Goal: Task Accomplishment & Management: Manage account settings

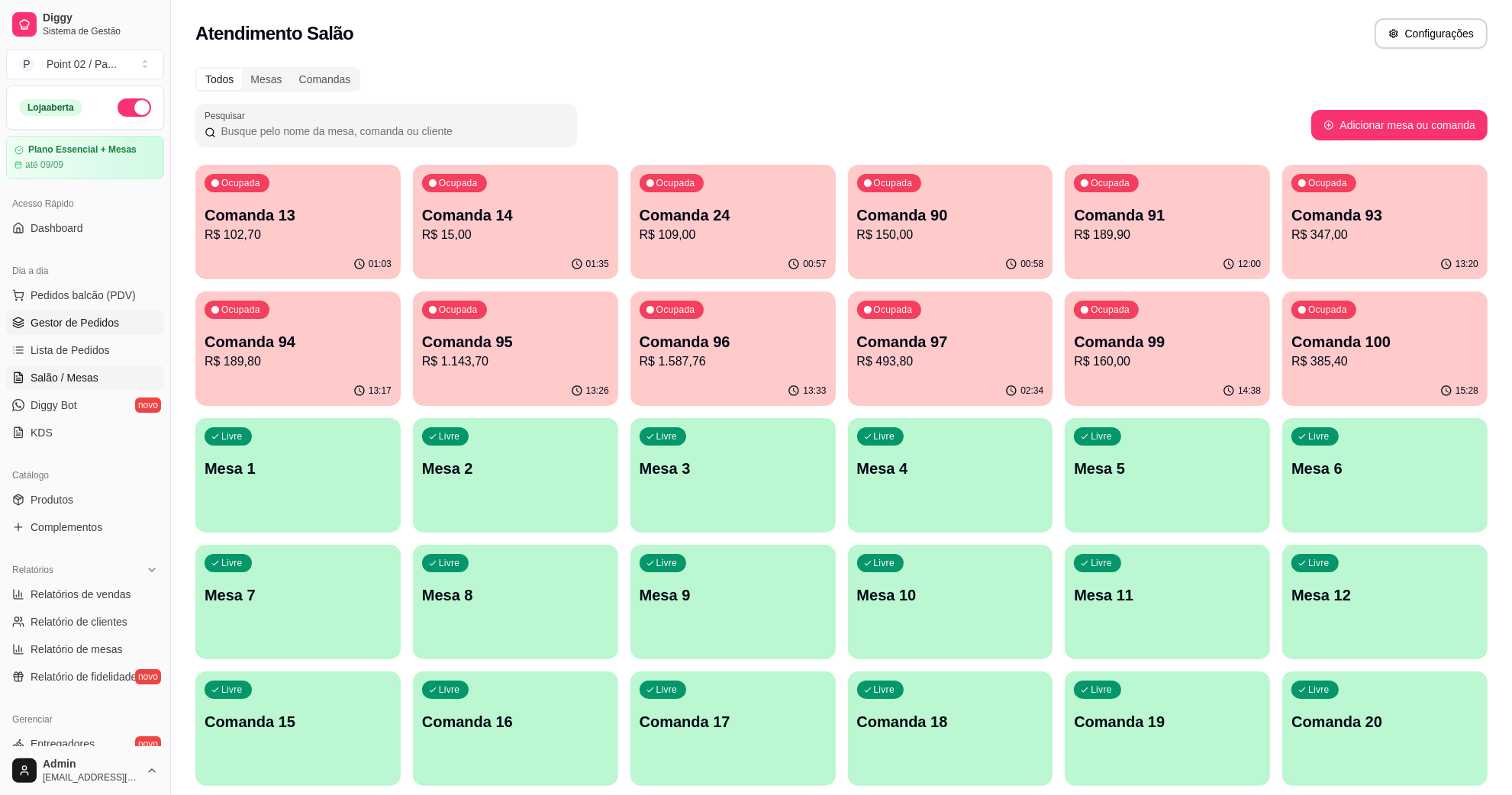
click at [93, 324] on span "Gestor de Pedidos" at bounding box center [74, 323] width 88 height 15
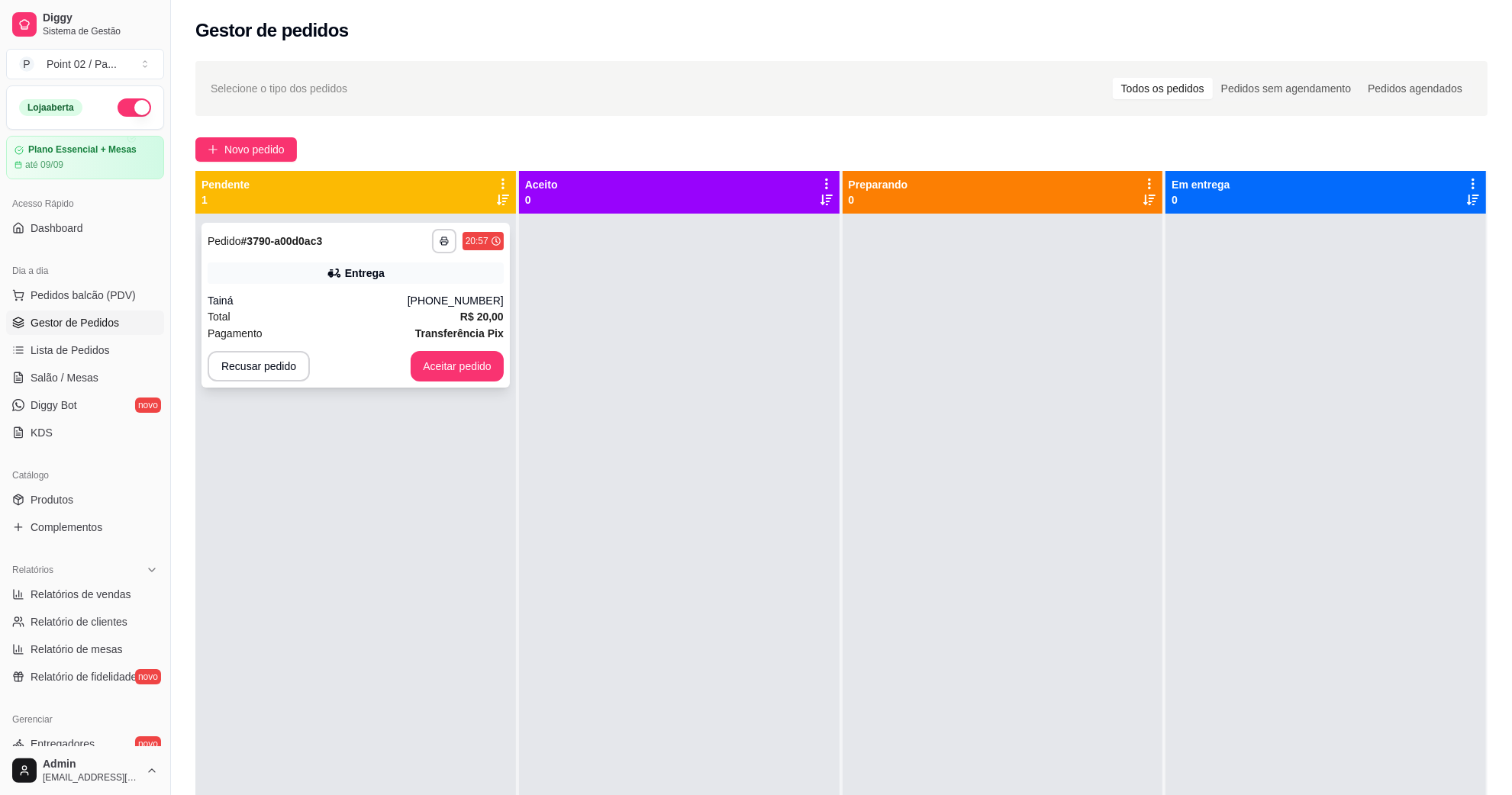
click at [321, 325] on div "Pagamento Transferência Pix" at bounding box center [356, 333] width 296 height 17
click at [465, 366] on button "Aceitar pedido" at bounding box center [456, 366] width 93 height 30
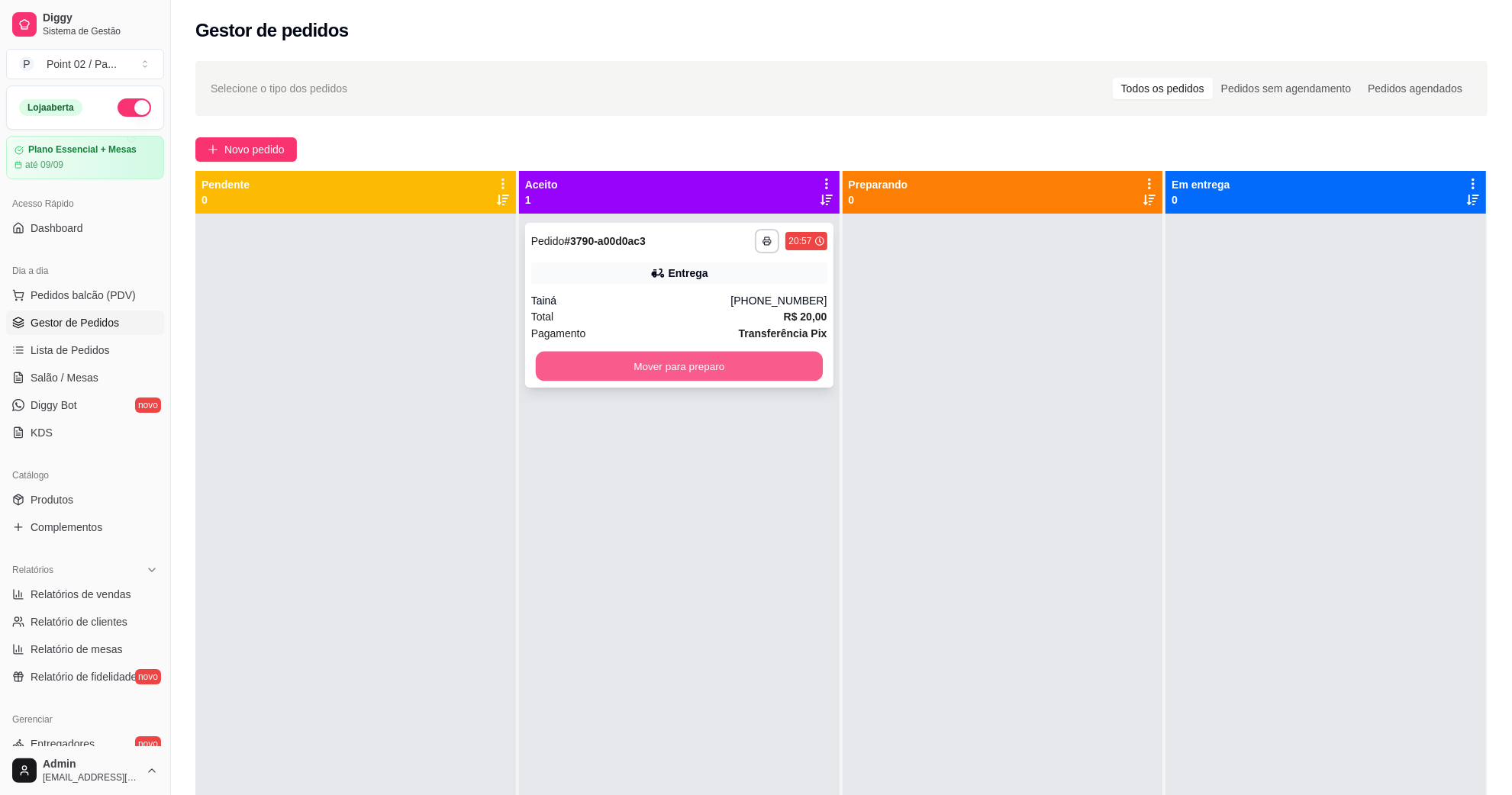
click at [609, 361] on button "Mover para preparo" at bounding box center [679, 366] width 287 height 29
click at [325, 523] on div at bounding box center [355, 611] width 320 height 795
click at [710, 375] on button "Mover para preparo" at bounding box center [680, 366] width 296 height 30
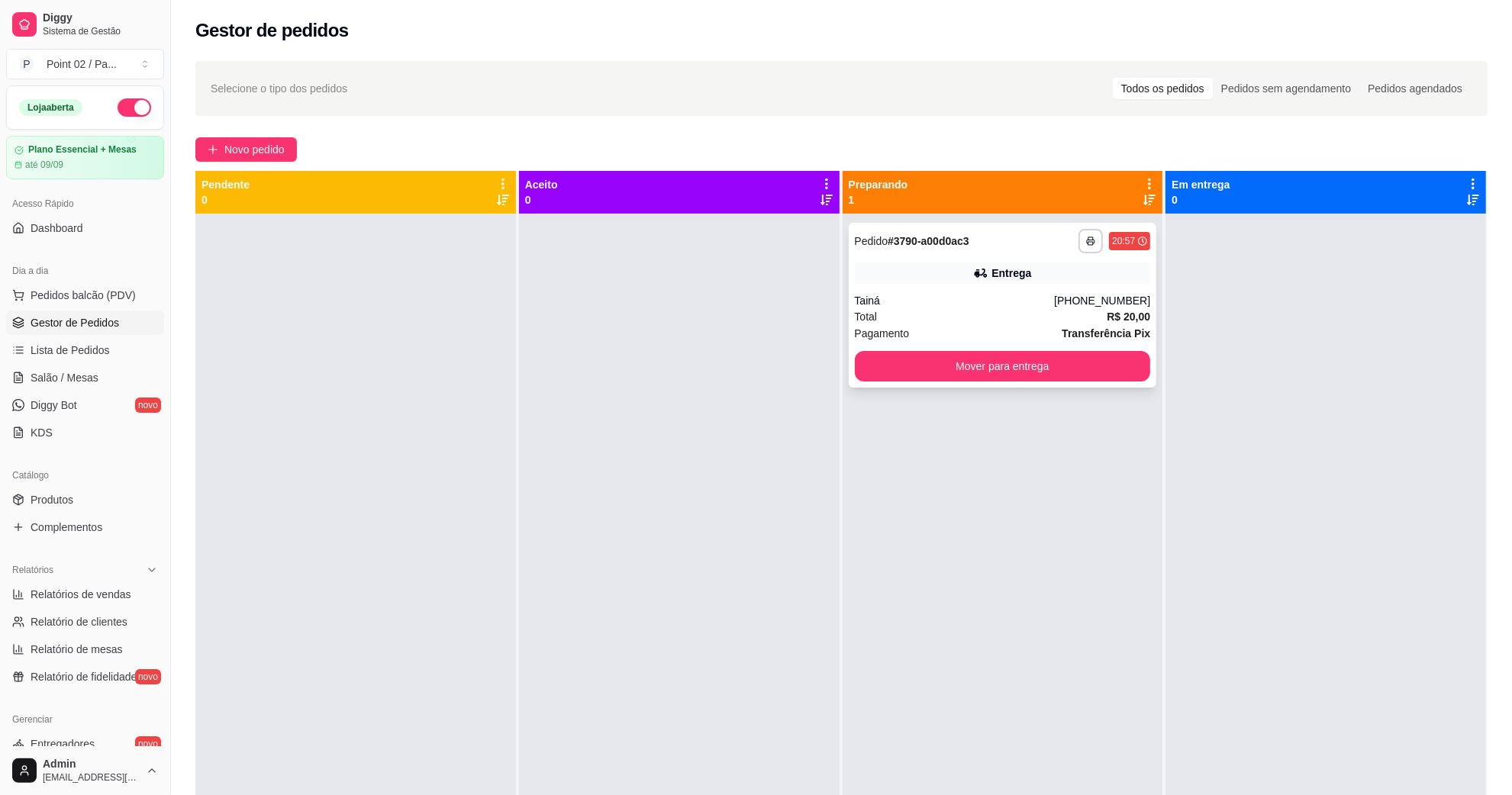
click at [909, 306] on div "Tainá" at bounding box center [954, 300] width 200 height 15
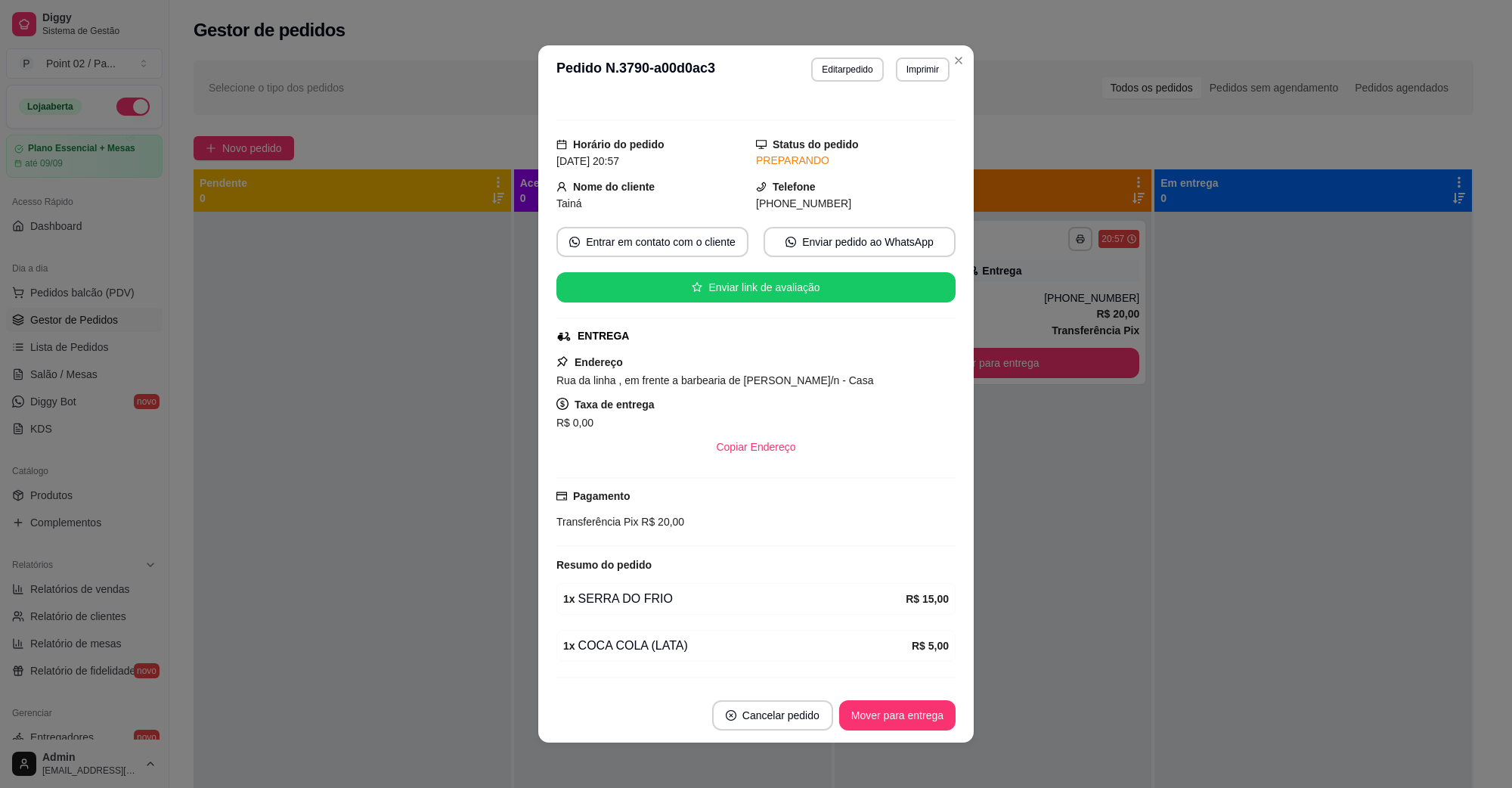
scroll to position [58, 0]
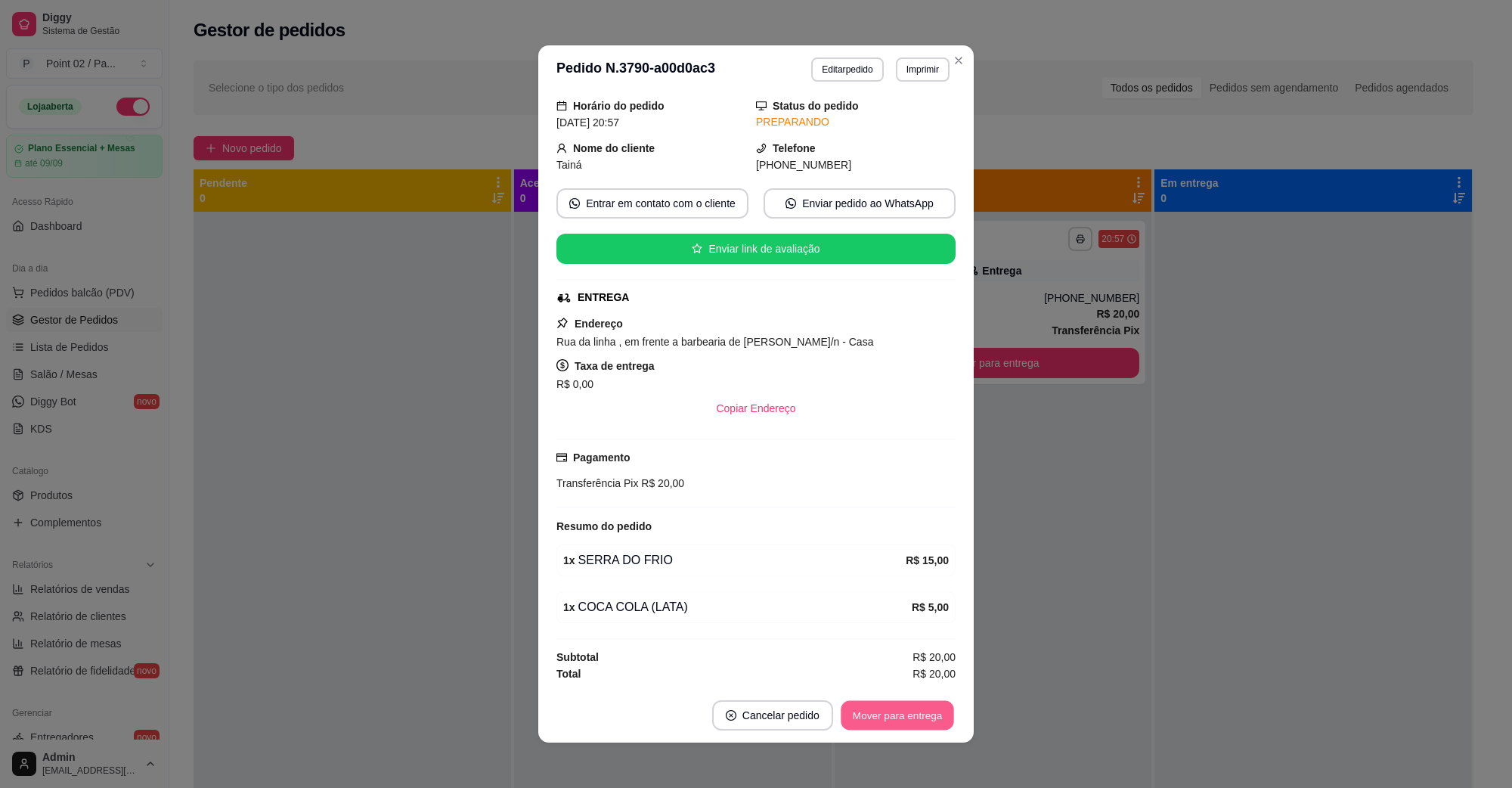
click at [866, 716] on button "Mover para entrega" at bounding box center [897, 715] width 114 height 29
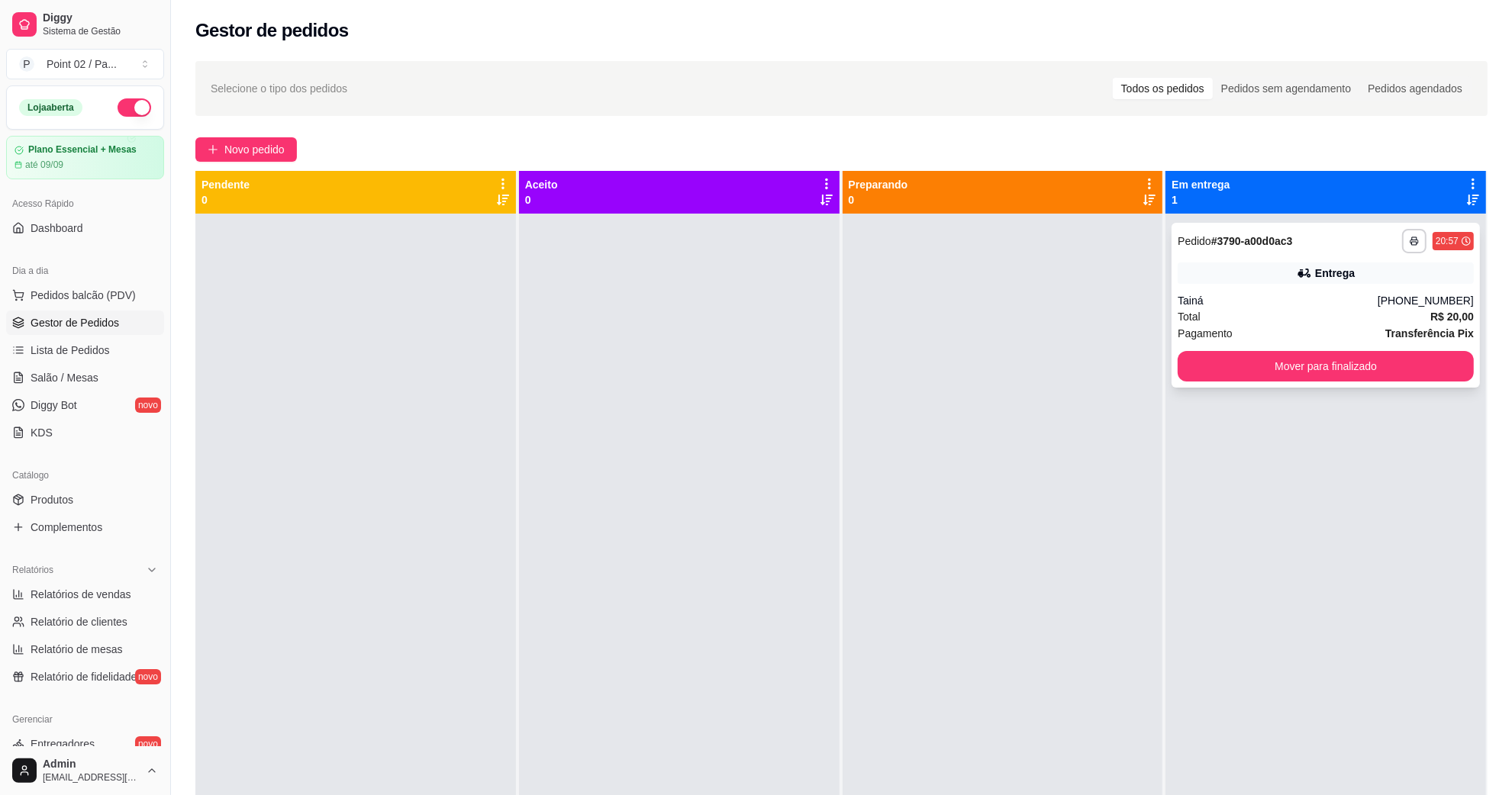
click at [1349, 304] on div "Tainá" at bounding box center [1277, 300] width 200 height 15
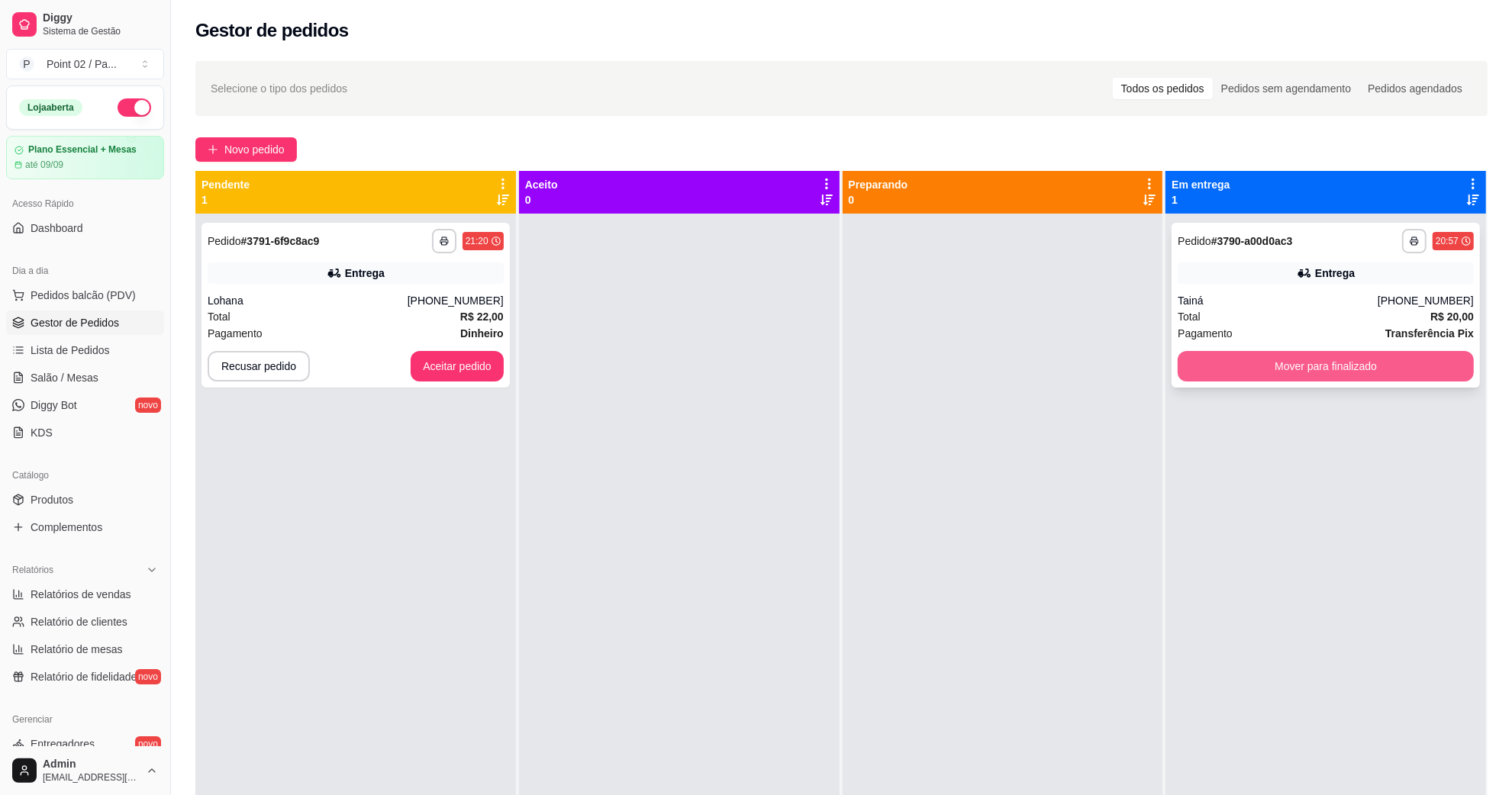
click at [1326, 358] on button "Mover para finalizado" at bounding box center [1326, 366] width 296 height 30
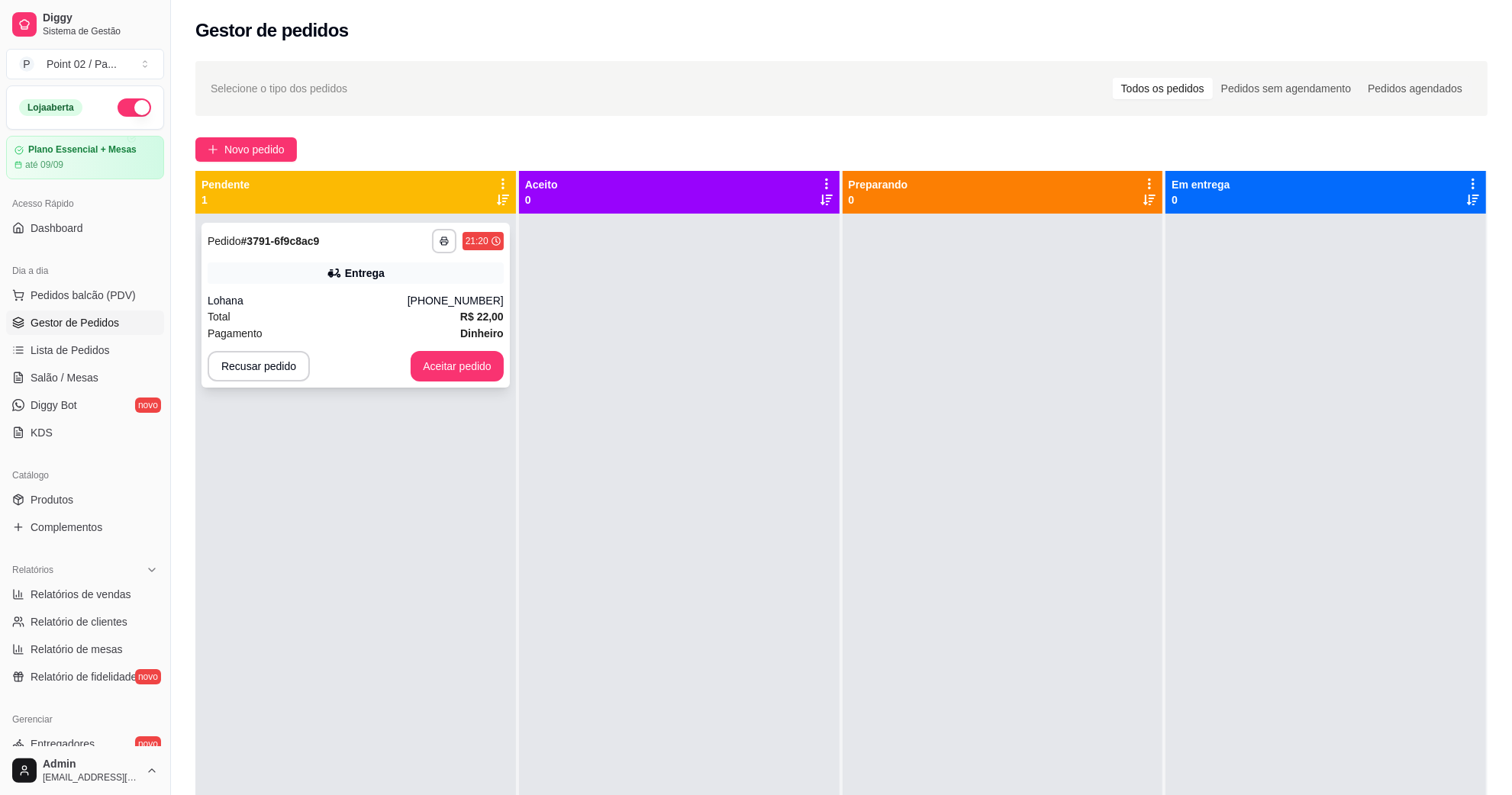
click at [426, 305] on div "[PHONE_NUMBER]" at bounding box center [456, 300] width 96 height 15
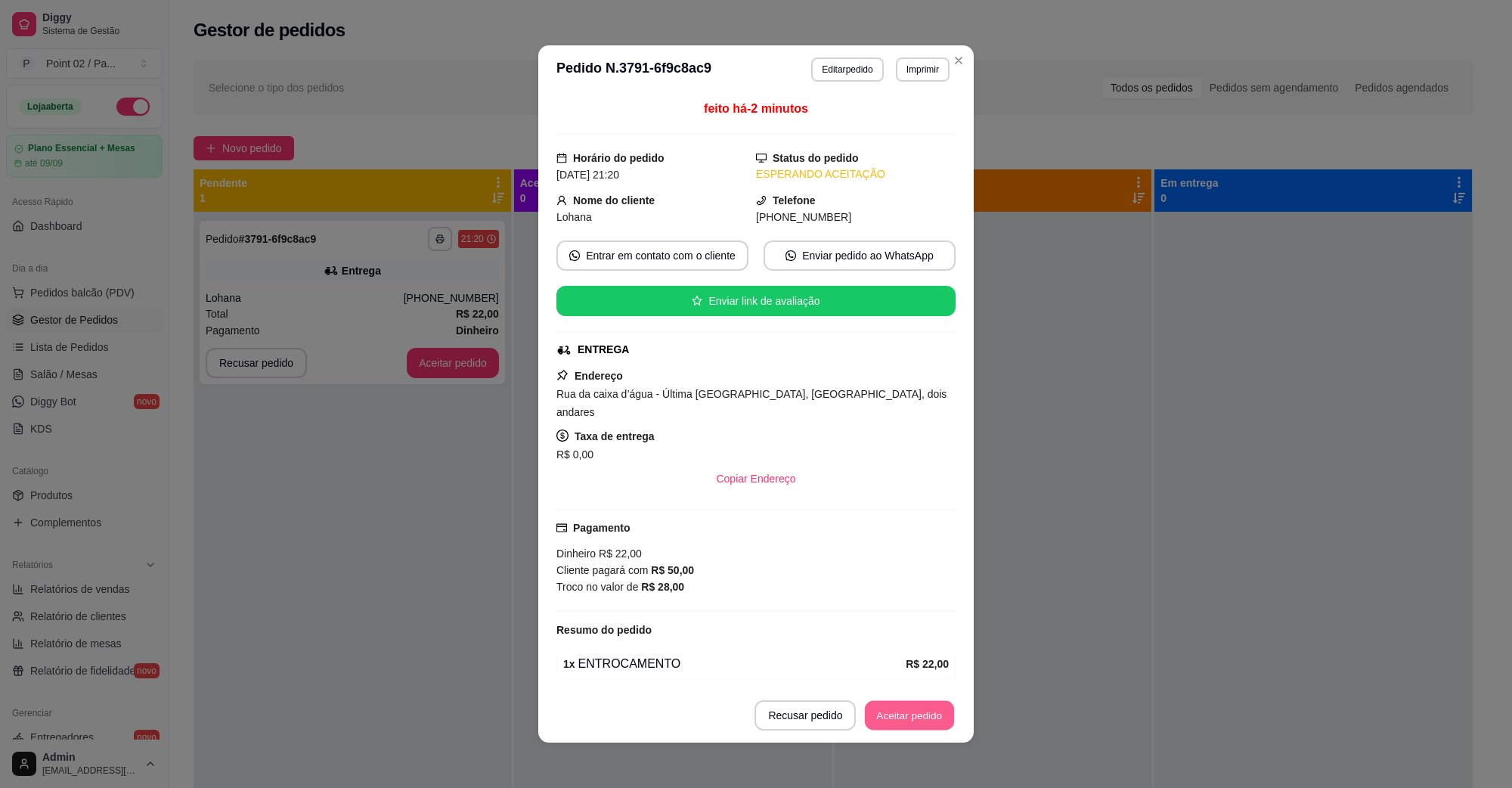
click at [904, 721] on button "Aceitar pedido" at bounding box center [909, 715] width 89 height 29
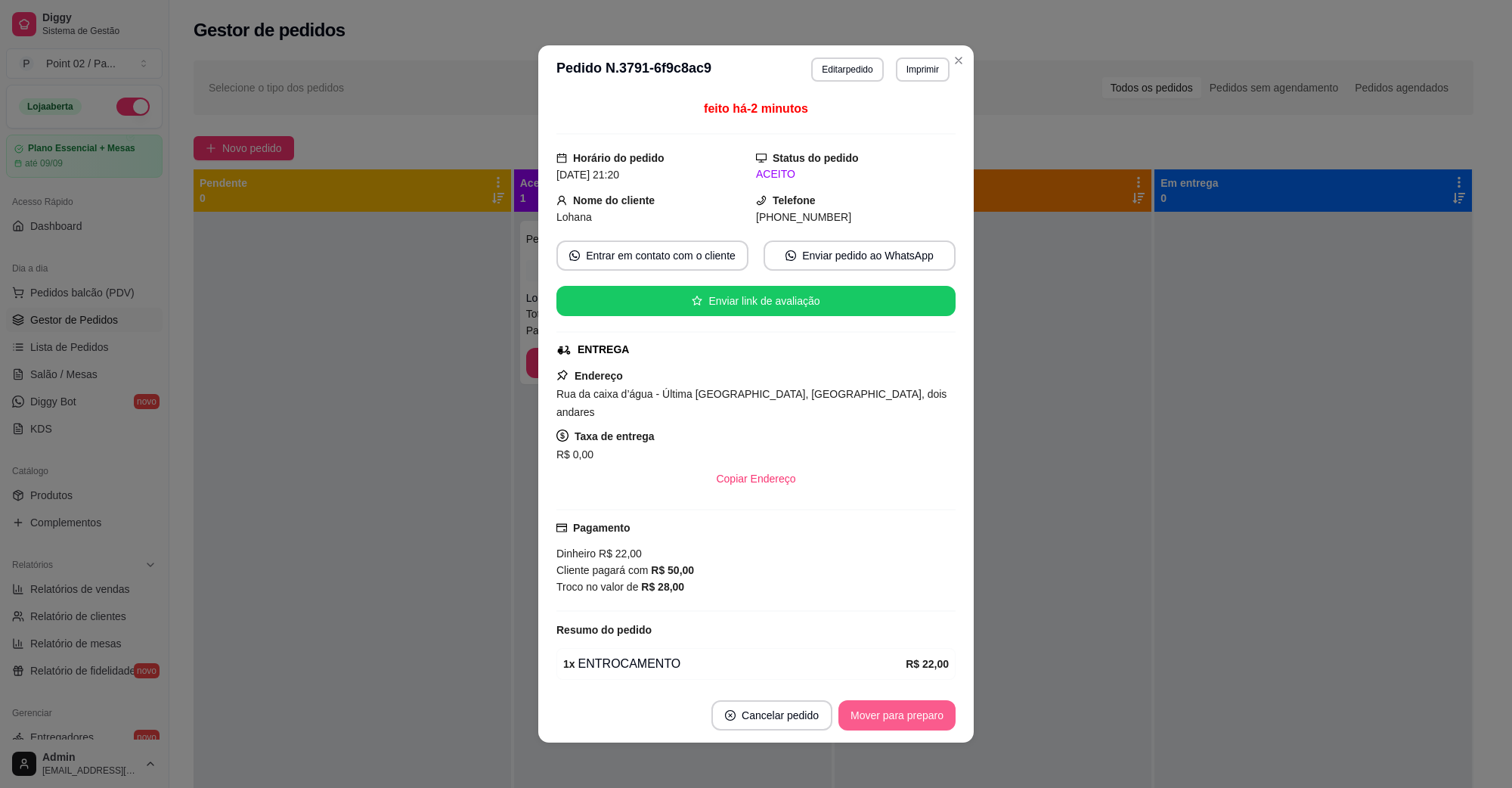
click at [870, 721] on button "Mover para preparo" at bounding box center [896, 715] width 117 height 30
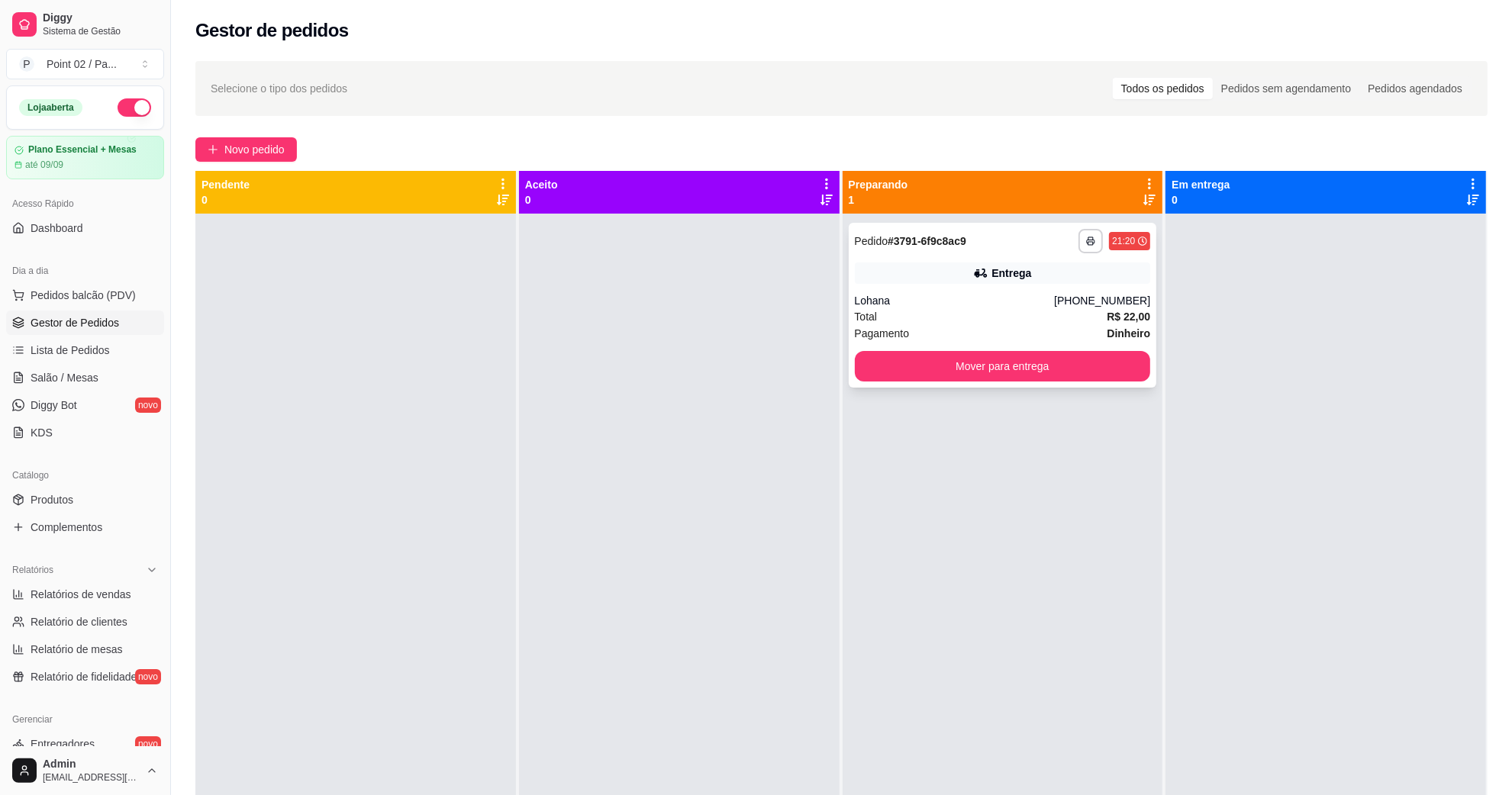
click at [966, 298] on div "Lohana" at bounding box center [954, 300] width 200 height 15
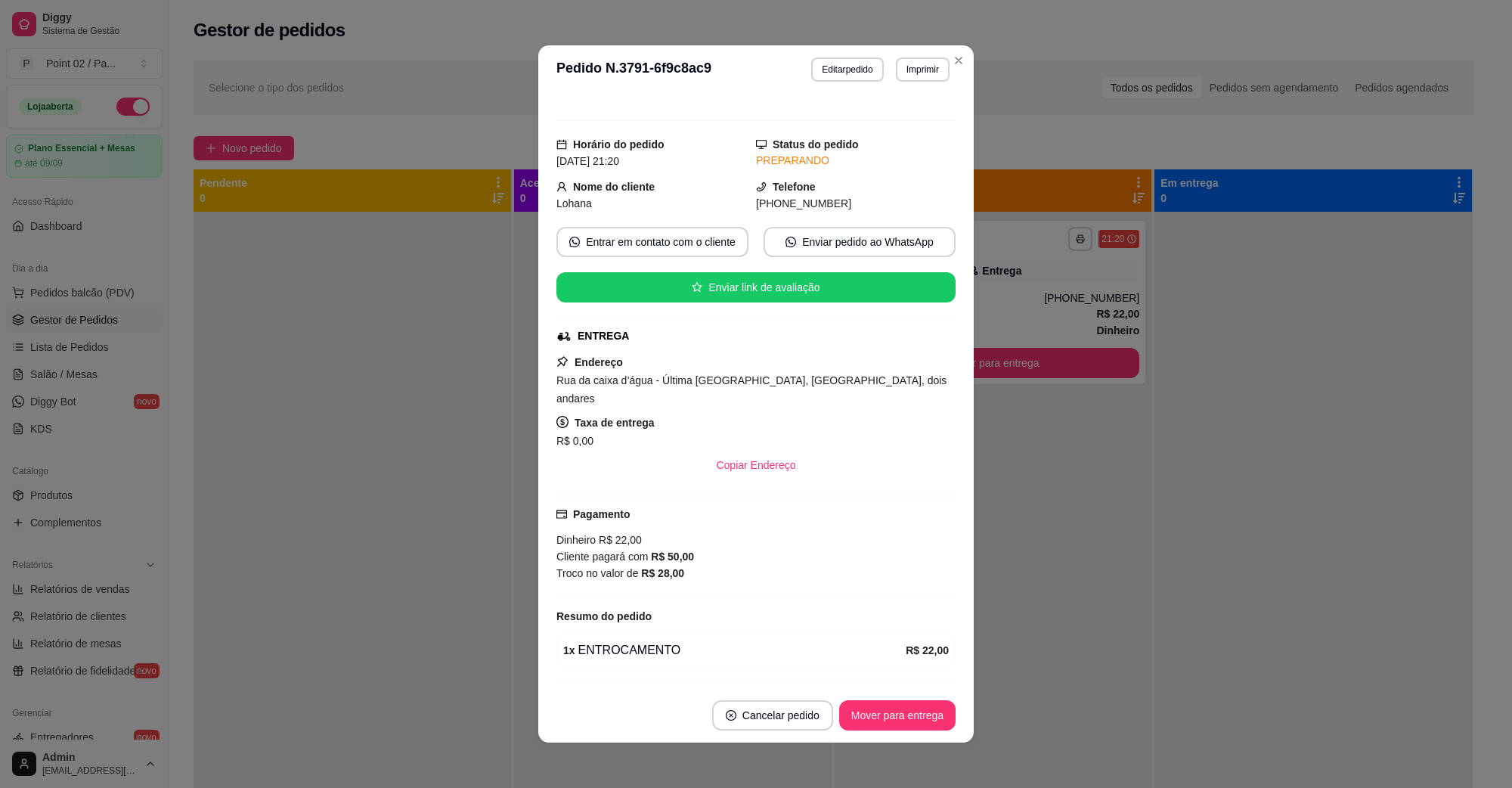
scroll to position [0, 0]
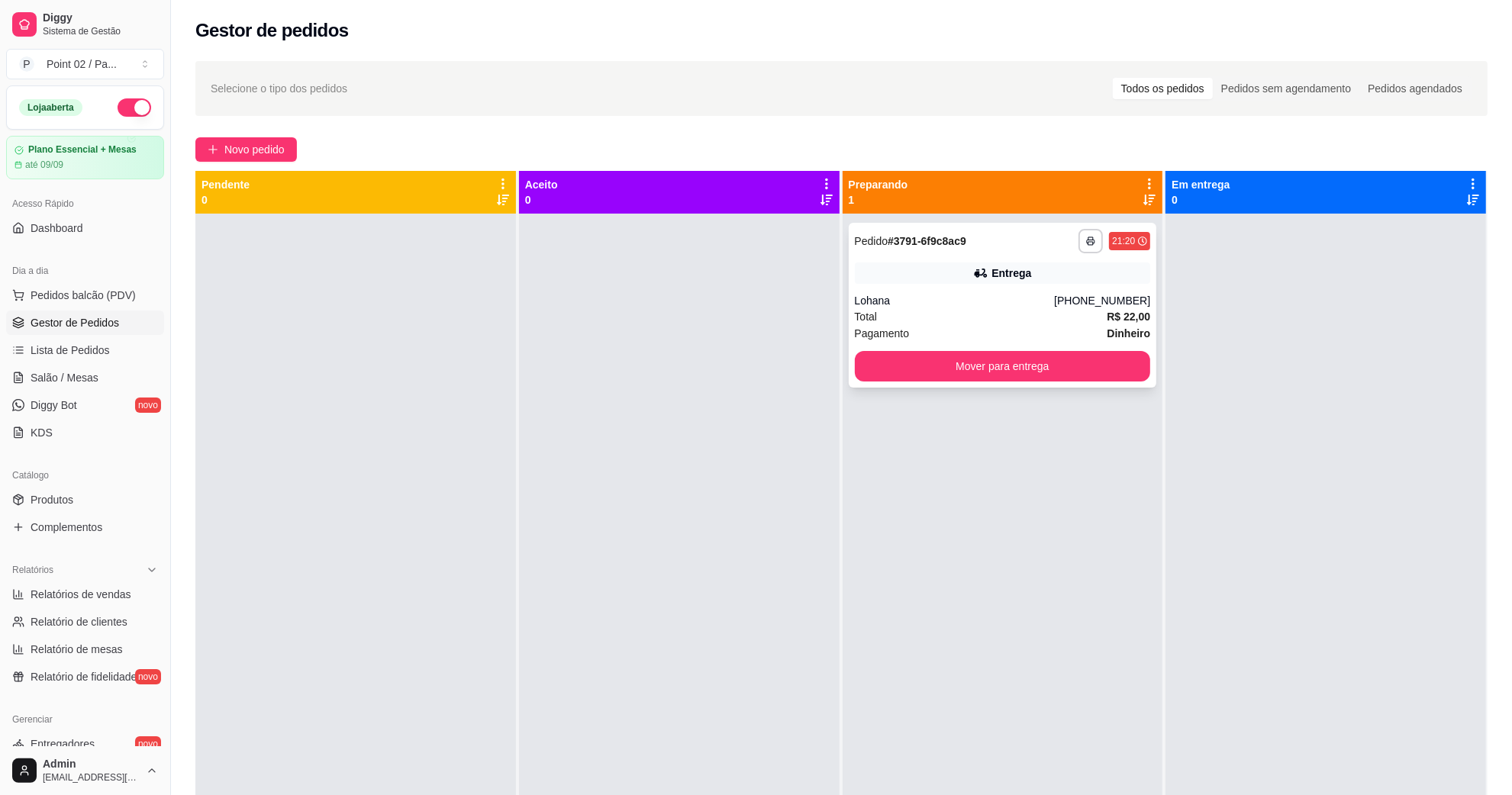
click at [929, 268] on div "Entrega" at bounding box center [1003, 273] width 296 height 22
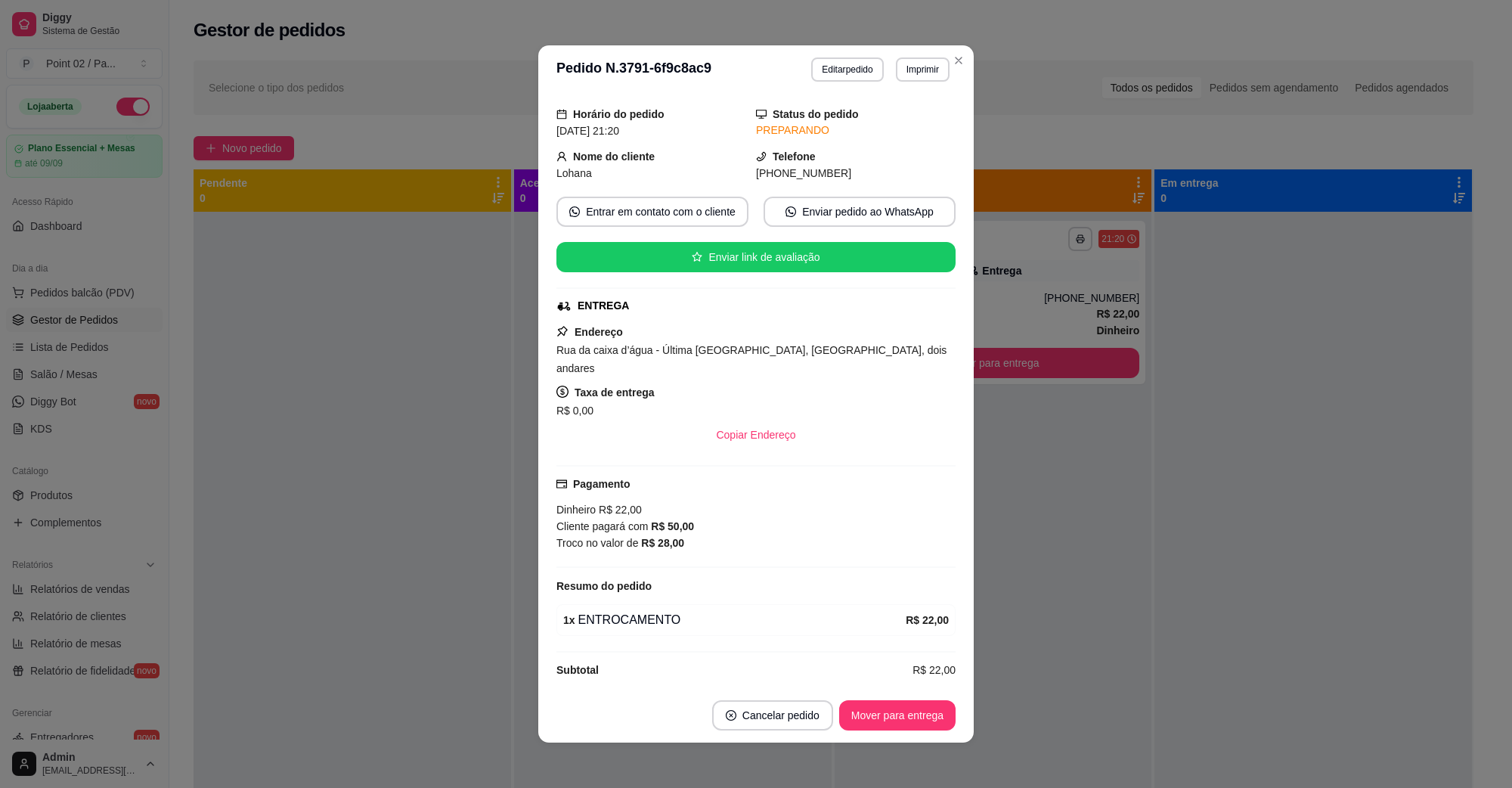
scroll to position [2, 0]
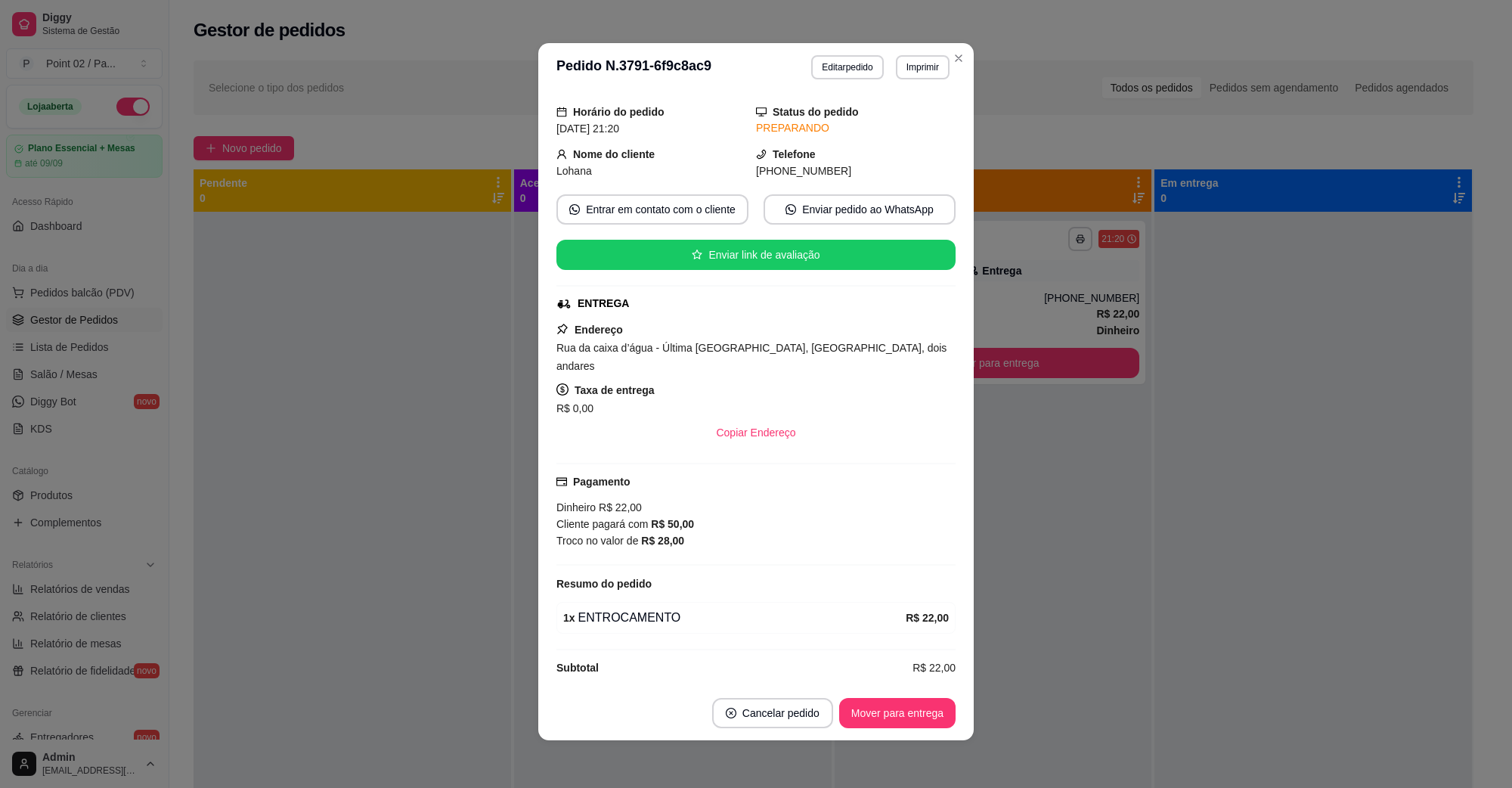
click at [894, 708] on button "Mover para entrega" at bounding box center [897, 713] width 117 height 30
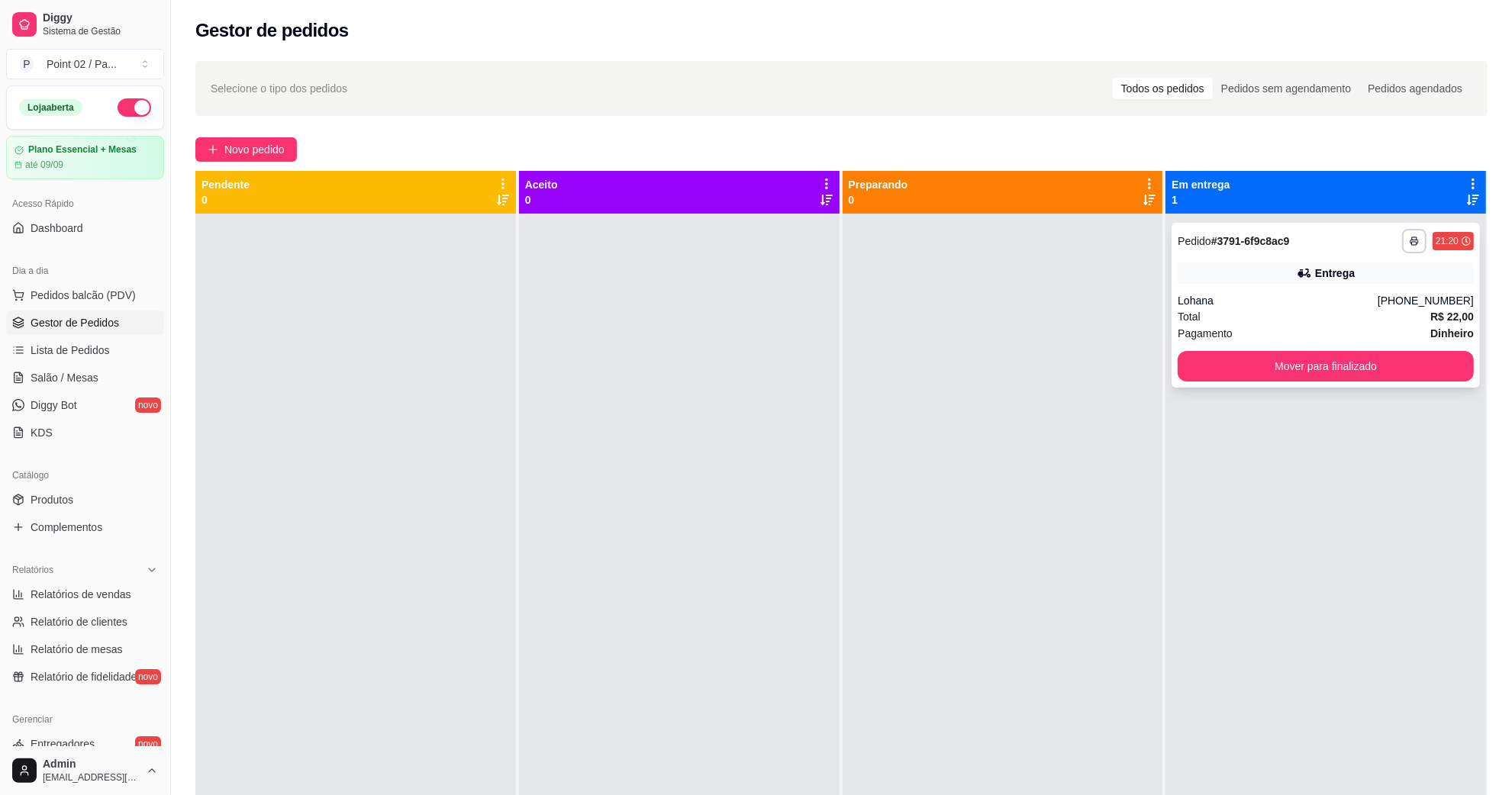
click at [1254, 295] on div "Lohana" at bounding box center [1277, 300] width 200 height 15
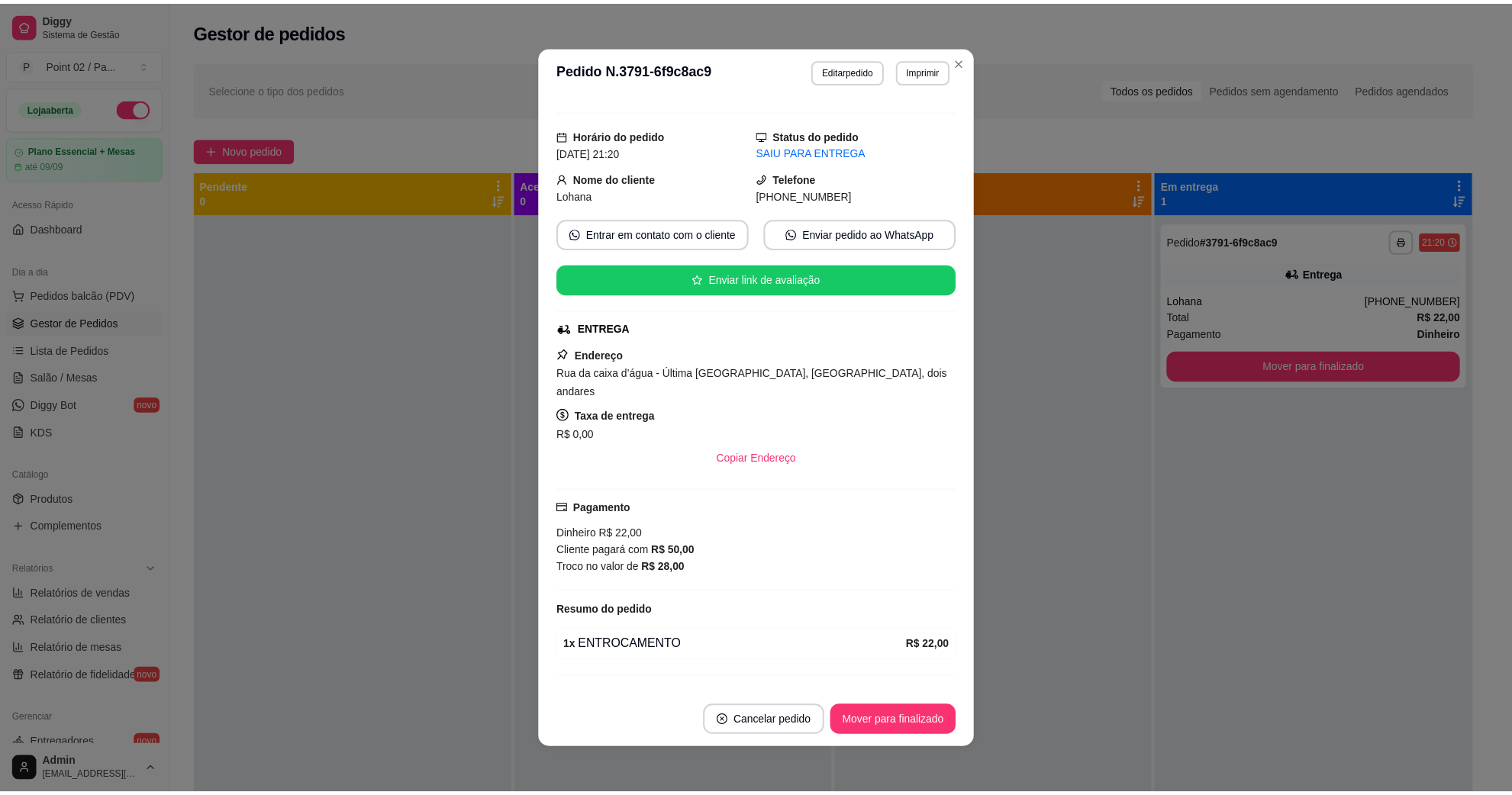
scroll to position [45, 0]
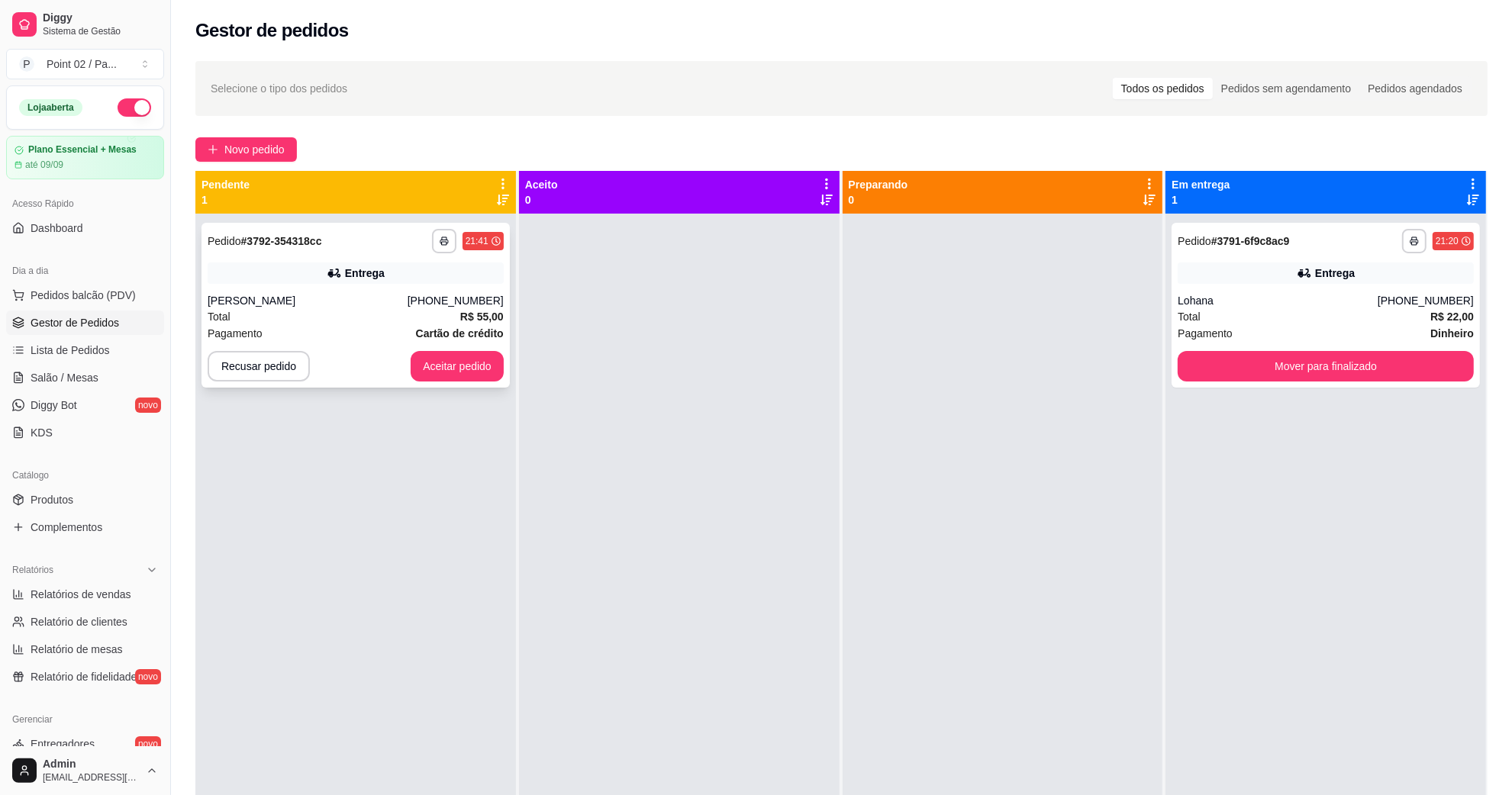
click at [378, 273] on div "Entrega" at bounding box center [365, 272] width 40 height 15
click at [92, 378] on span "Salão / Mesas" at bounding box center [64, 378] width 68 height 15
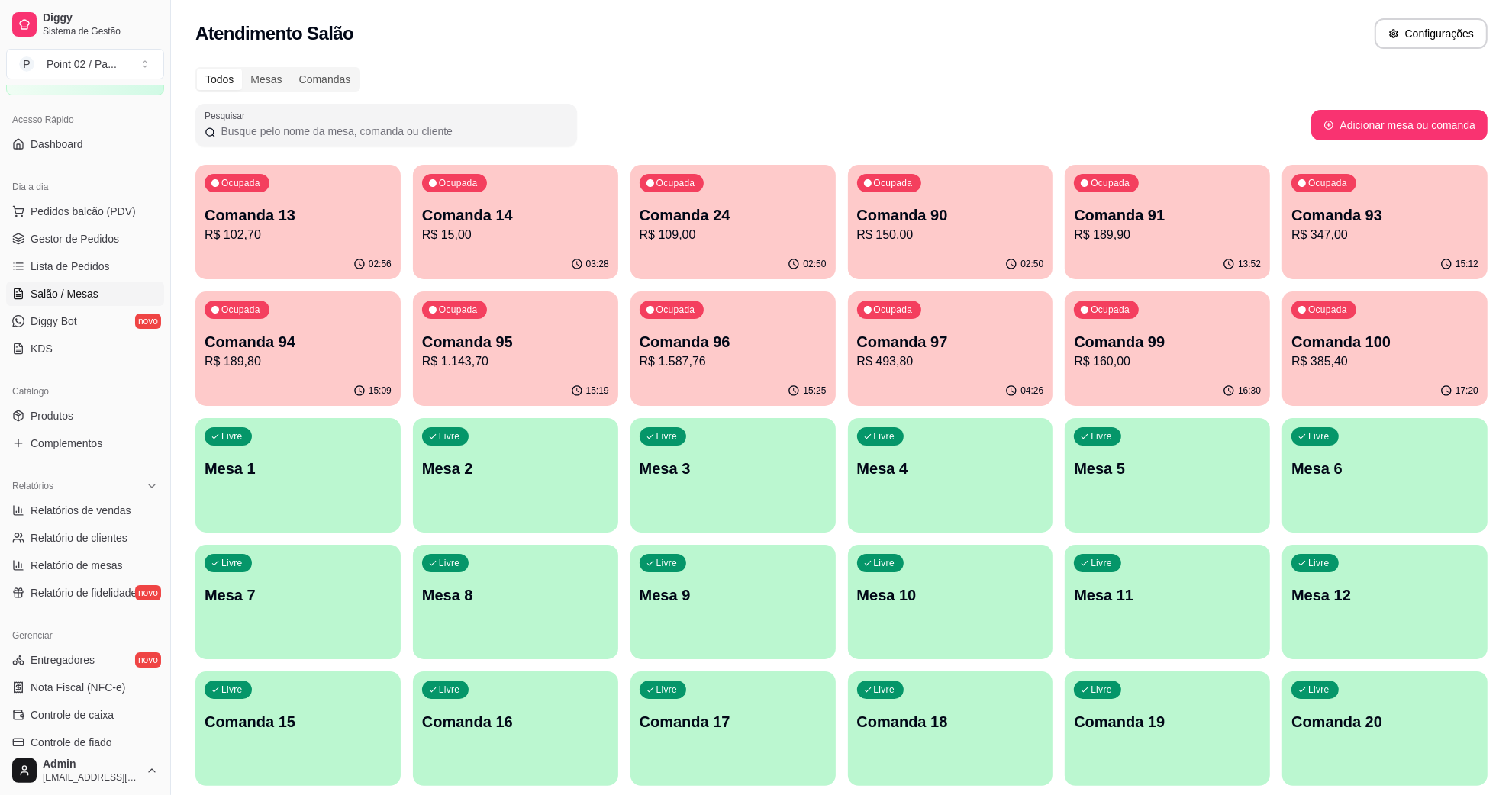
scroll to position [286, 0]
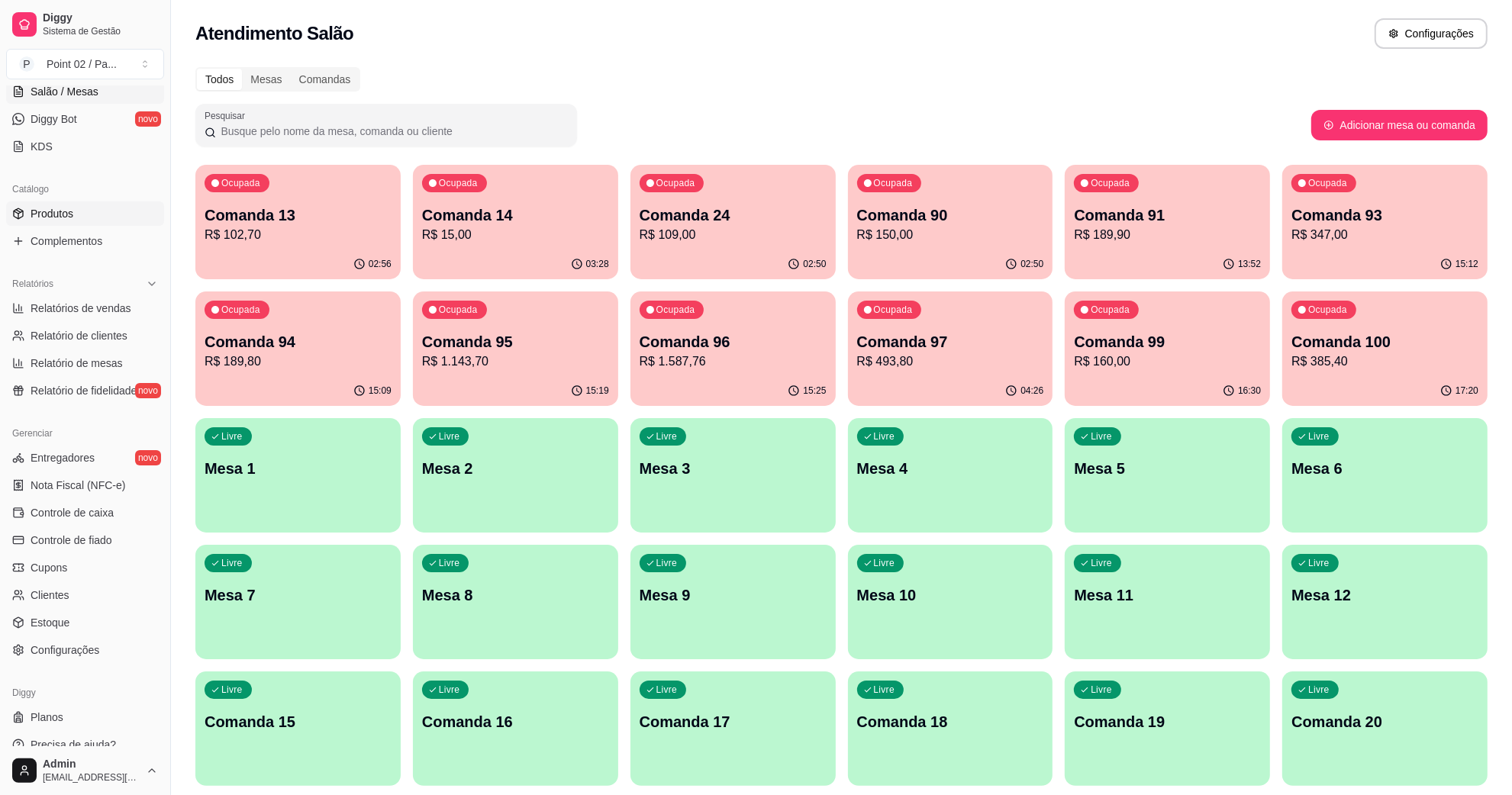
click at [98, 216] on link "Produtos" at bounding box center [85, 213] width 158 height 25
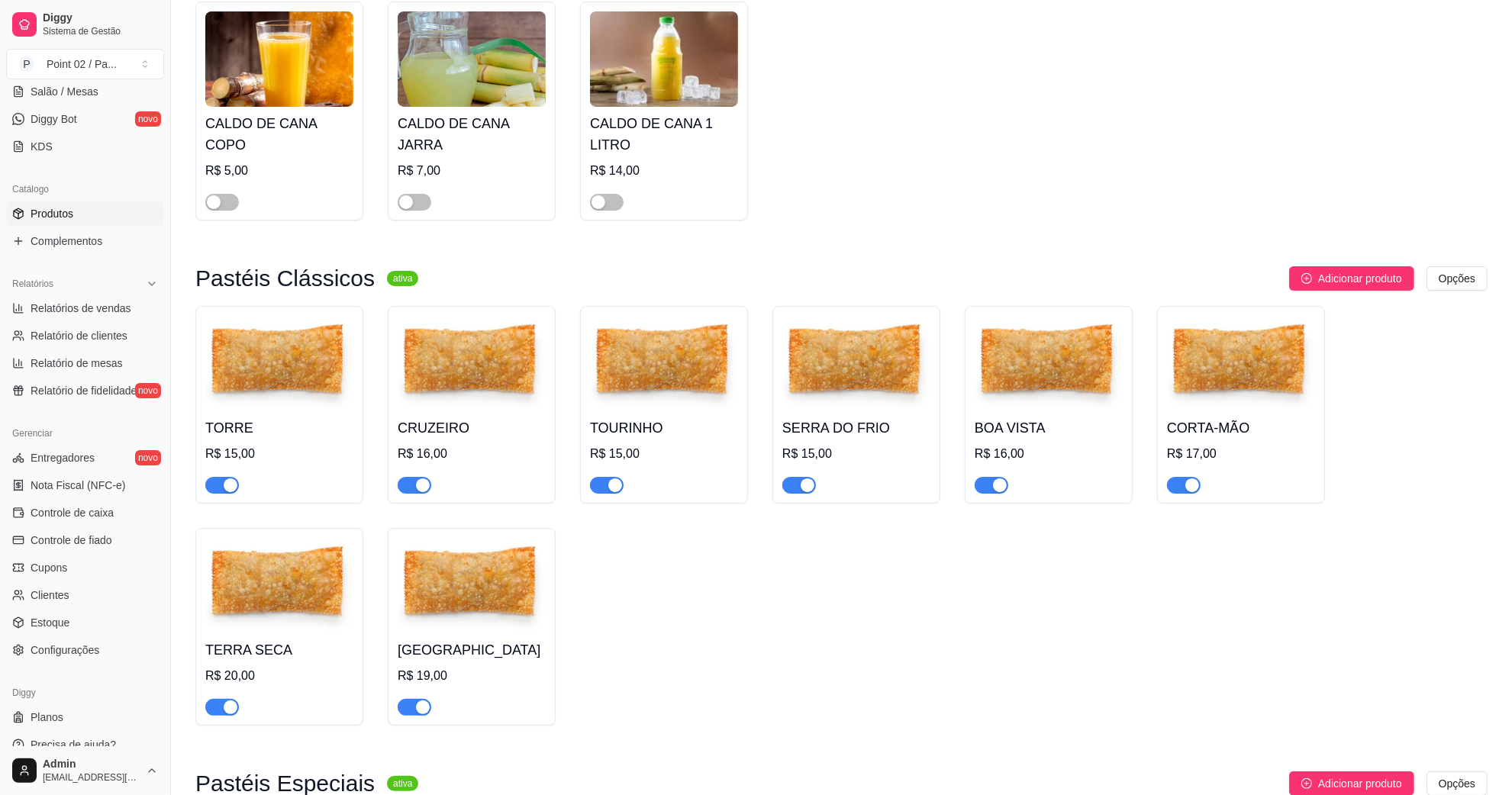
scroll to position [763, 0]
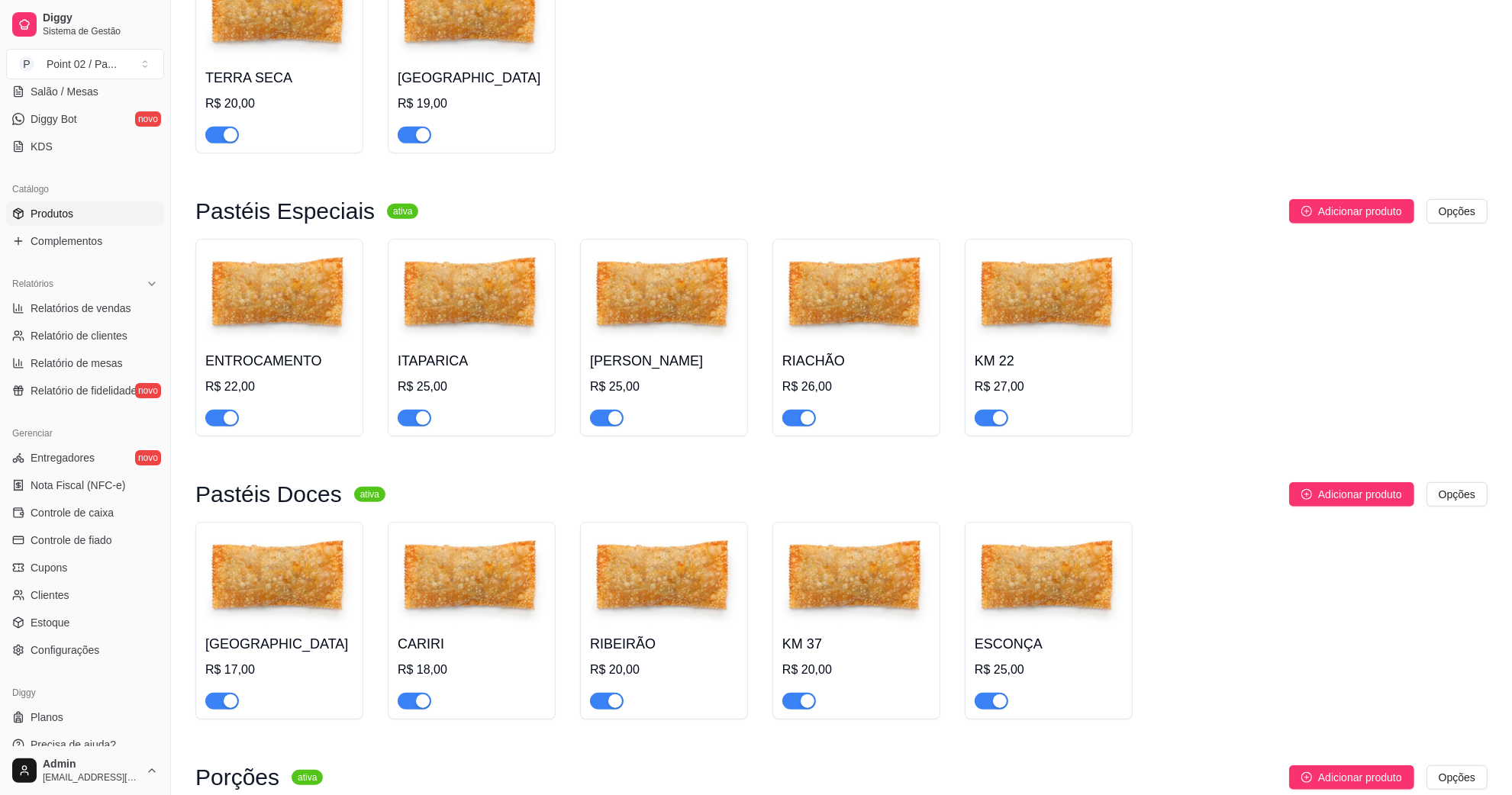
click at [224, 422] on div "button" at bounding box center [230, 417] width 14 height 14
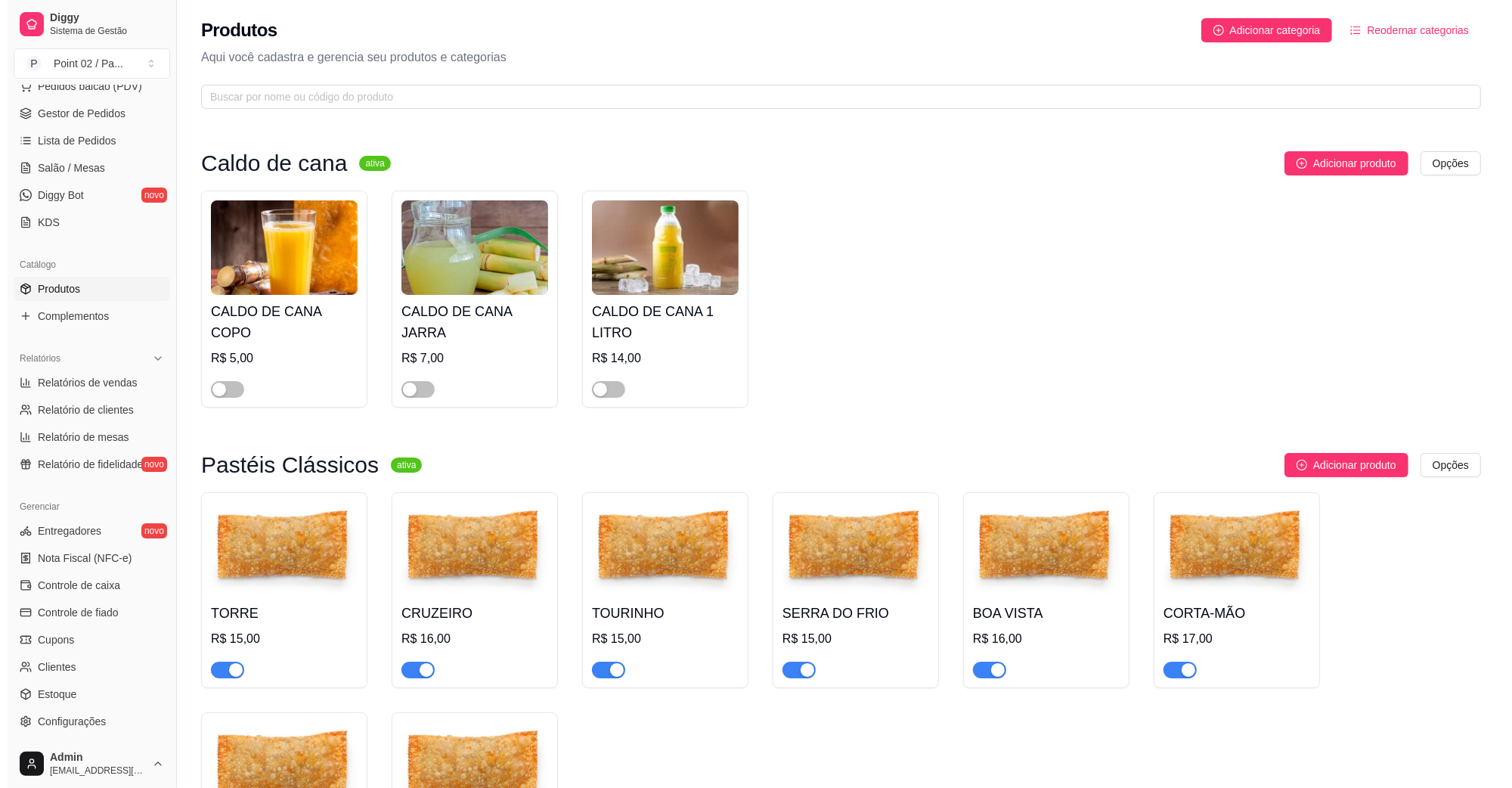
scroll to position [0, 0]
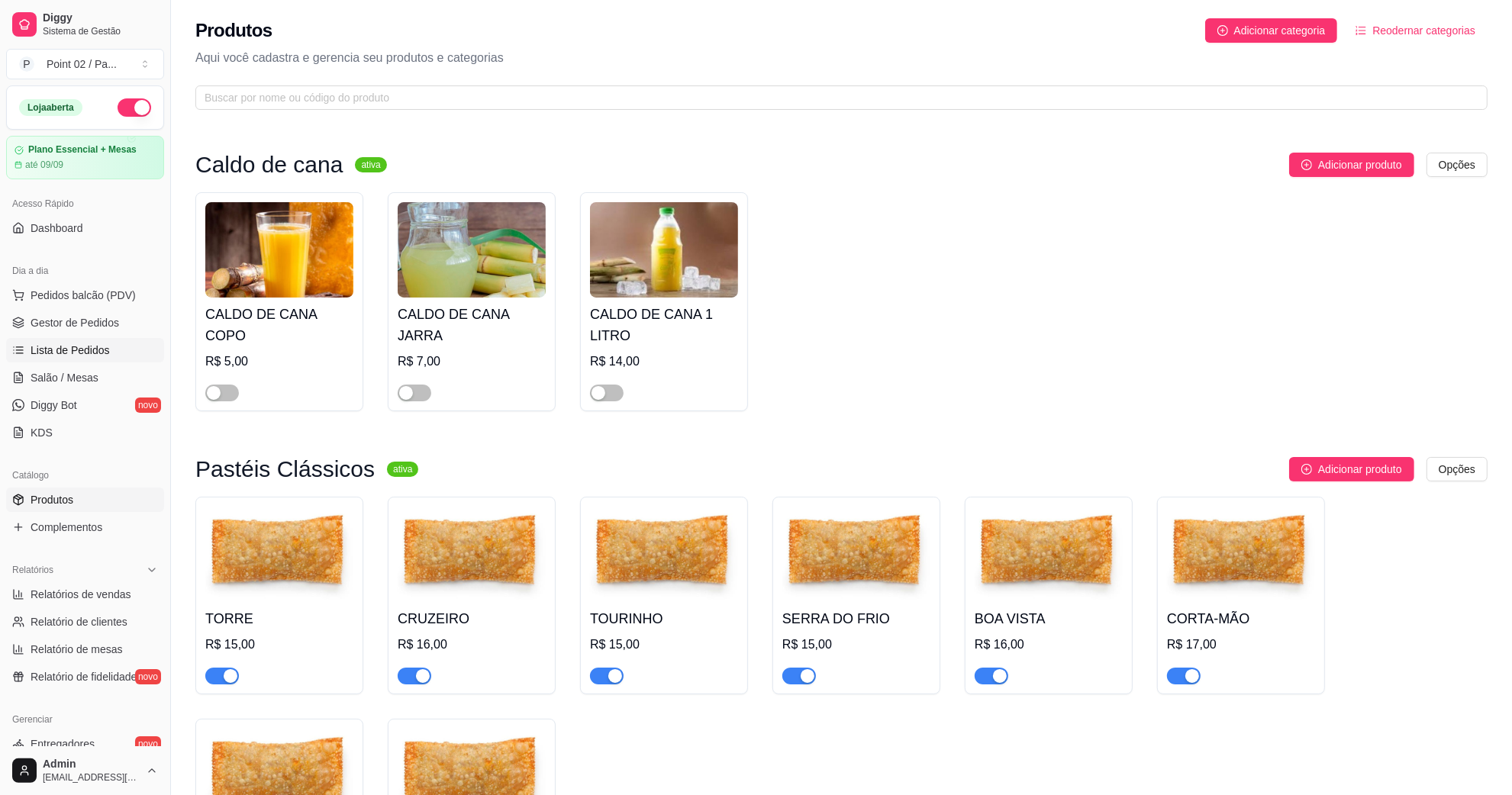
click at [107, 352] on link "Lista de Pedidos" at bounding box center [85, 350] width 158 height 25
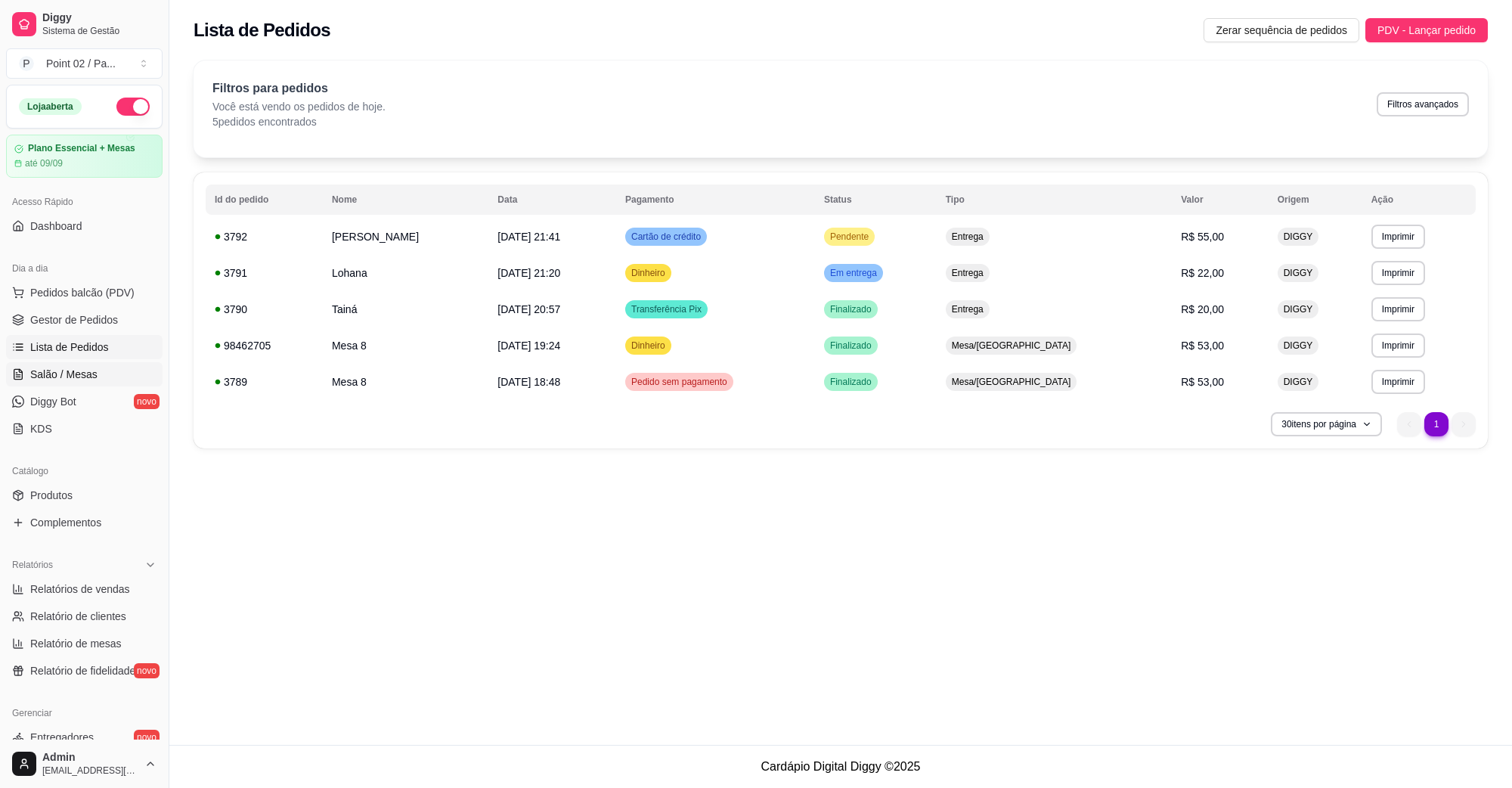
click at [88, 374] on span "Salão / Mesas" at bounding box center [63, 374] width 67 height 15
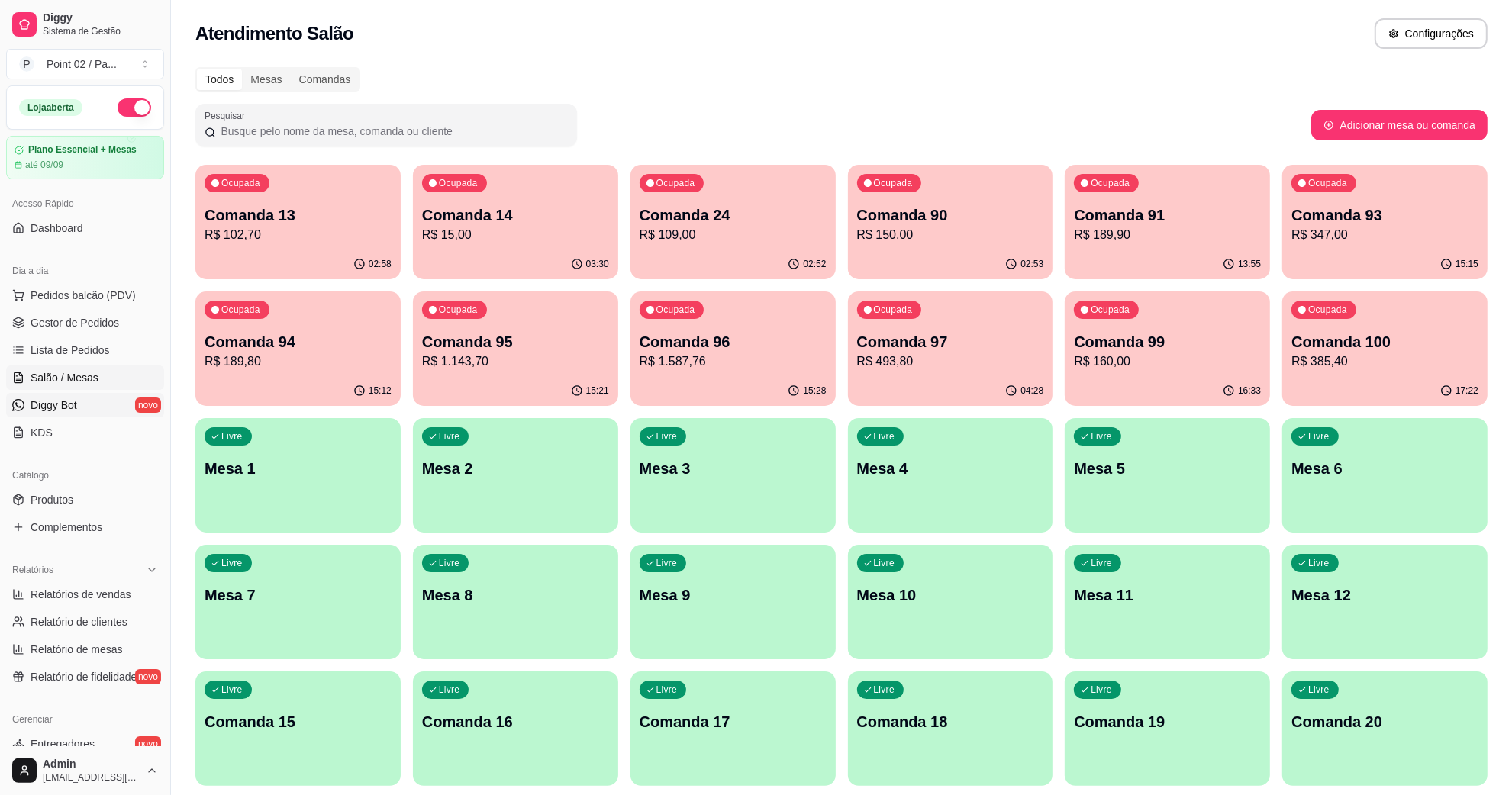
click at [84, 407] on link "Diggy Bot novo" at bounding box center [85, 405] width 158 height 25
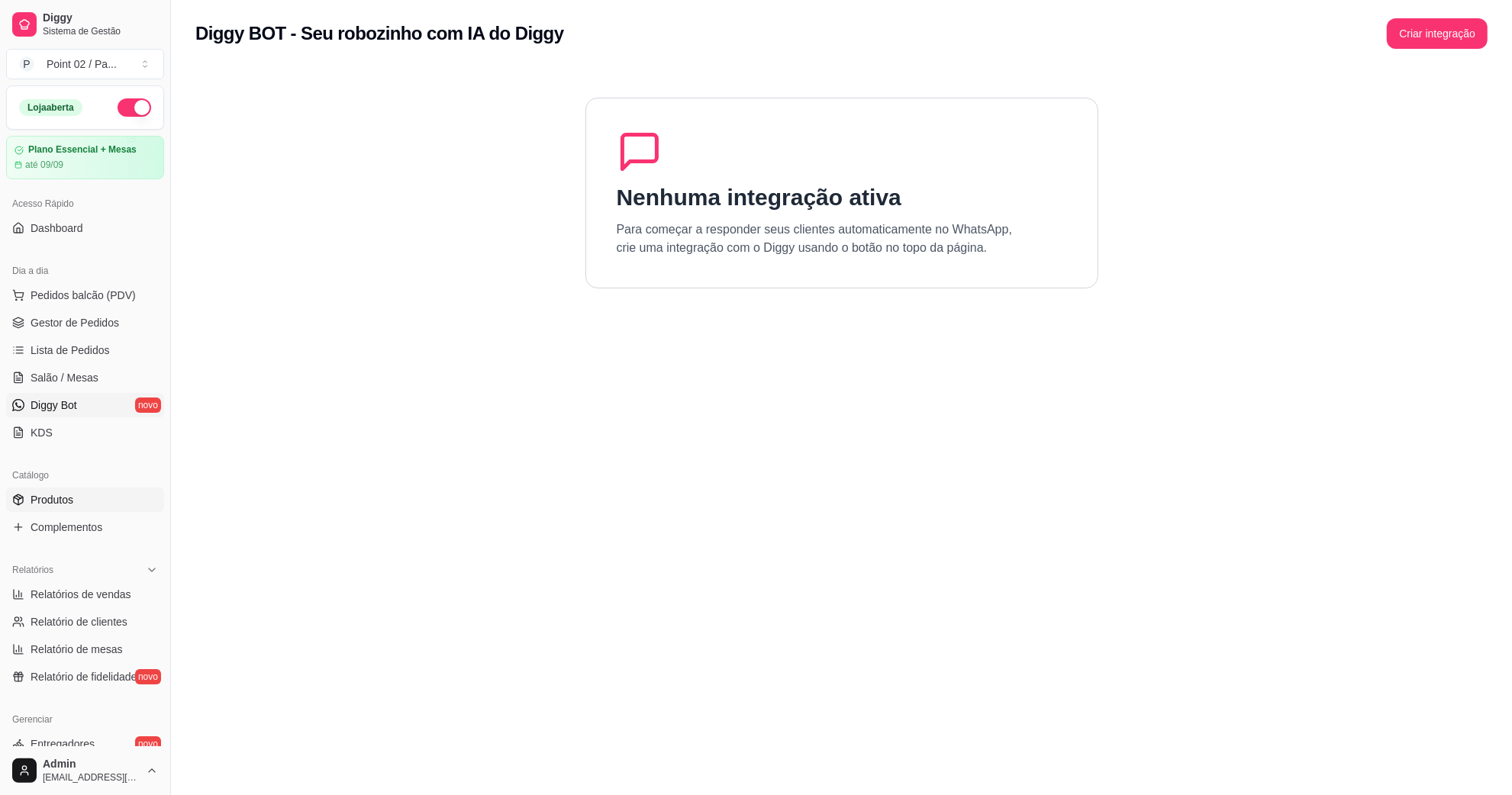
click at [58, 493] on span "Produtos" at bounding box center [52, 499] width 43 height 15
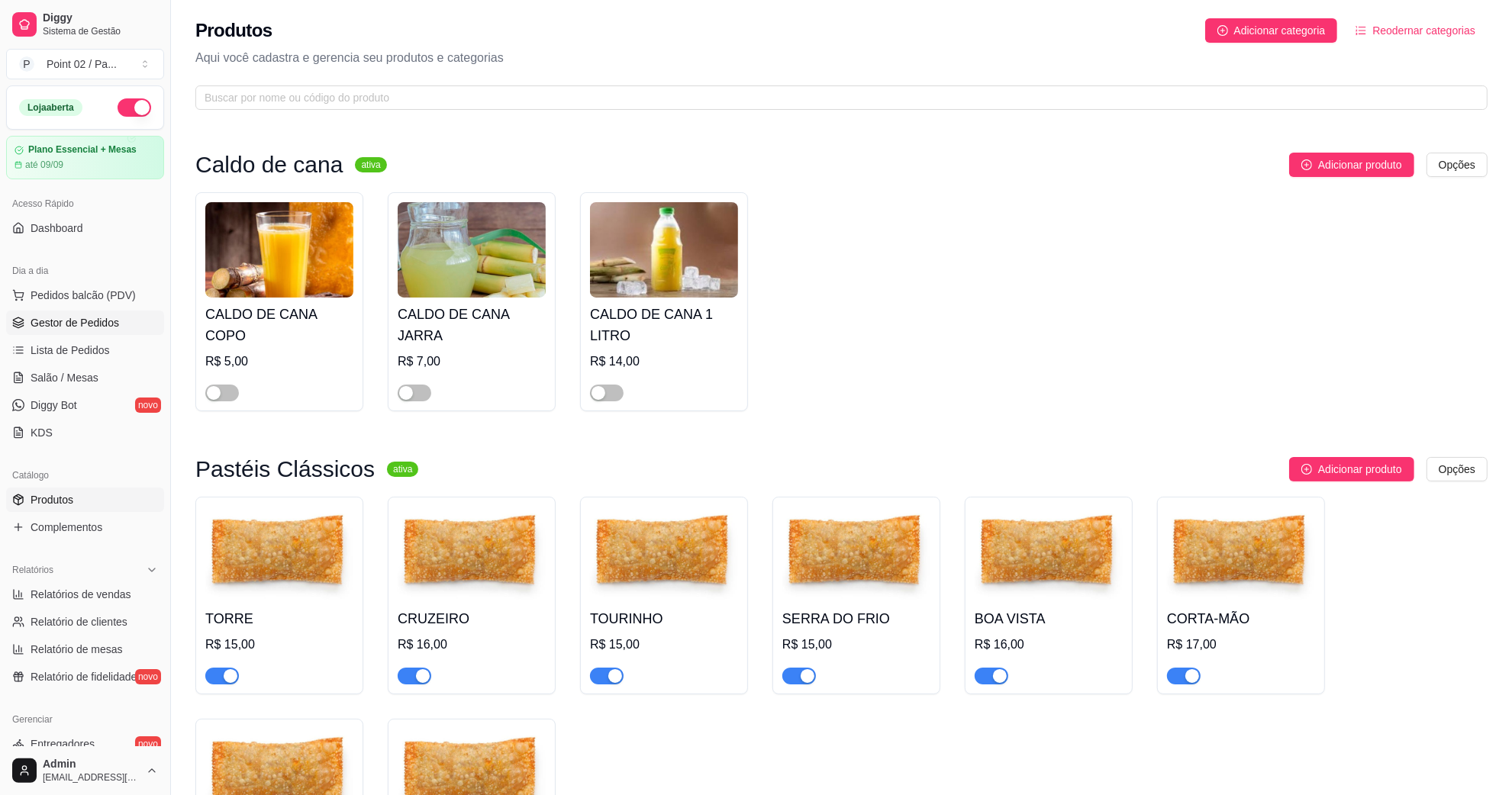
click at [127, 319] on link "Gestor de Pedidos" at bounding box center [85, 323] width 158 height 25
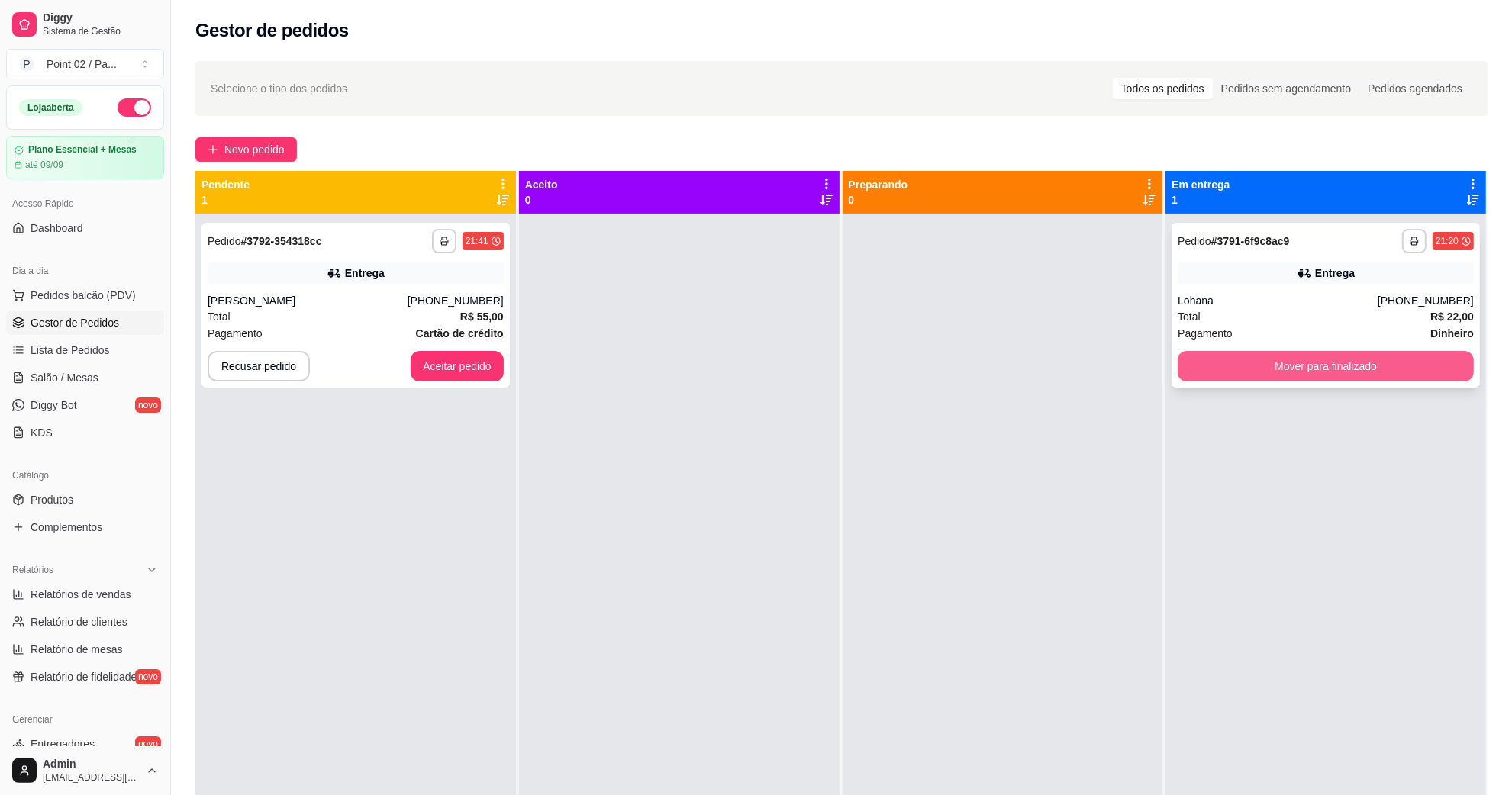
click at [1261, 359] on button "Mover para finalizado" at bounding box center [1326, 366] width 296 height 30
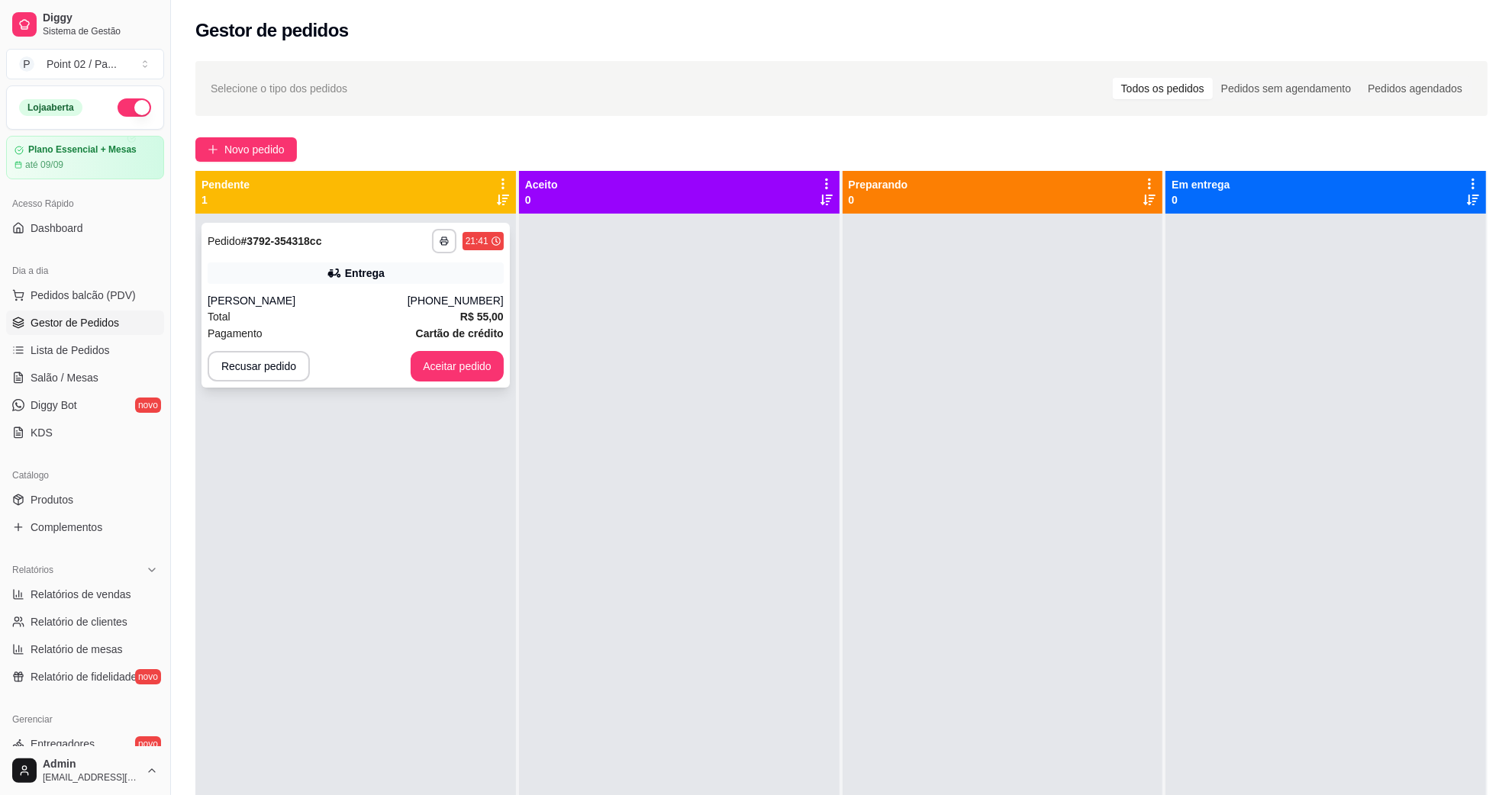
click at [439, 318] on div "Total R$ 55,00" at bounding box center [356, 316] width 296 height 17
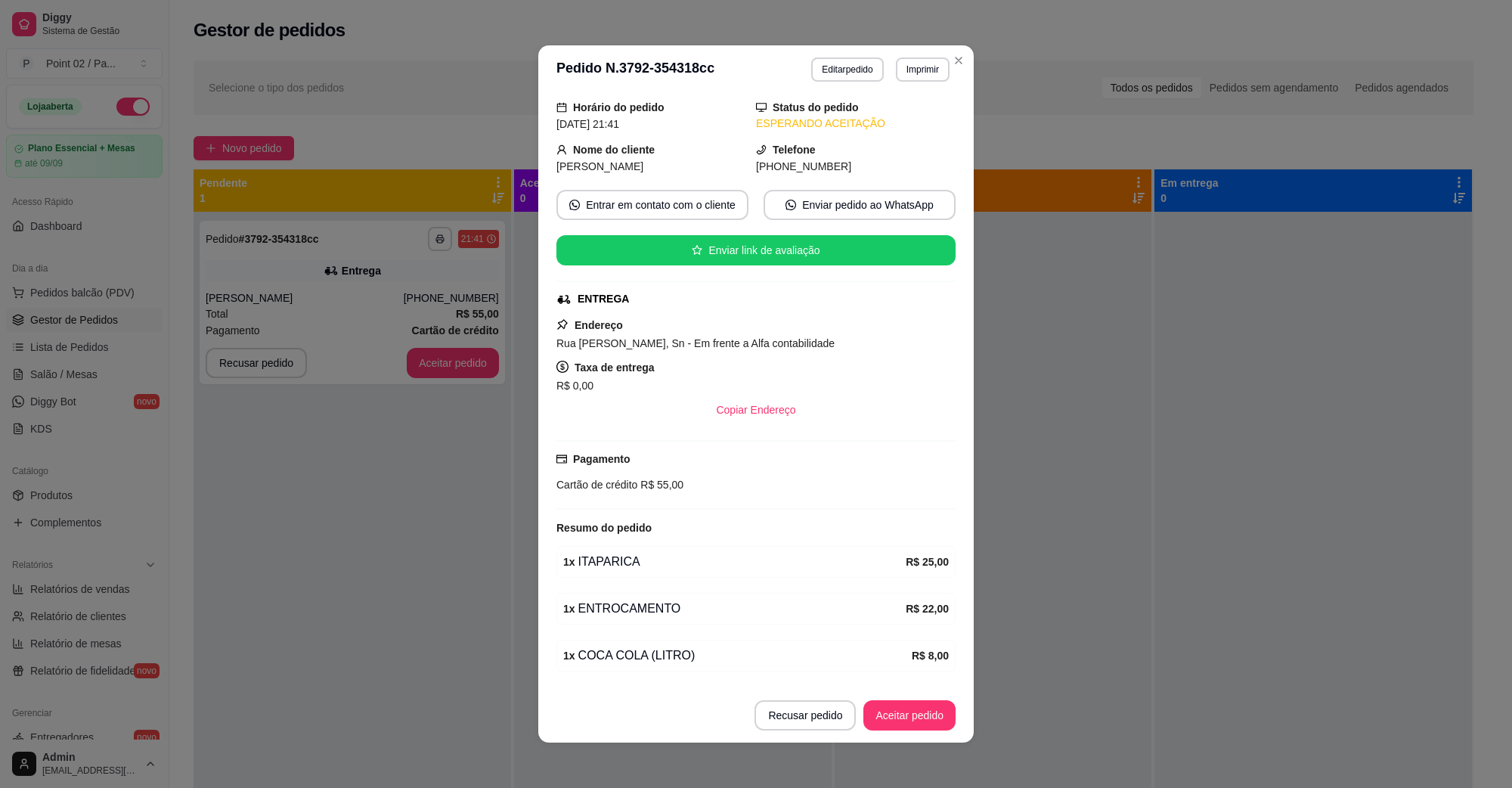
scroll to position [95, 0]
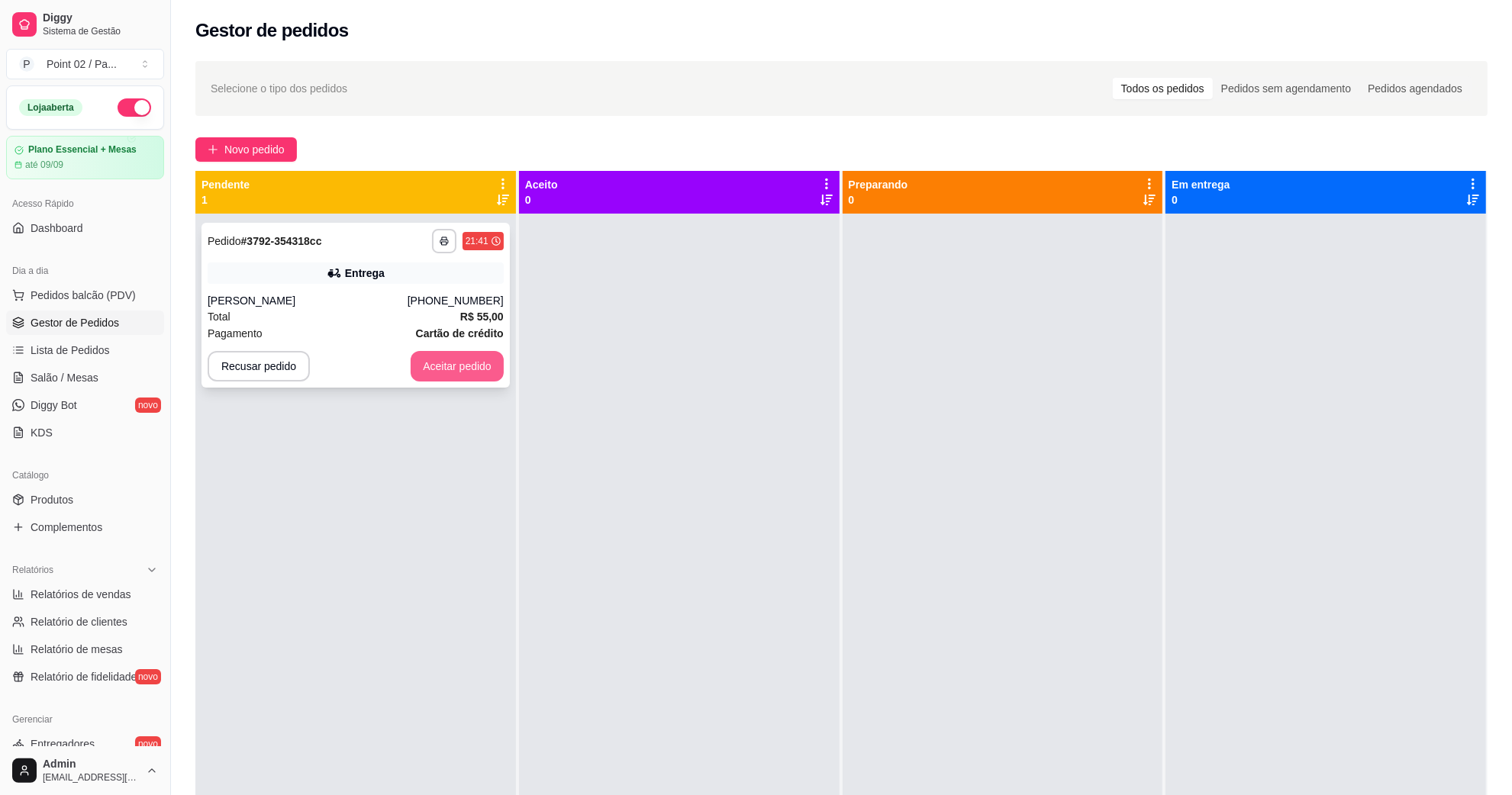
click at [443, 356] on button "Aceitar pedido" at bounding box center [456, 366] width 93 height 30
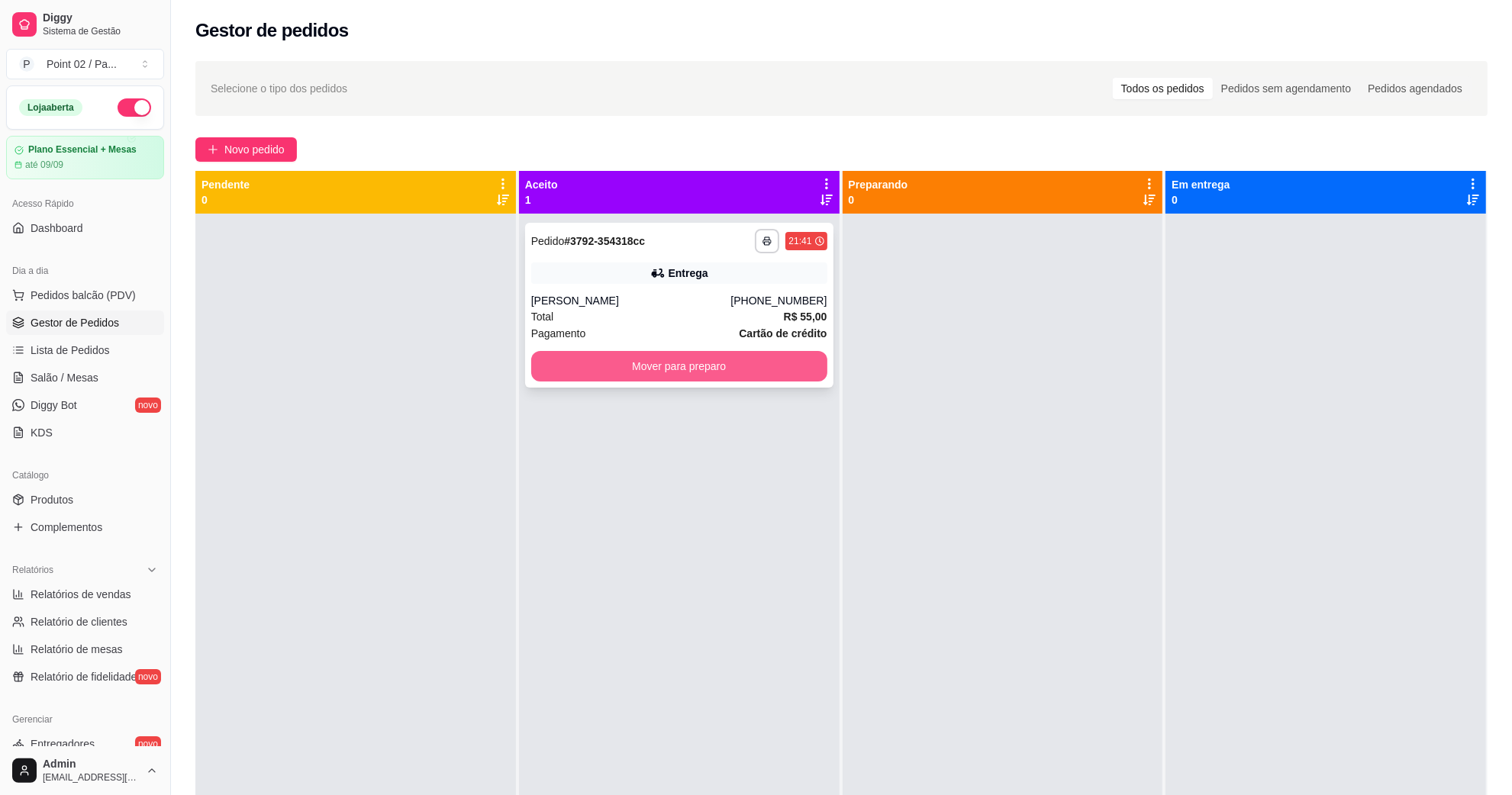
click at [593, 370] on button "Mover para preparo" at bounding box center [680, 366] width 296 height 30
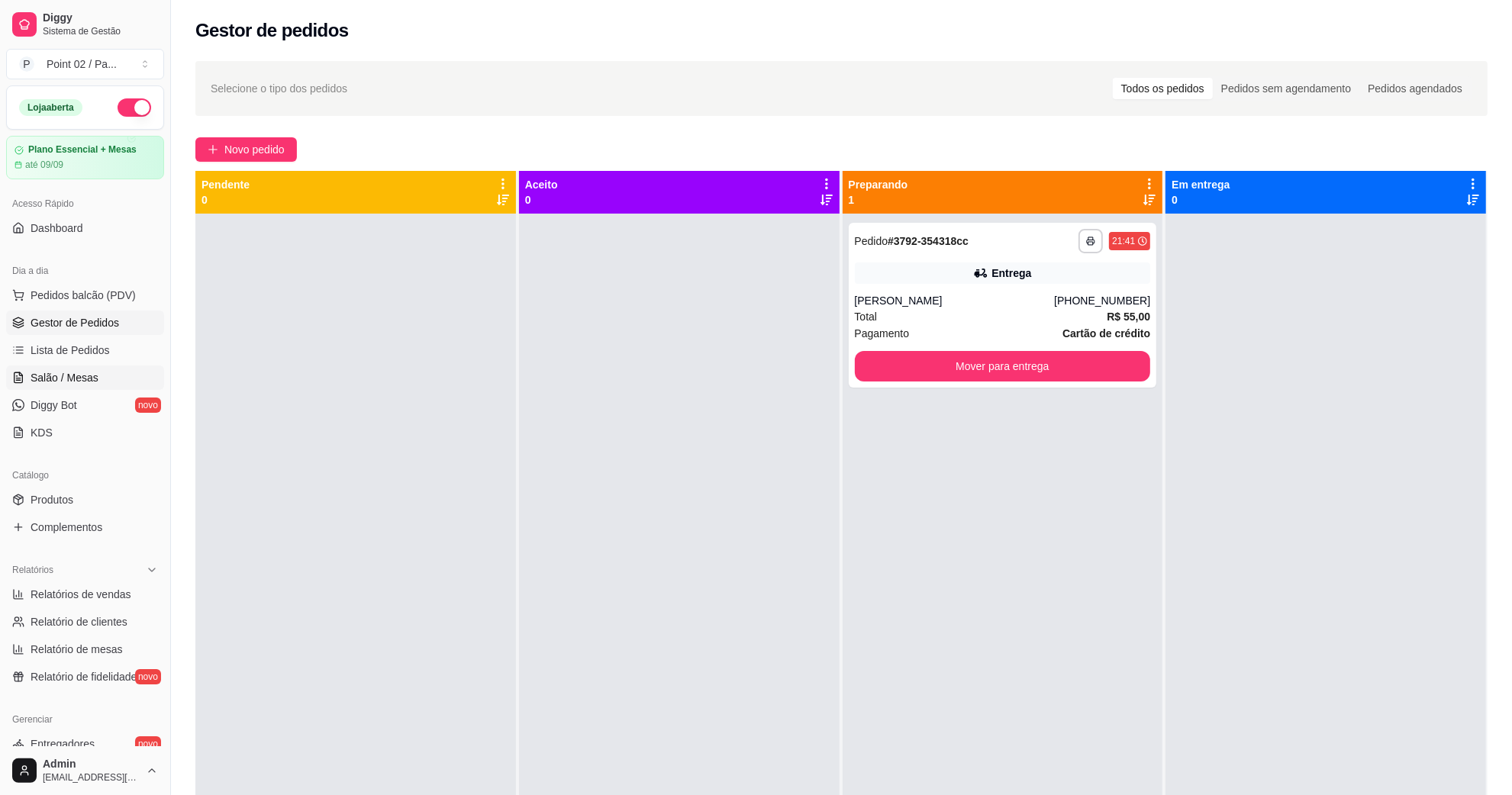
click at [100, 378] on link "Salão / Mesas" at bounding box center [85, 378] width 158 height 25
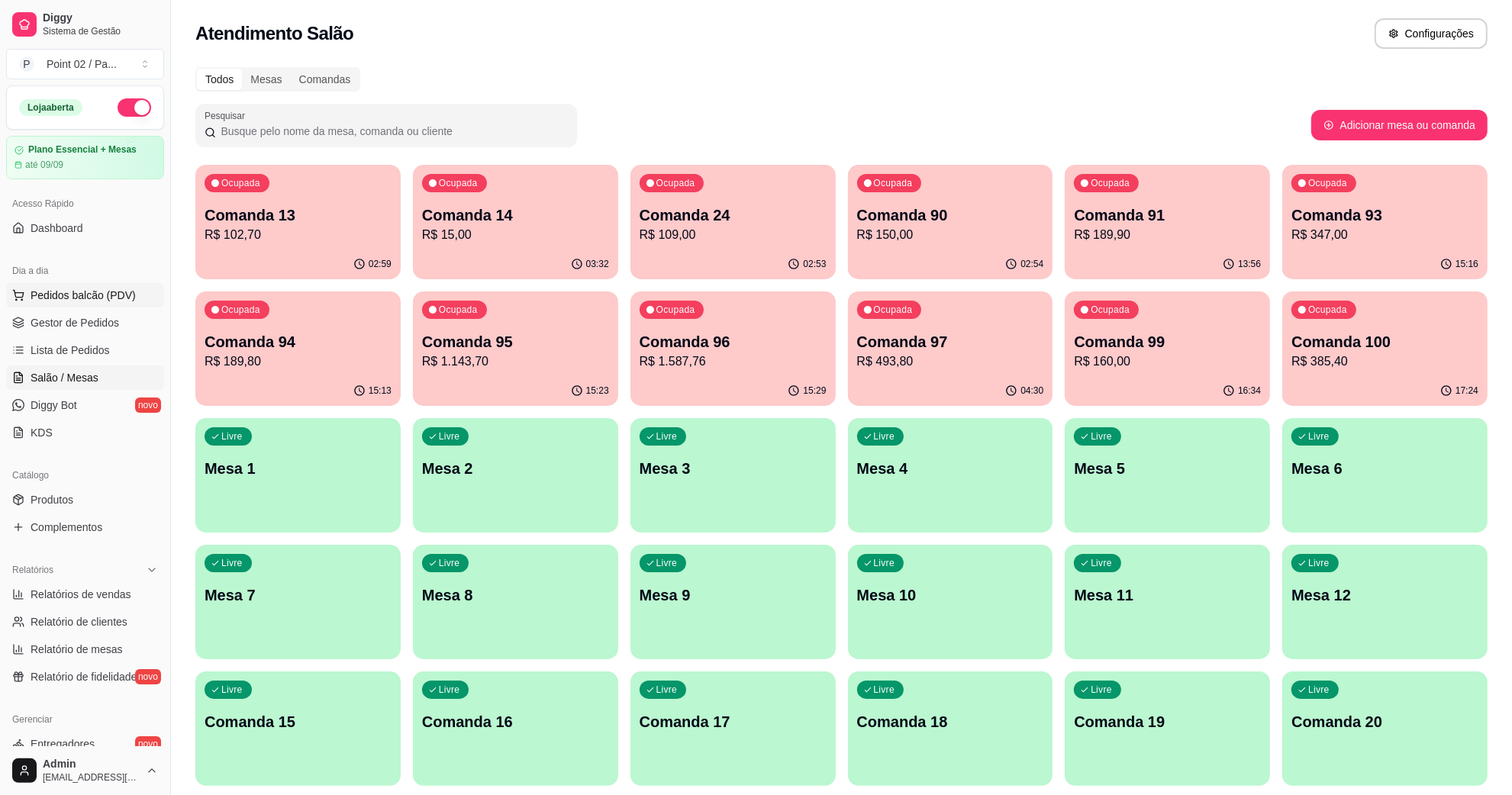
click at [127, 300] on span "Pedidos balcão (PDV)" at bounding box center [83, 295] width 105 height 15
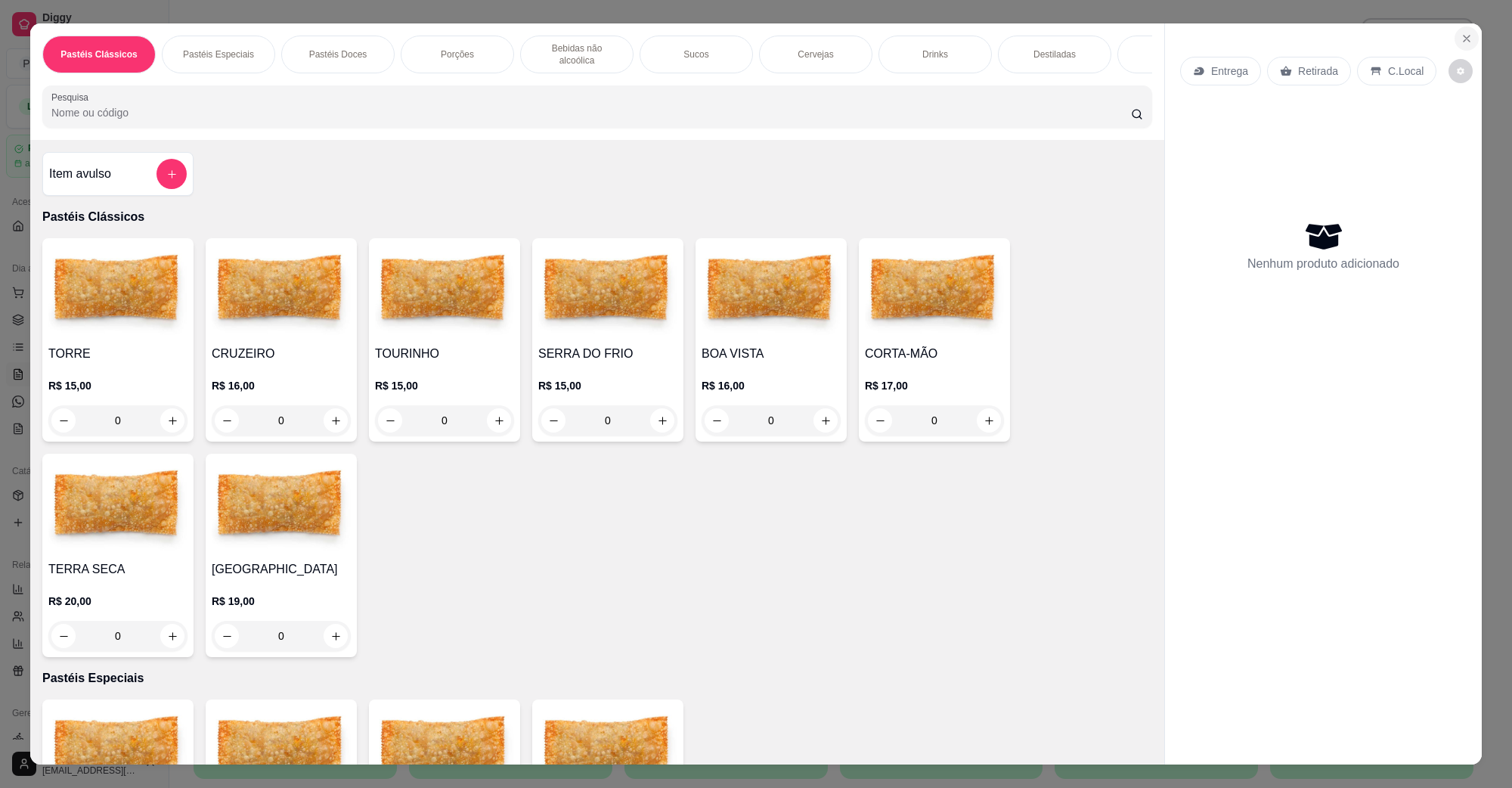
click at [1464, 36] on icon "Close" at bounding box center [1466, 38] width 12 height 12
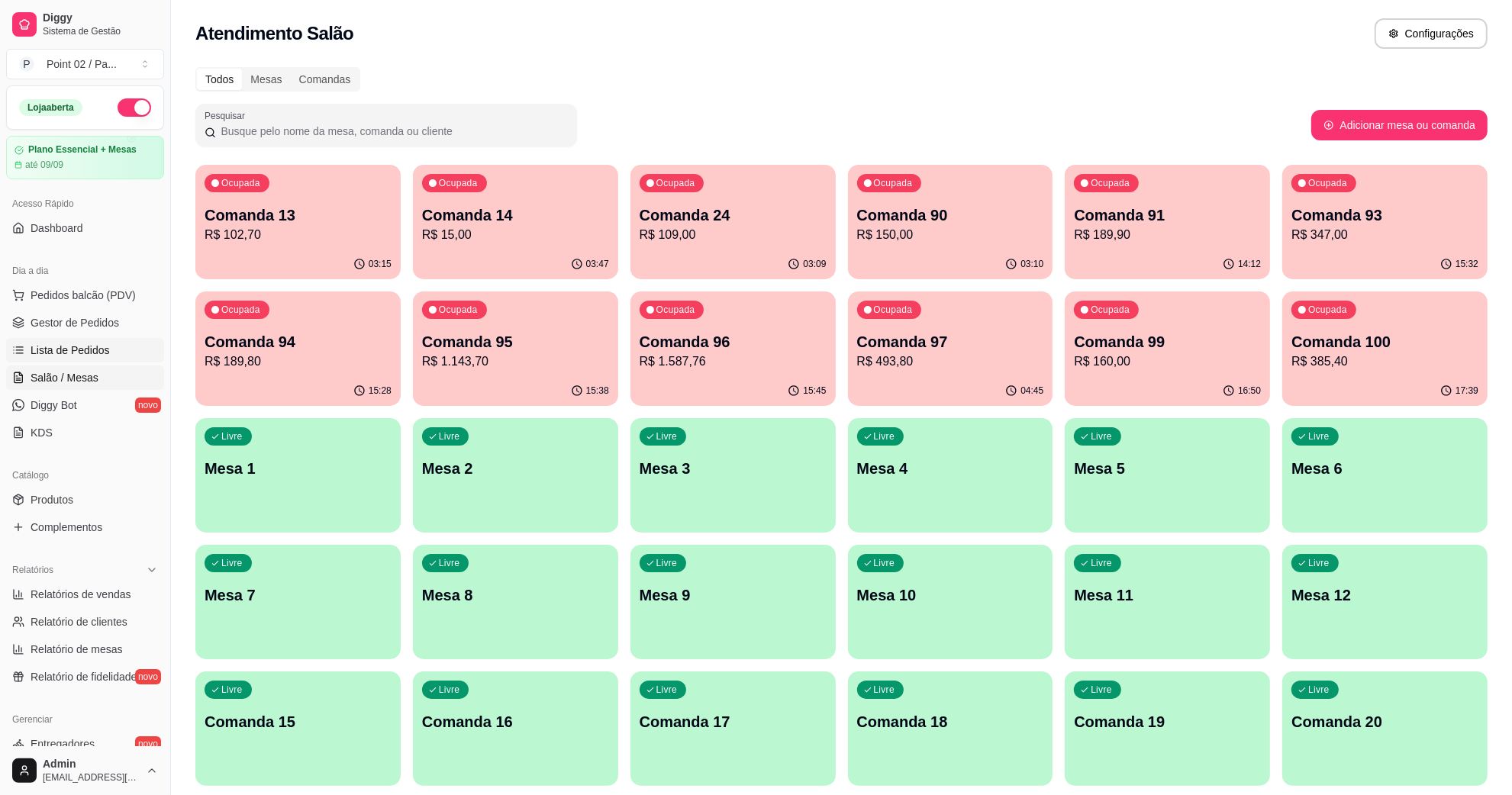
click at [88, 351] on span "Lista de Pedidos" at bounding box center [70, 350] width 80 height 15
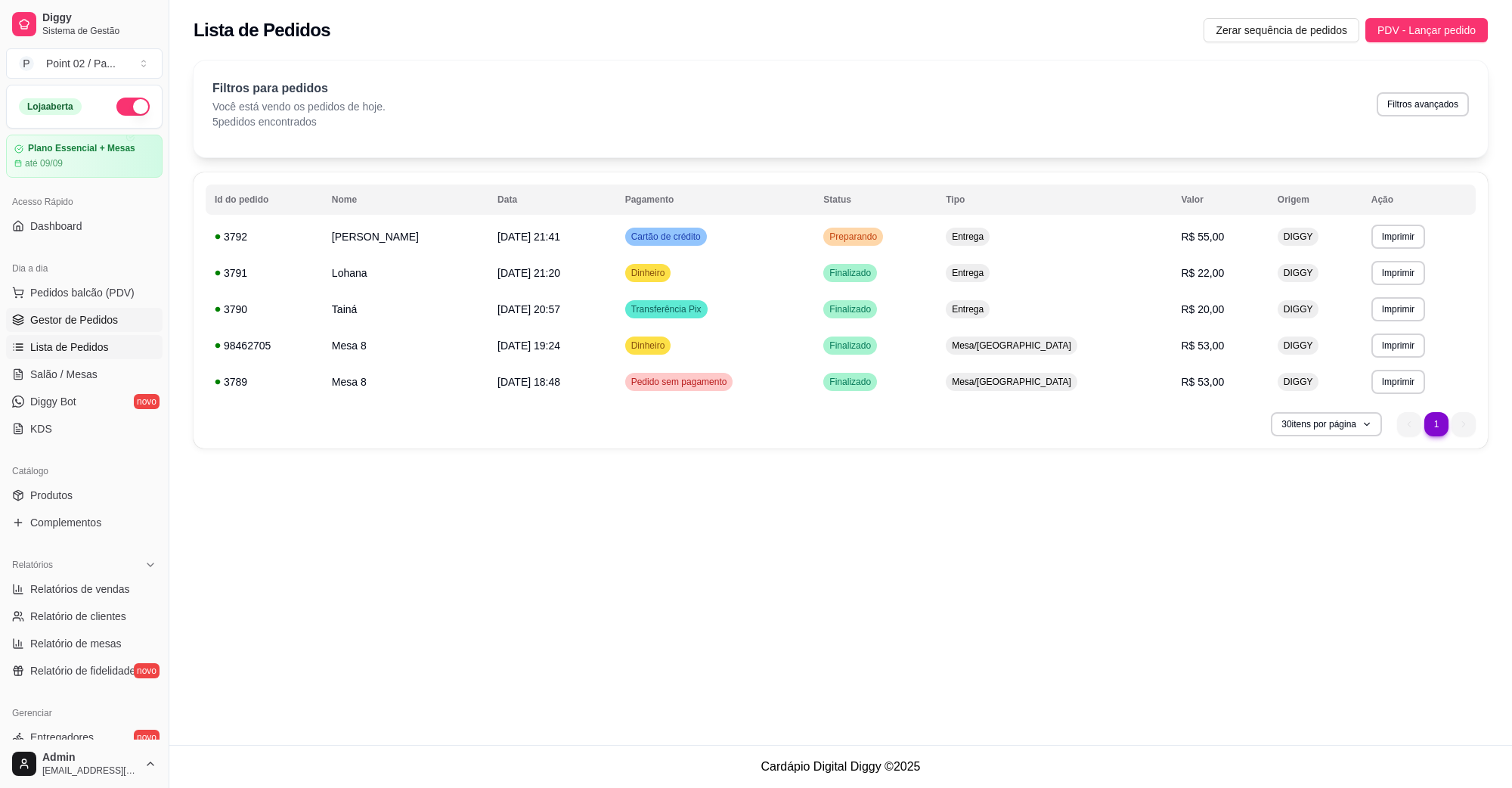
click at [102, 325] on span "Gestor de Pedidos" at bounding box center [73, 320] width 88 height 15
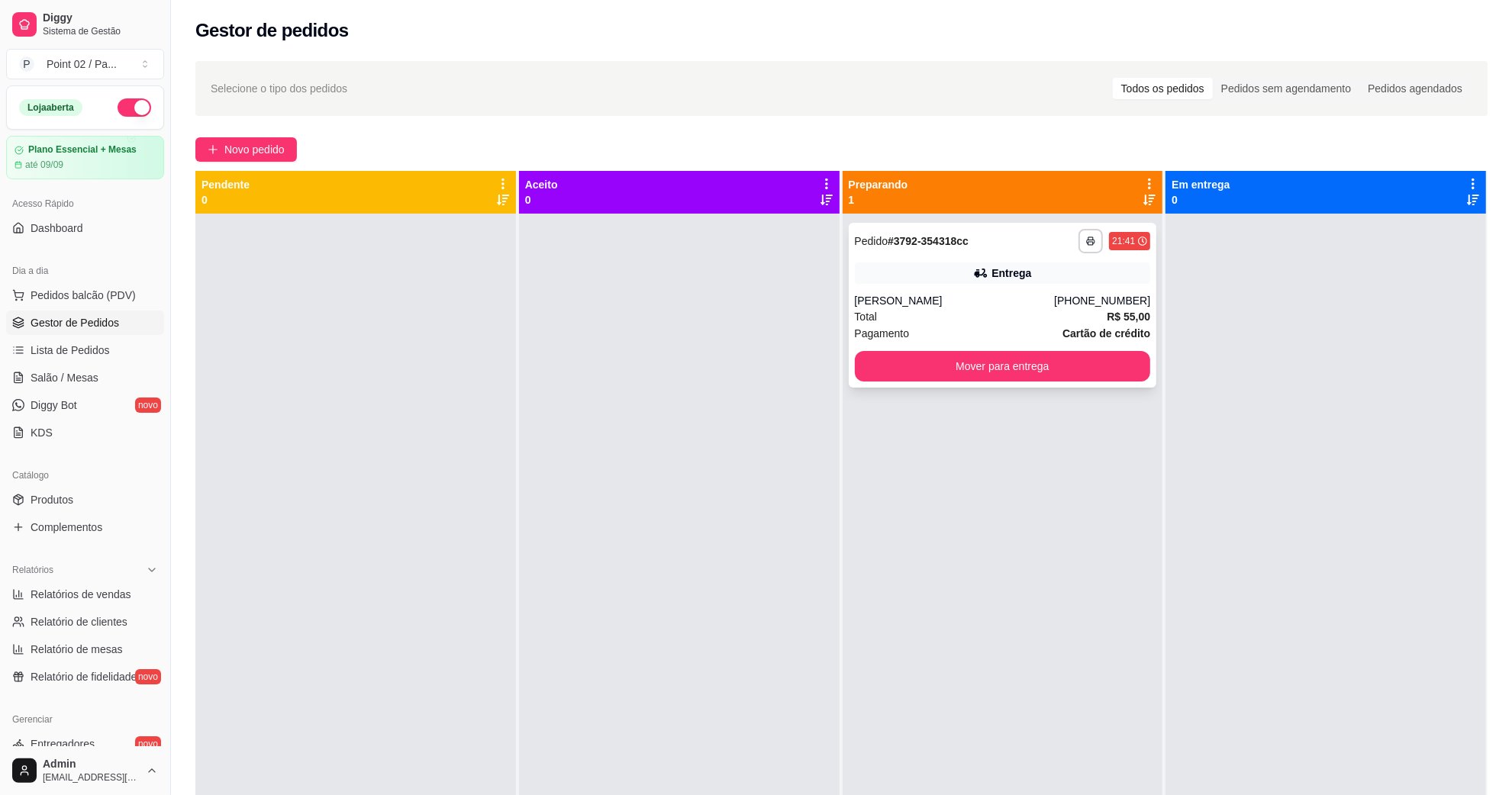
click at [1082, 296] on div "[PHONE_NUMBER]" at bounding box center [1102, 300] width 96 height 15
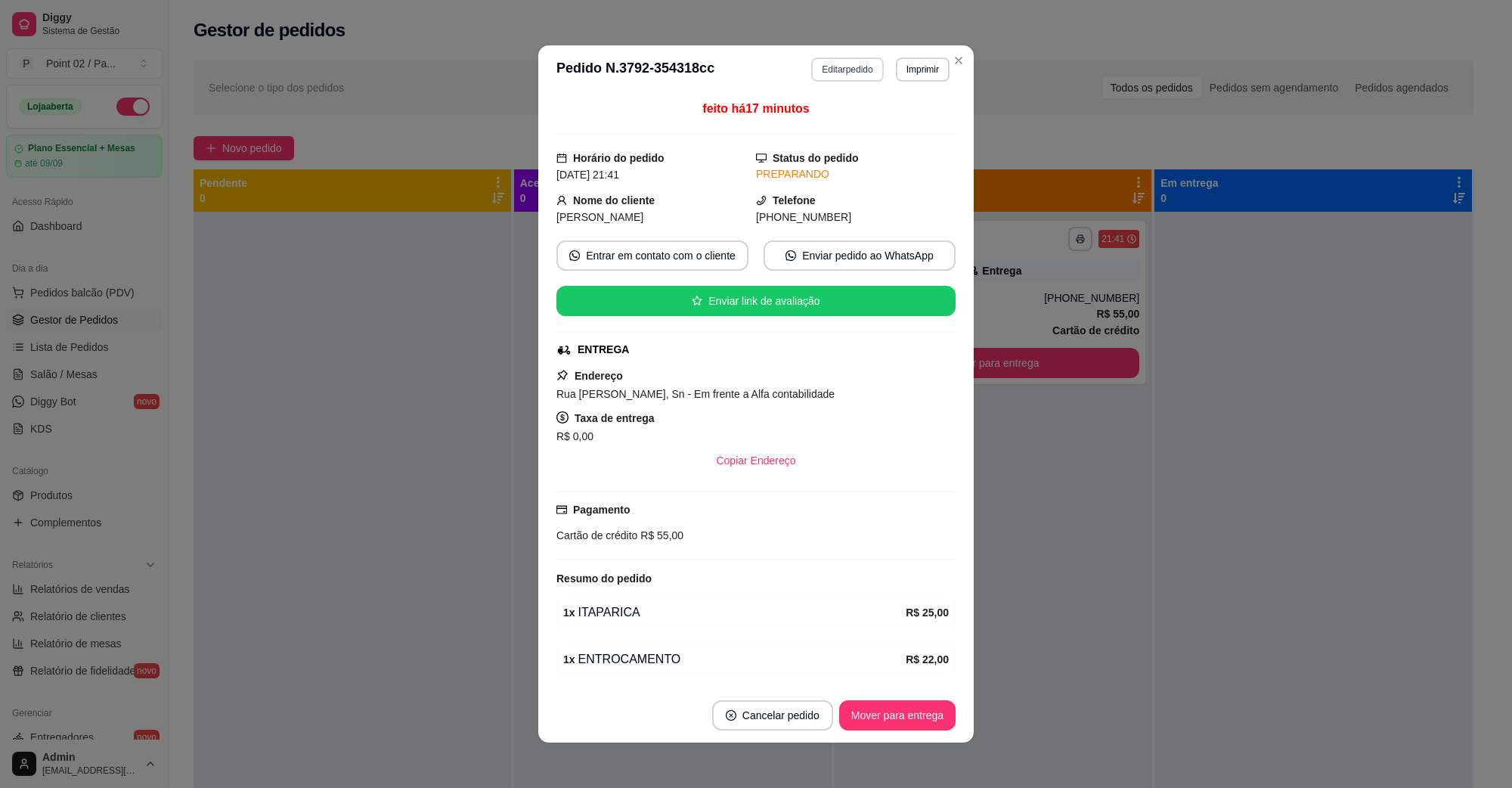
click at [859, 73] on button "Editar pedido" at bounding box center [847, 69] width 72 height 24
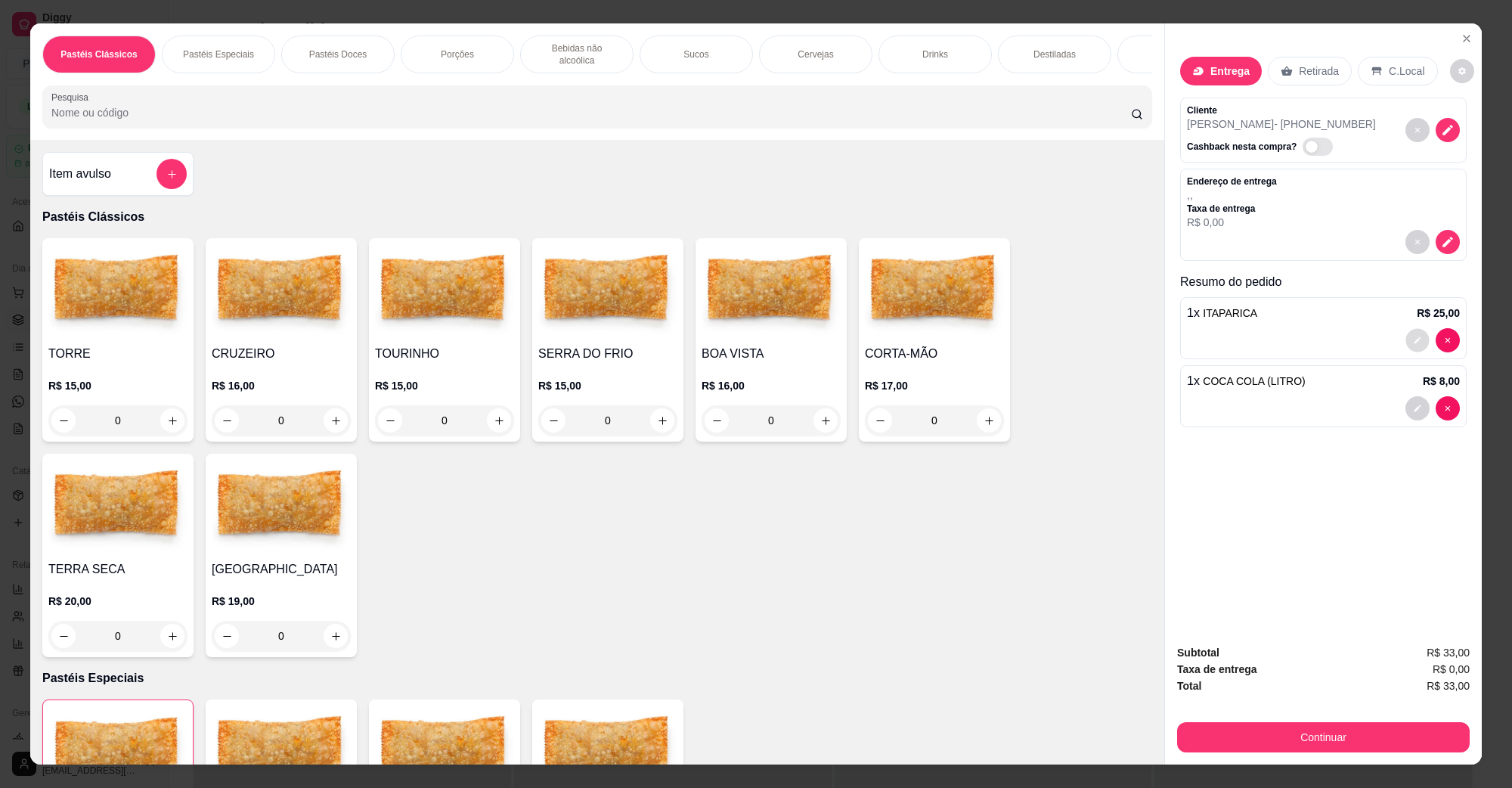
click at [1413, 345] on icon "decrease-product-quantity" at bounding box center [1417, 340] width 9 height 9
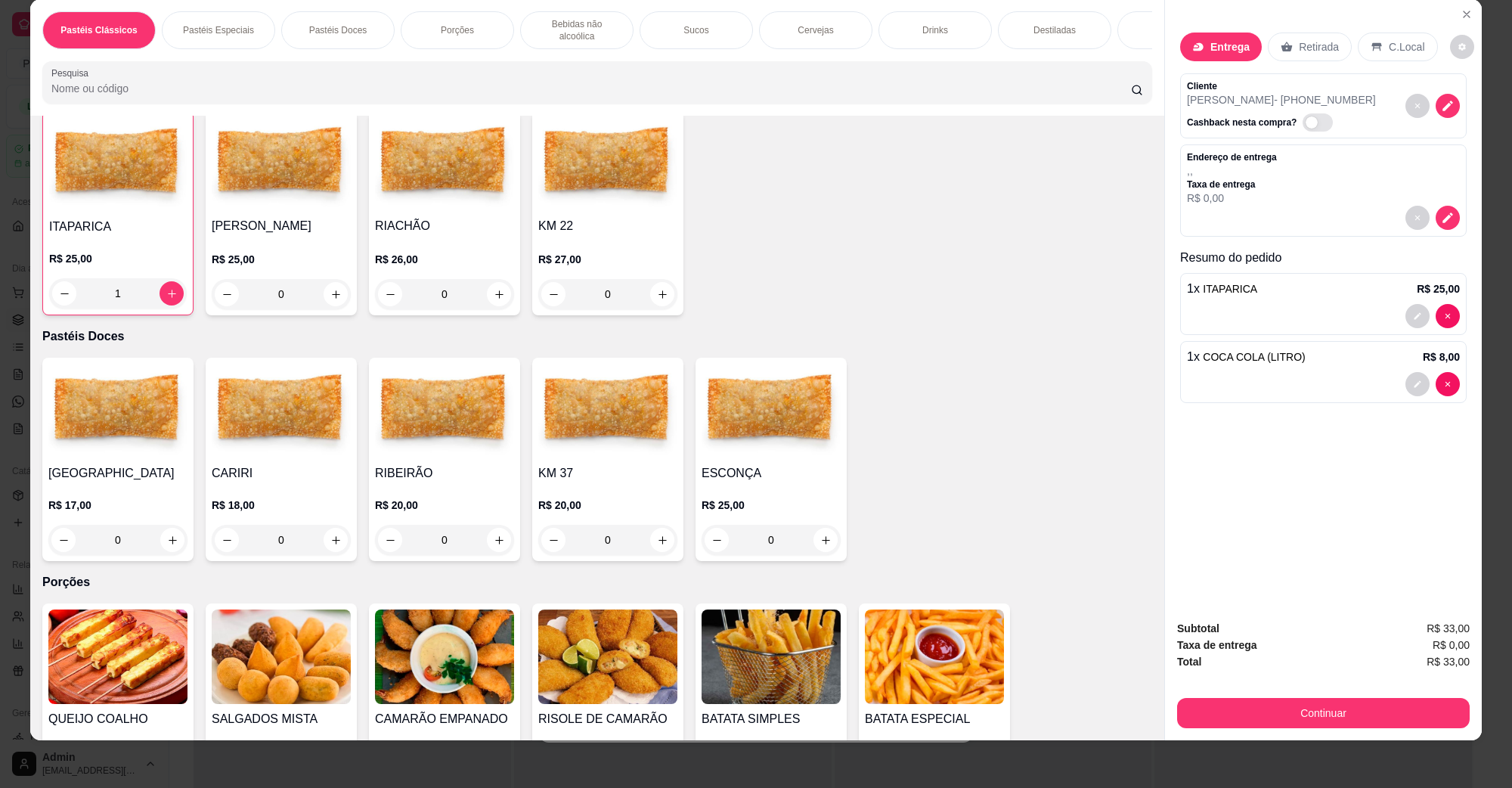
scroll to position [567, 0]
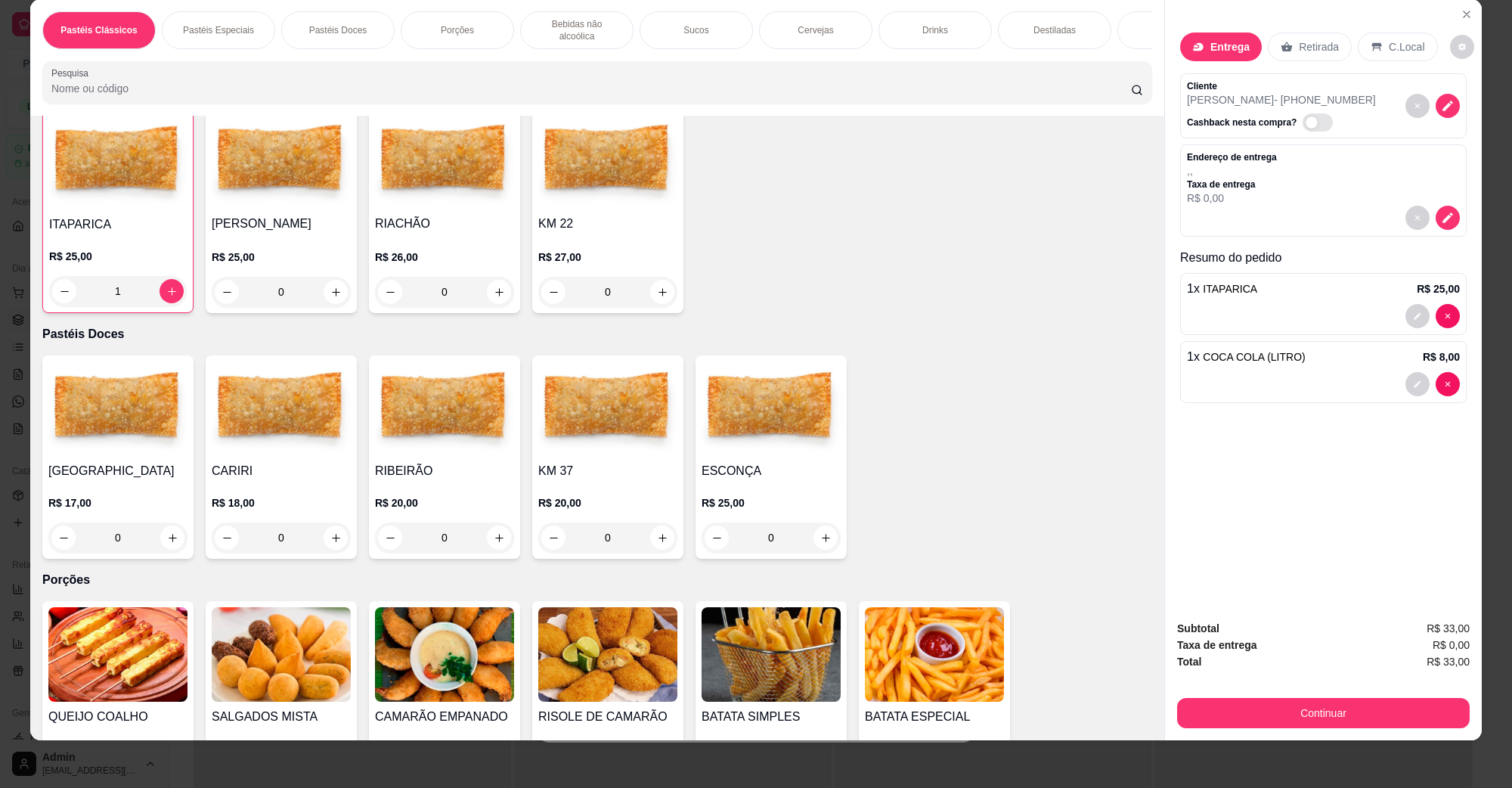
click at [288, 153] on img at bounding box center [281, 162] width 139 height 95
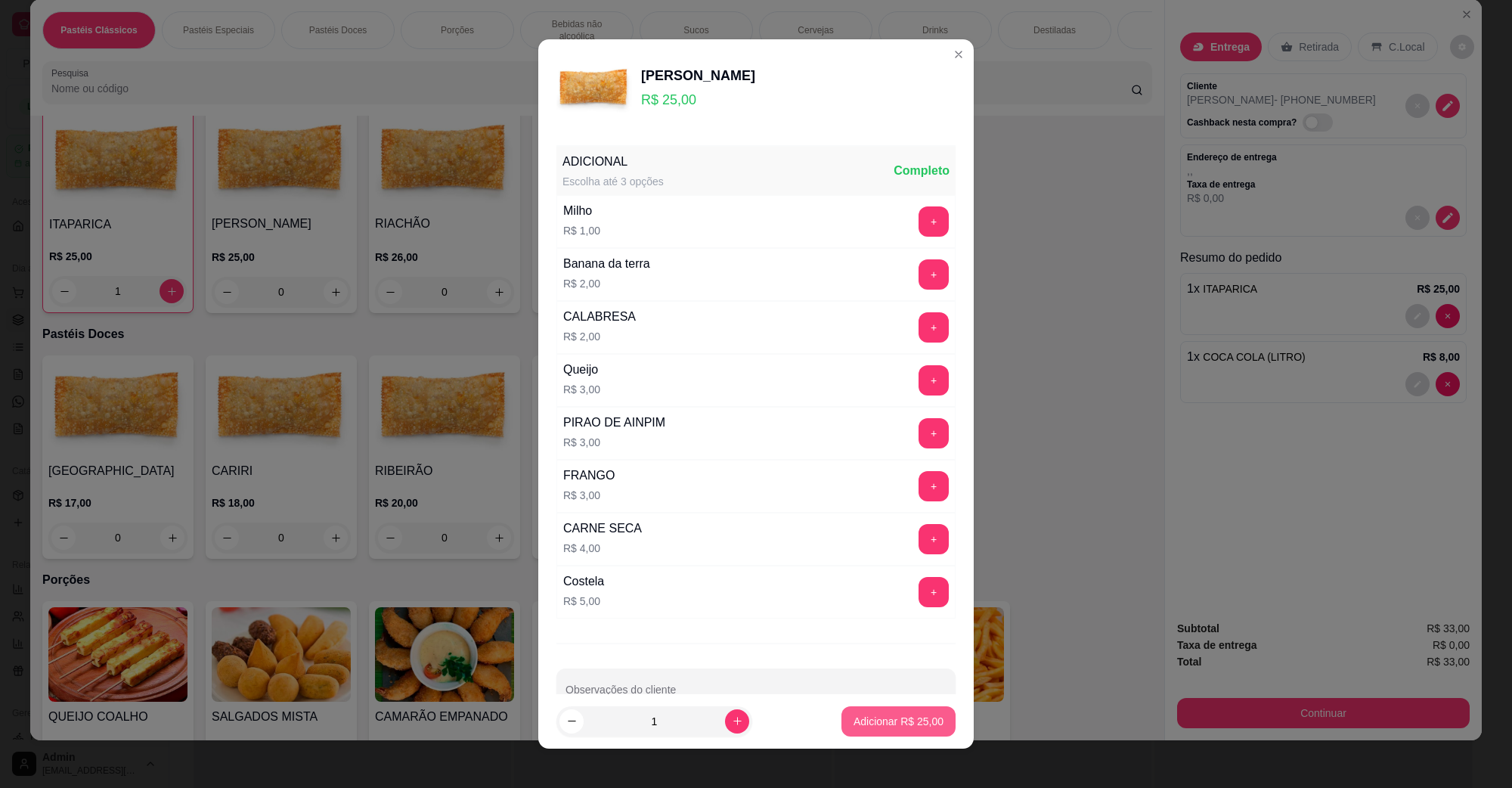
click at [875, 734] on button "Adicionar R$ 25,00" at bounding box center [898, 722] width 114 height 30
type input "1"
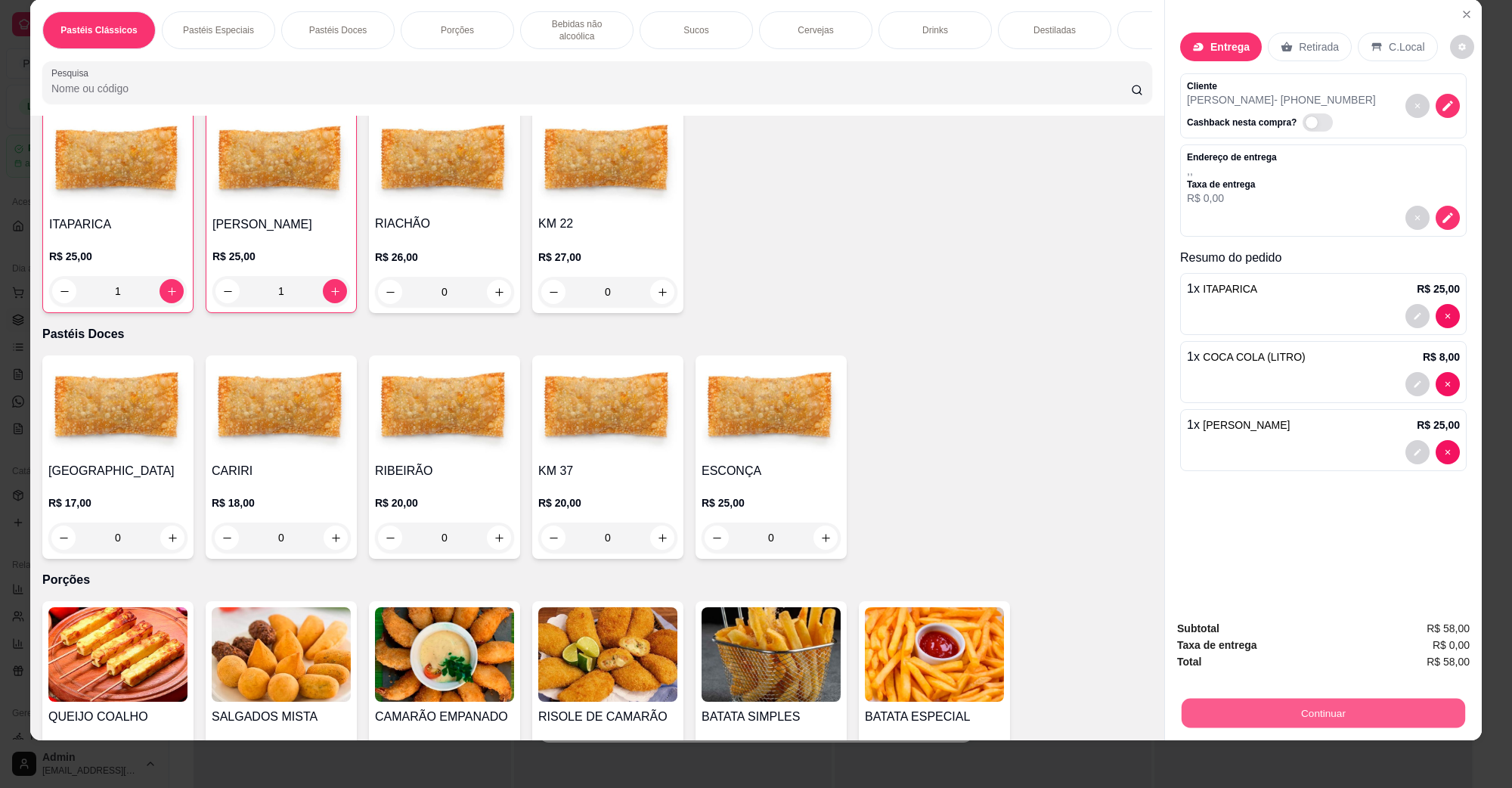
click at [1328, 700] on button "Continuar" at bounding box center [1323, 712] width 283 height 29
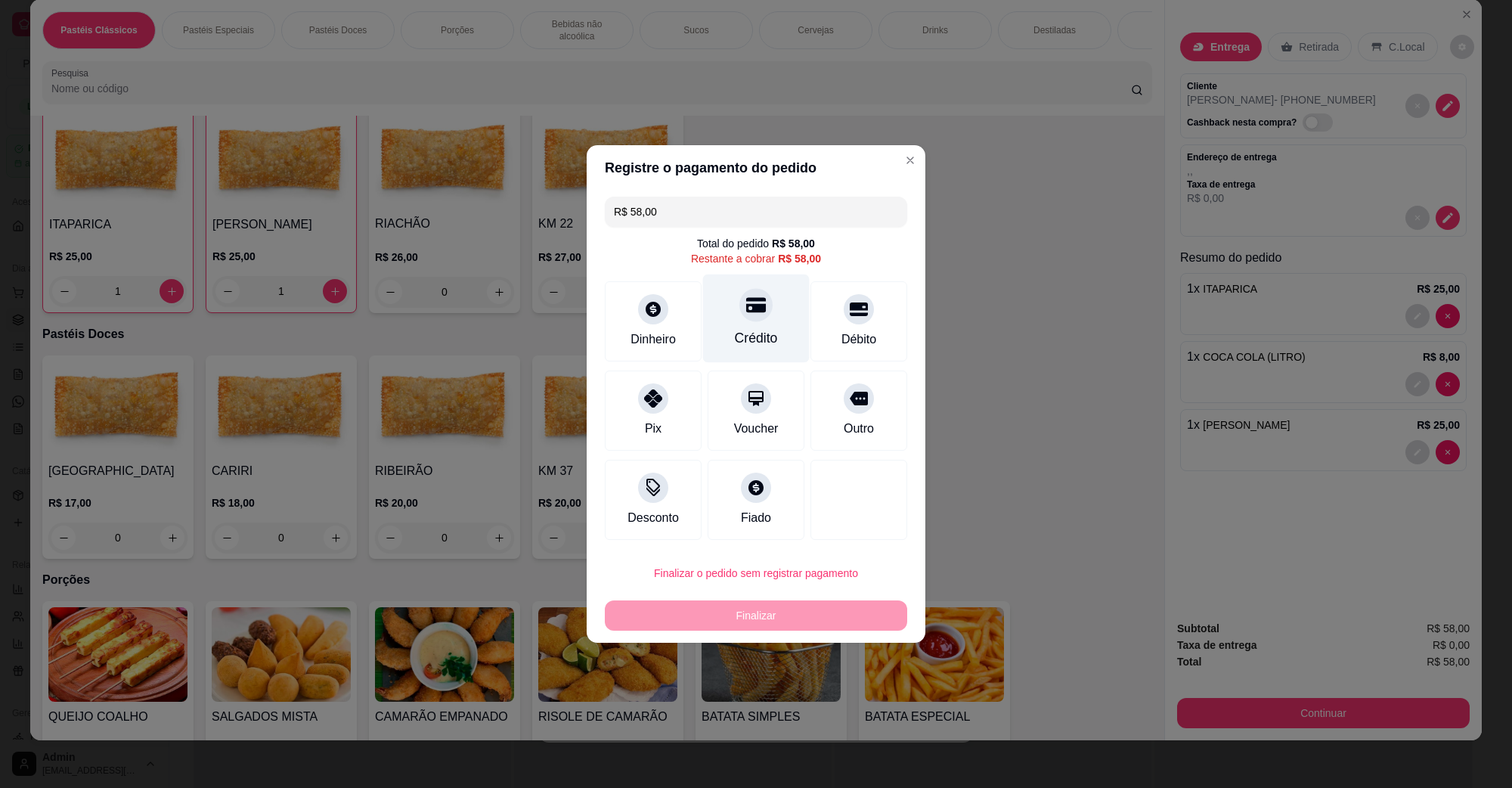
click at [750, 298] on icon at bounding box center [755, 305] width 20 height 15
type input "R$ 0,00"
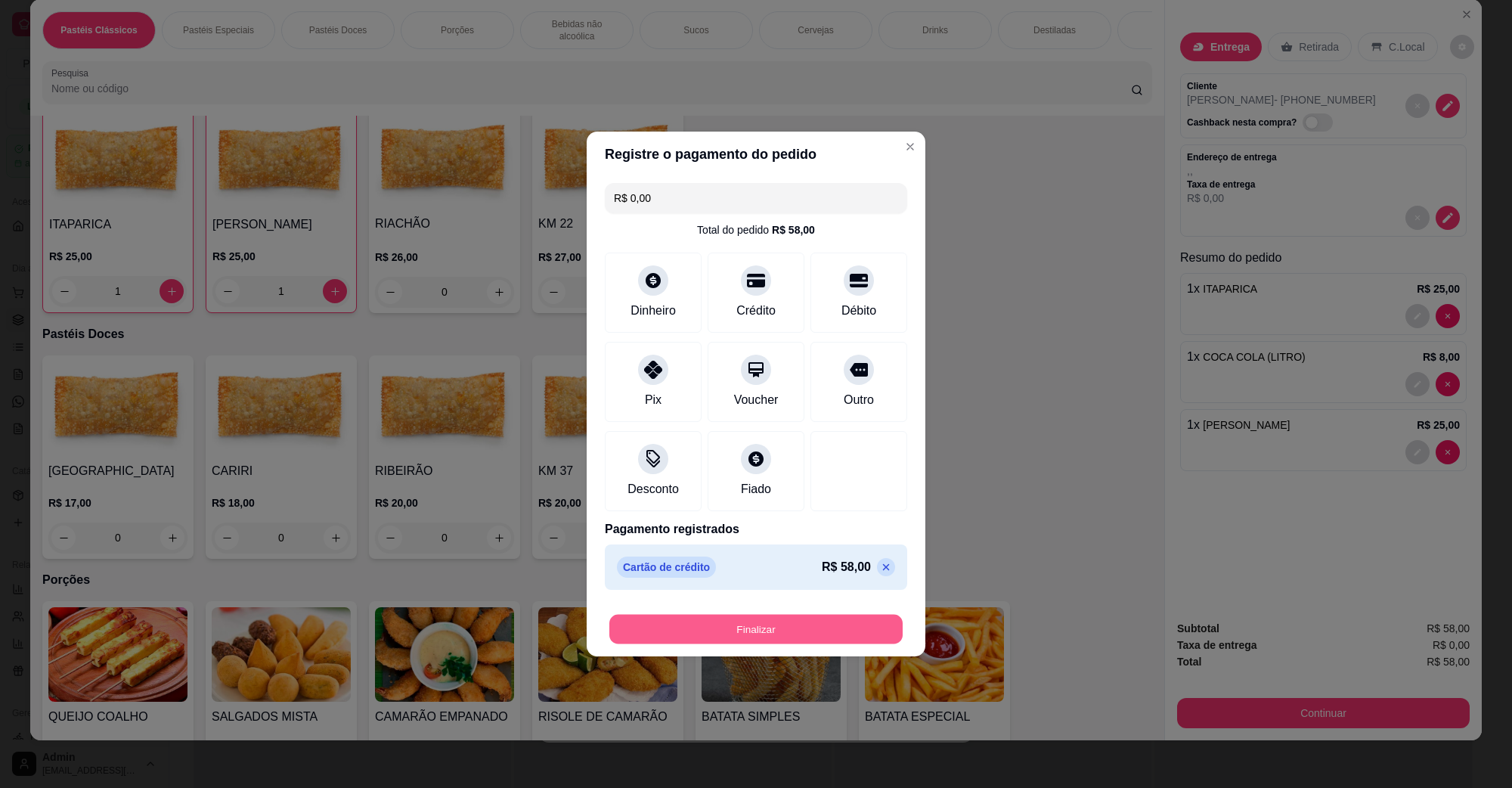
click at [781, 629] on button "Finalizar" at bounding box center [756, 629] width 294 height 29
type input "0"
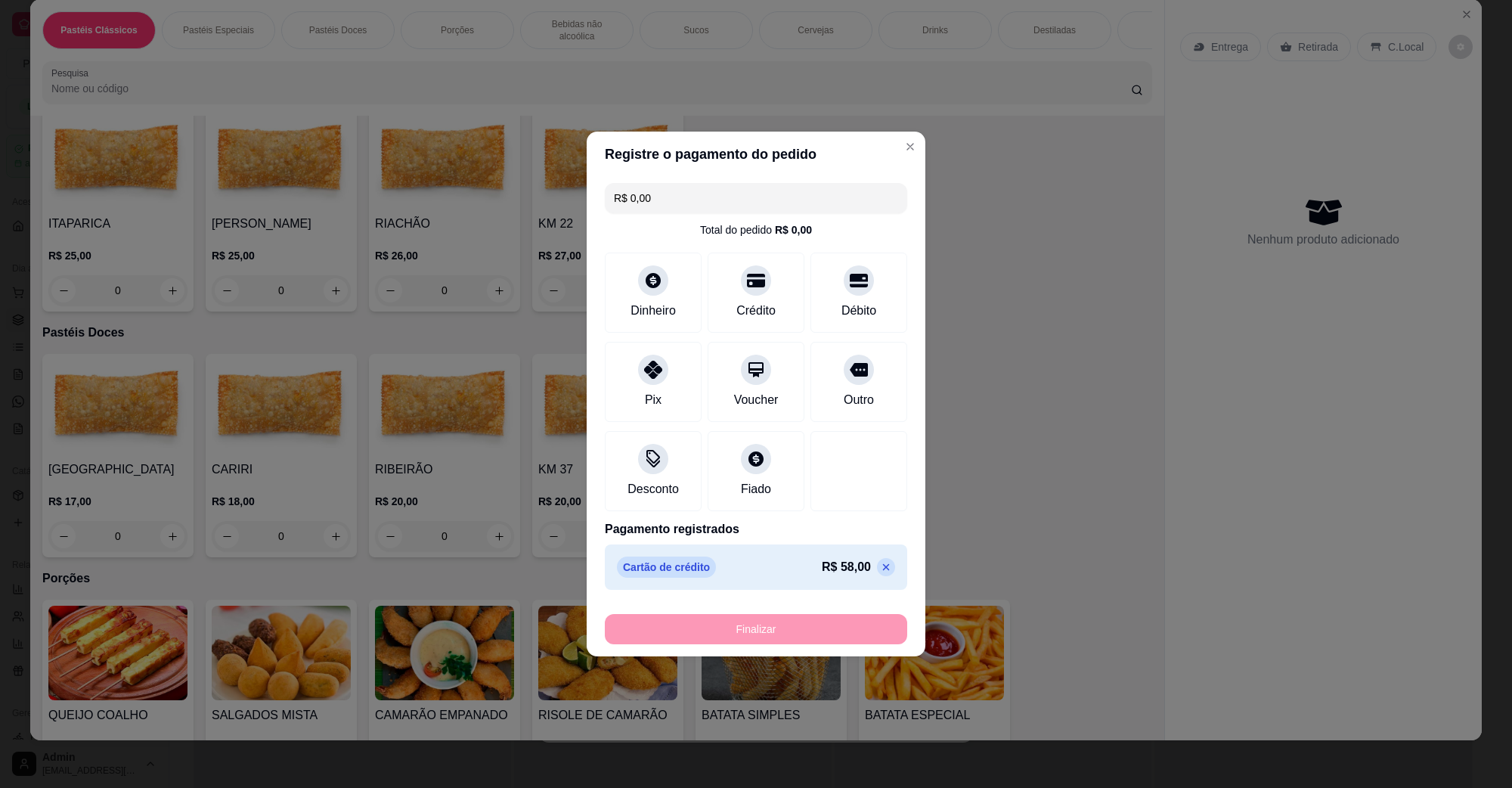
type input "-R$ 58,00"
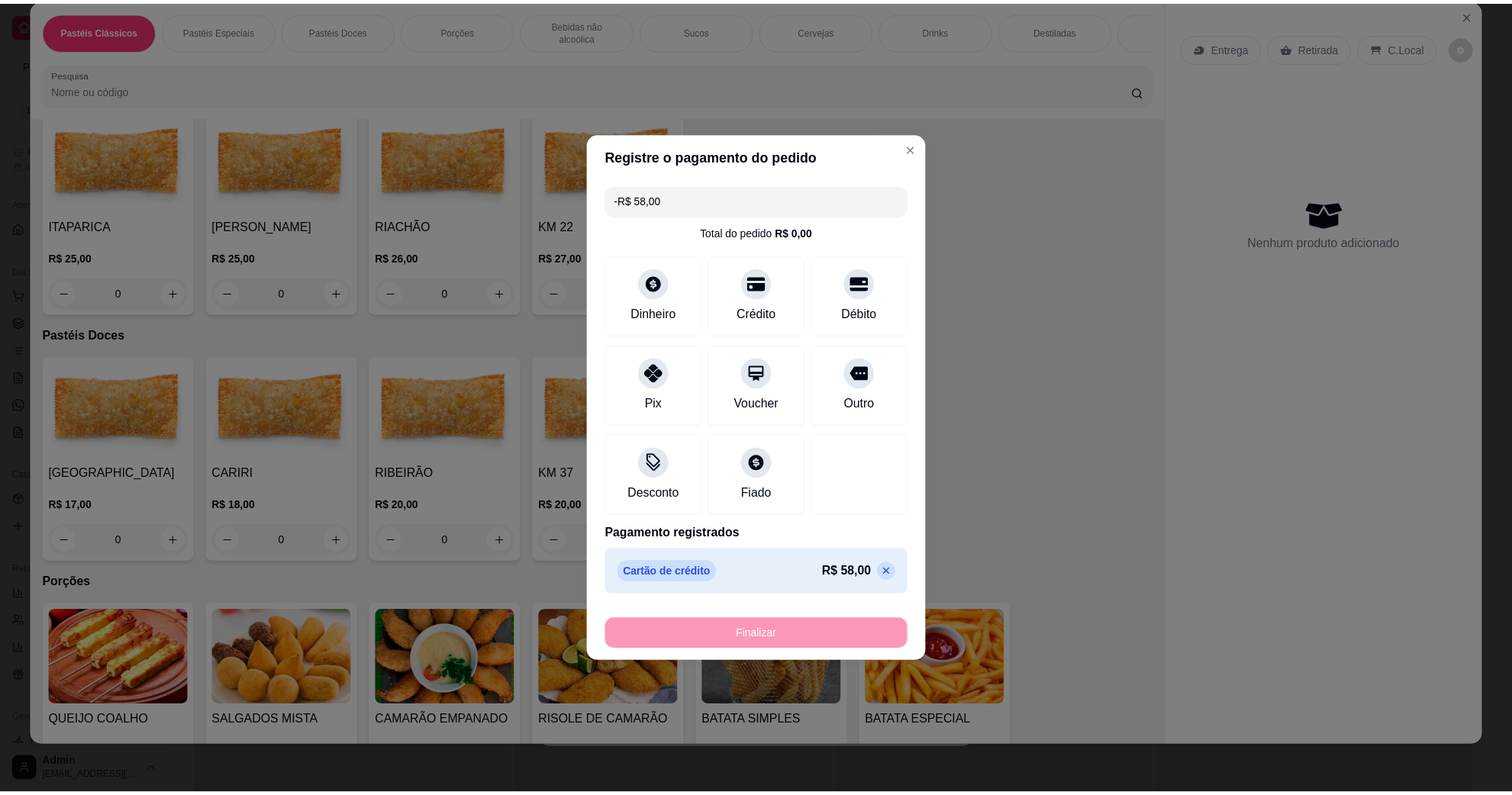
scroll to position [571, 0]
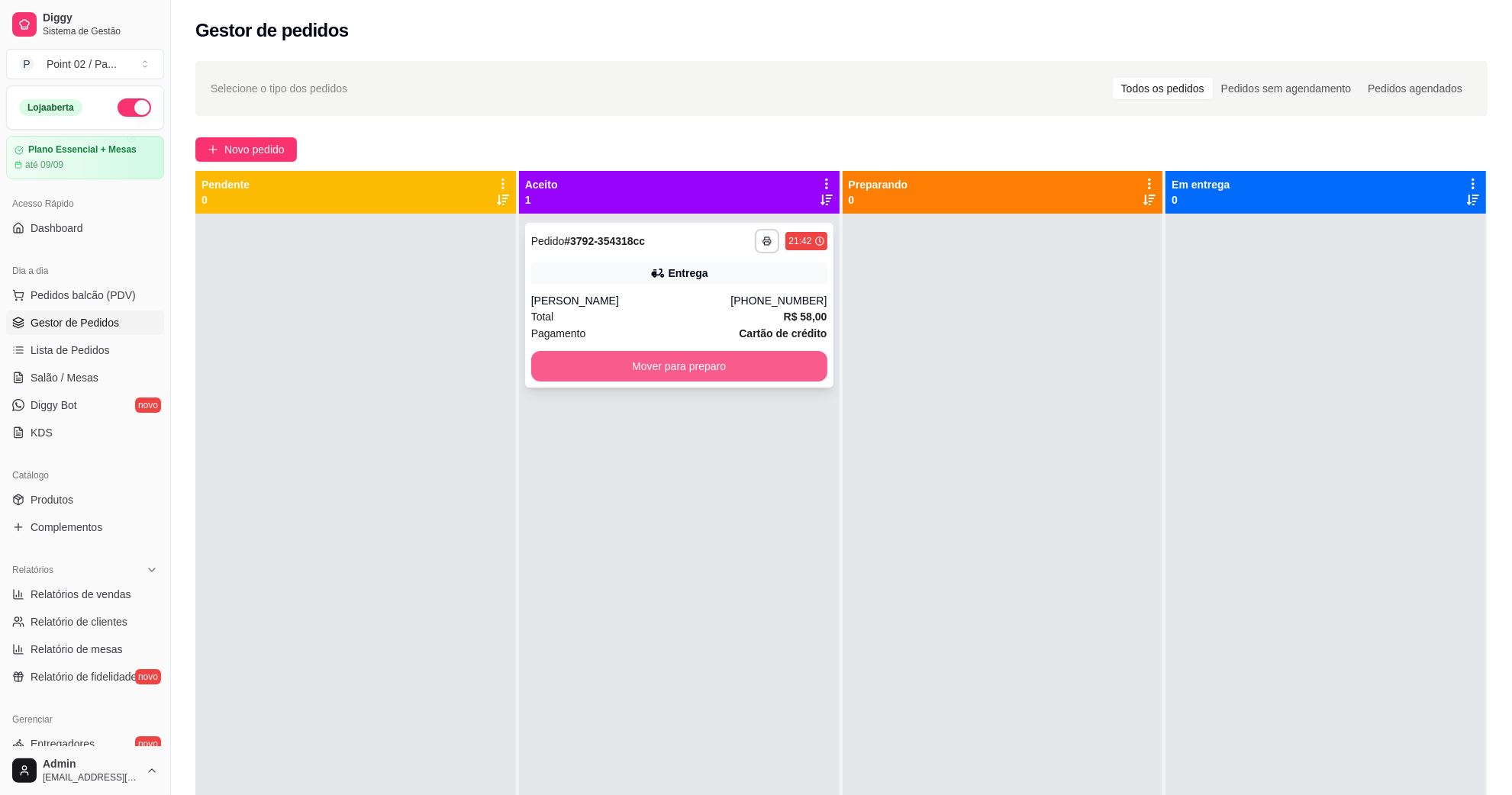
click at [684, 372] on button "Mover para preparo" at bounding box center [680, 366] width 296 height 30
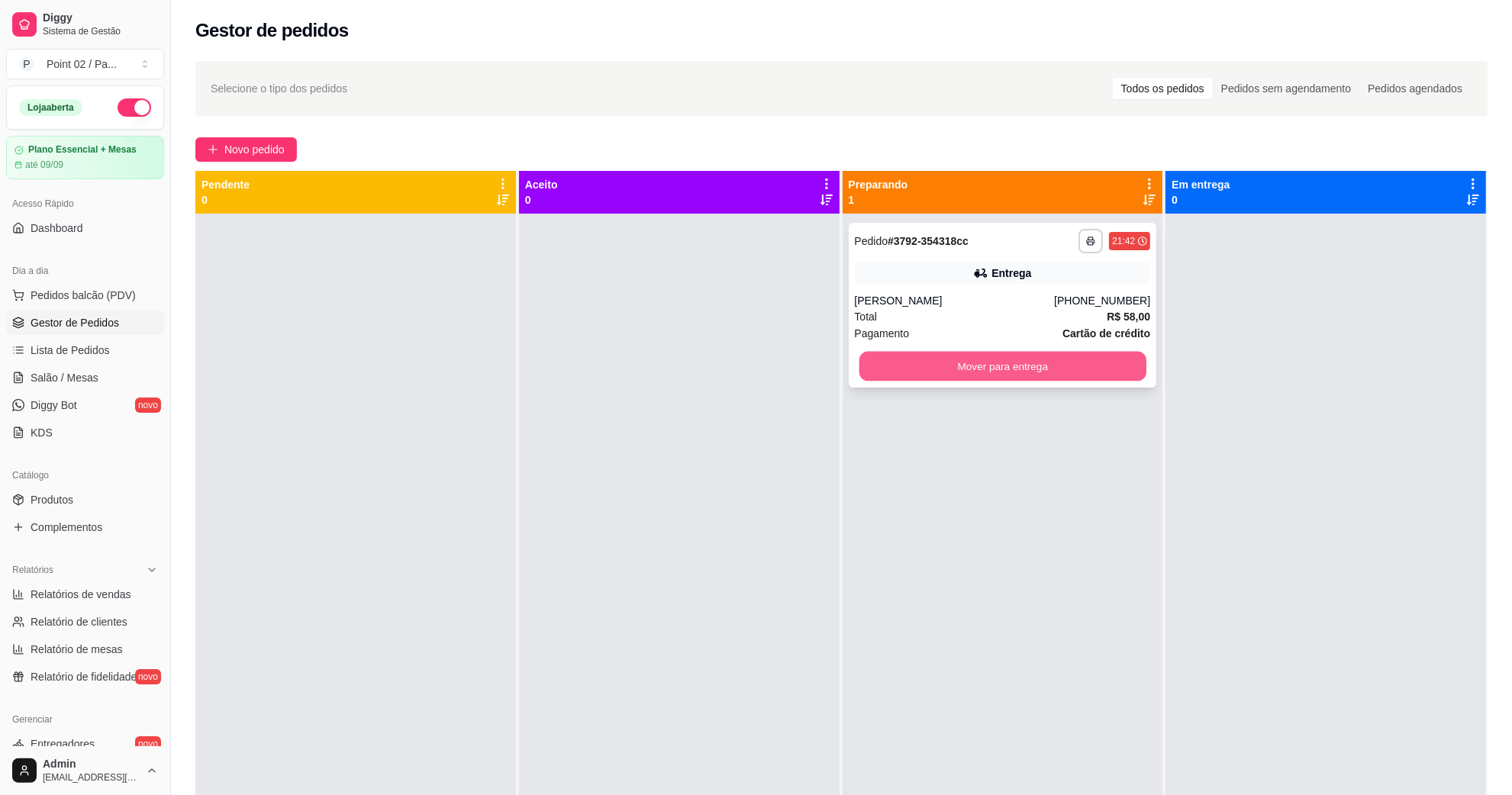
click at [1024, 370] on button "Mover para entrega" at bounding box center [1002, 366] width 287 height 29
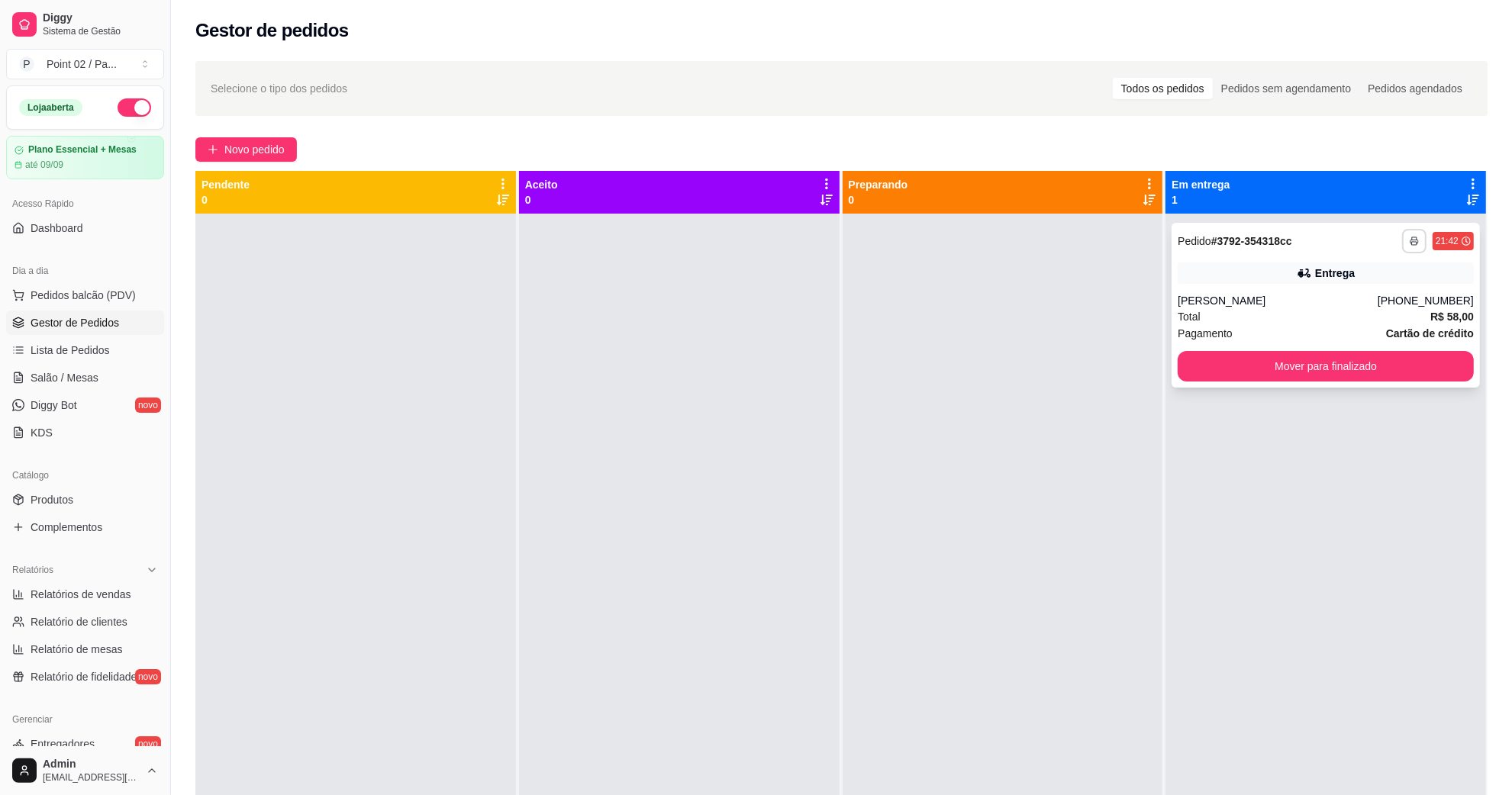
click at [1412, 245] on rect "button" at bounding box center [1414, 244] width 5 height 3
click at [1379, 288] on button "IMPRESSORA" at bounding box center [1360, 294] width 107 height 24
click at [124, 104] on button "button" at bounding box center [135, 108] width 33 height 18
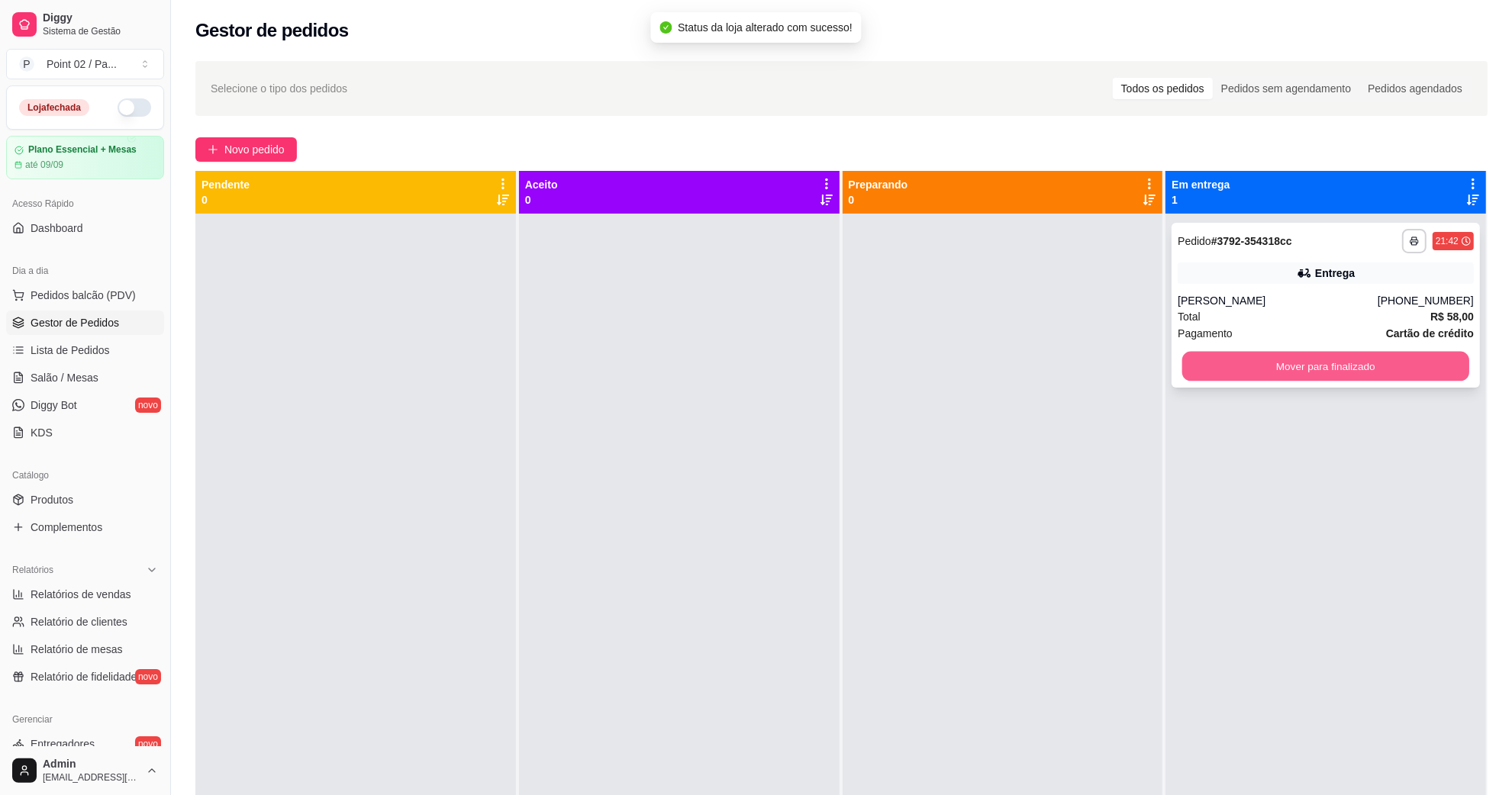
click at [1216, 355] on button "Mover para finalizado" at bounding box center [1326, 366] width 287 height 29
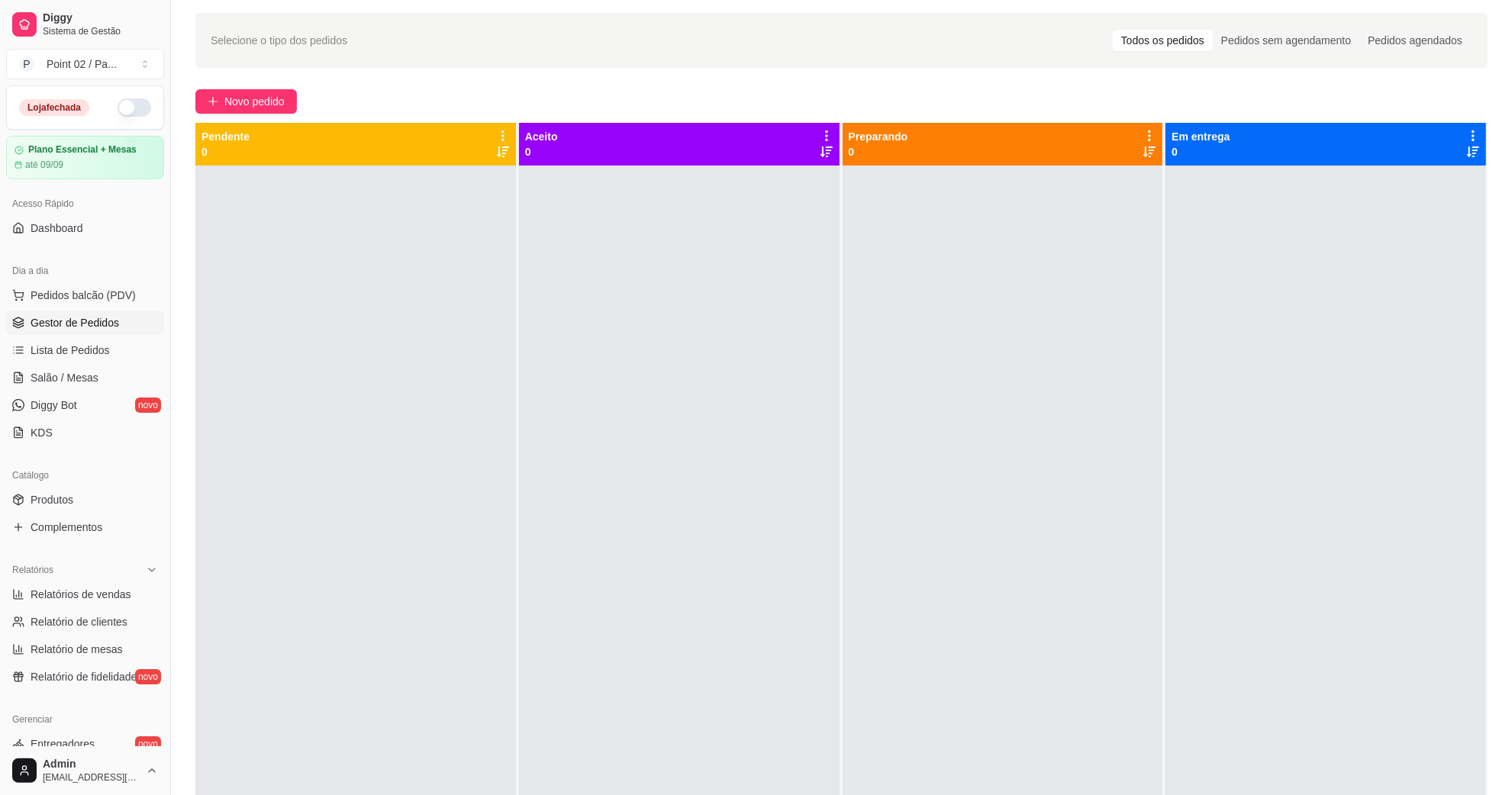
scroll to position [96, 0]
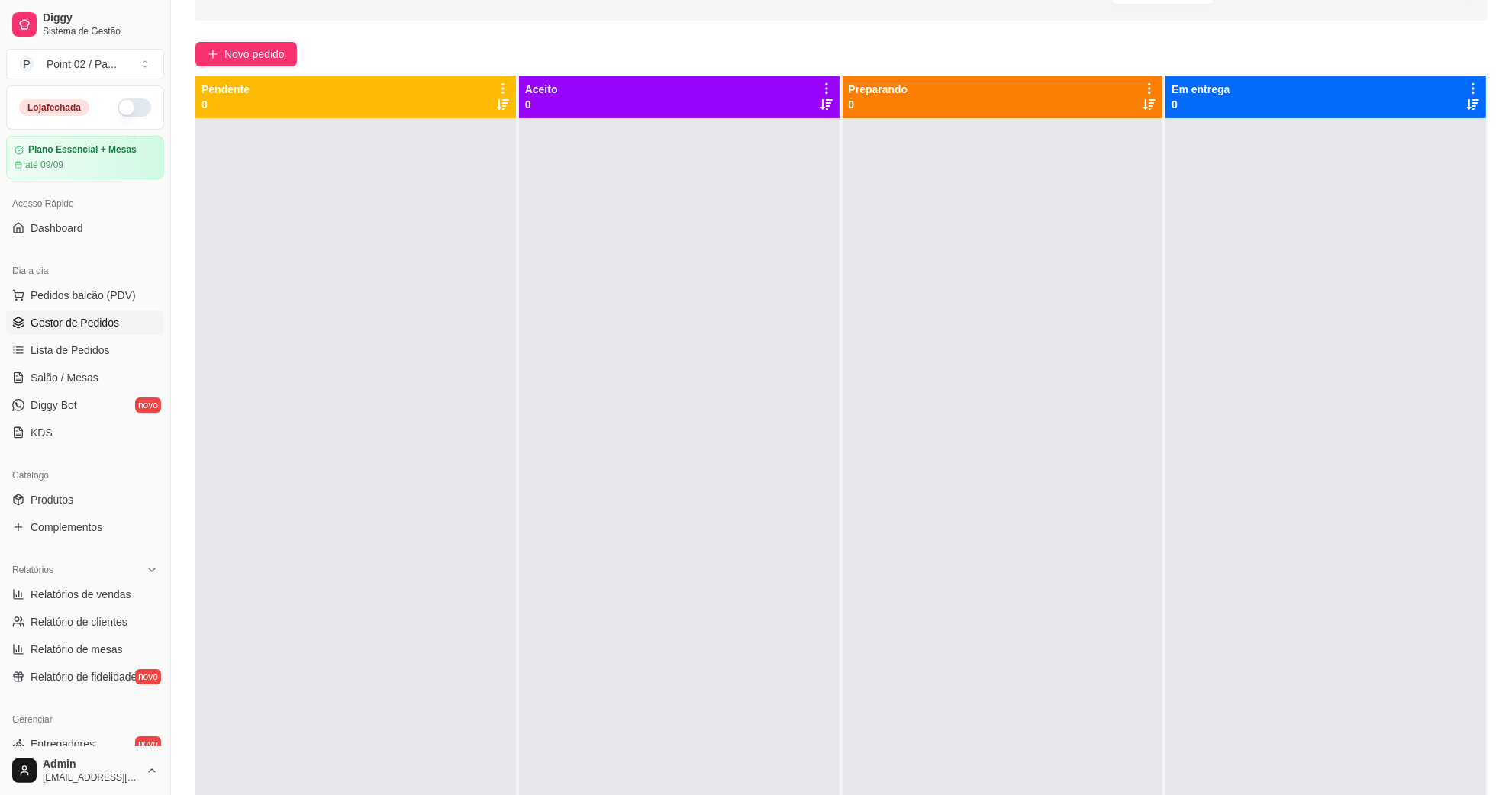
click at [426, 257] on div at bounding box center [355, 515] width 320 height 795
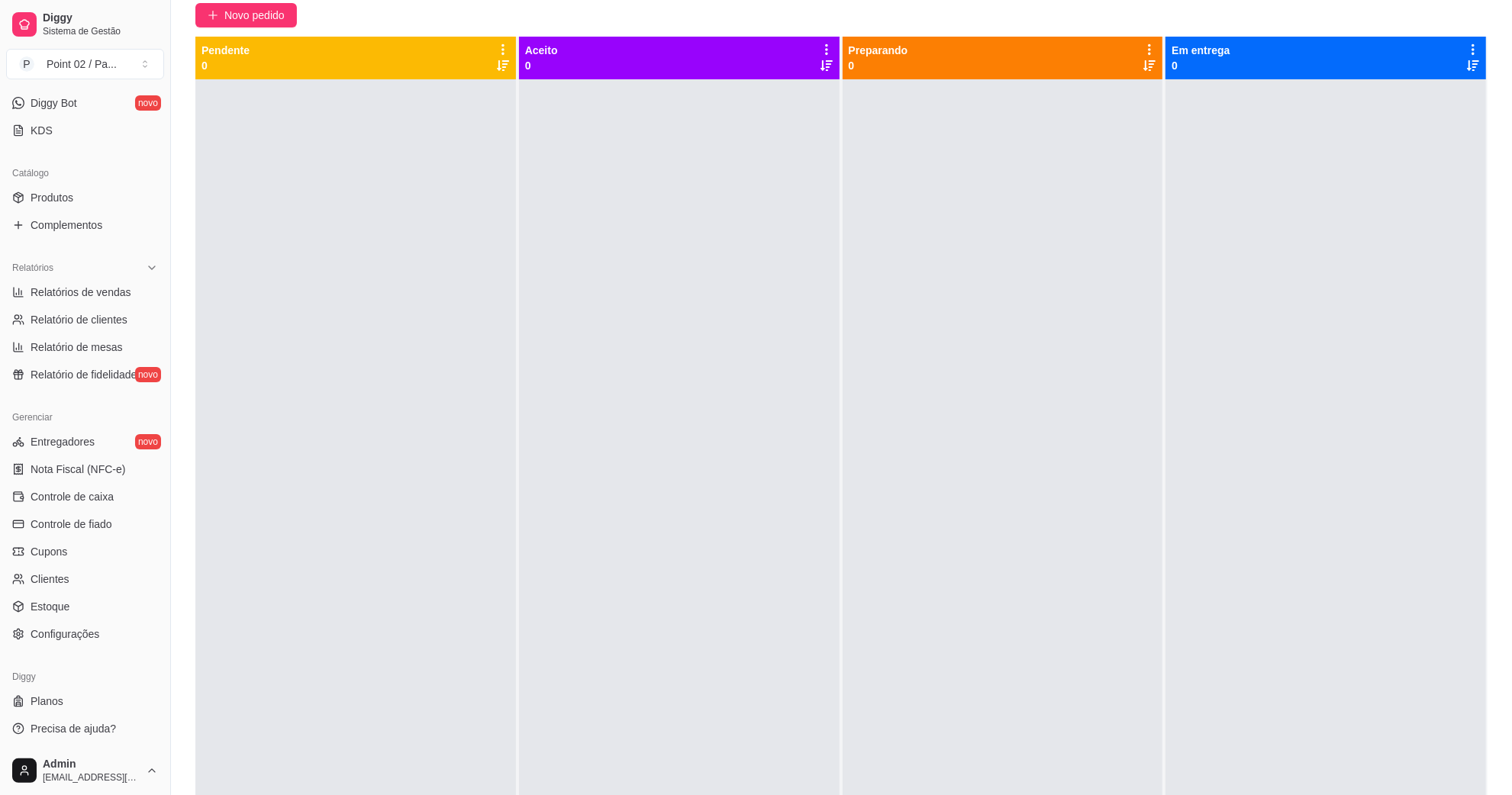
scroll to position [233, 0]
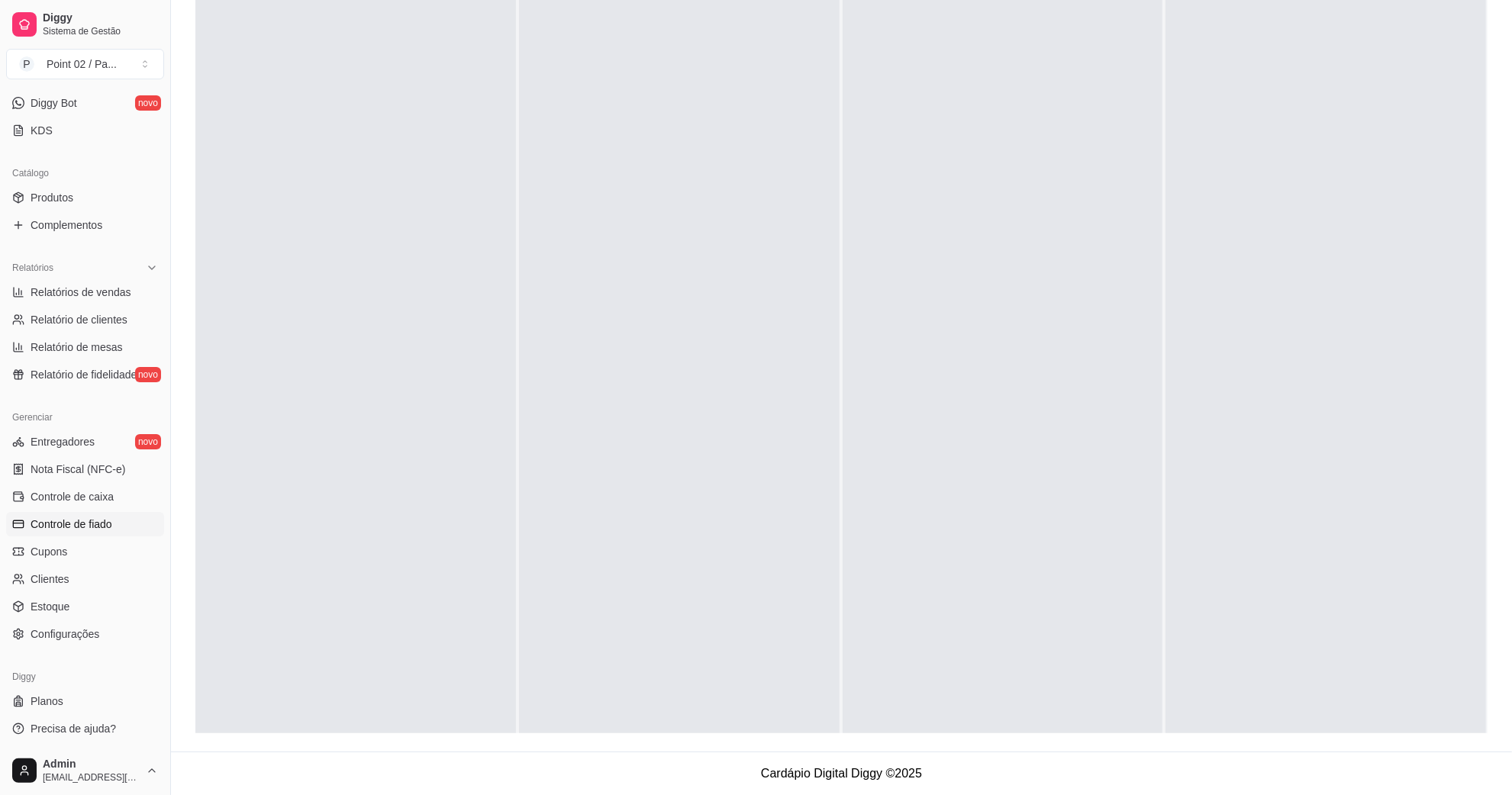
click at [75, 514] on link "Controle de fiado" at bounding box center [85, 524] width 158 height 25
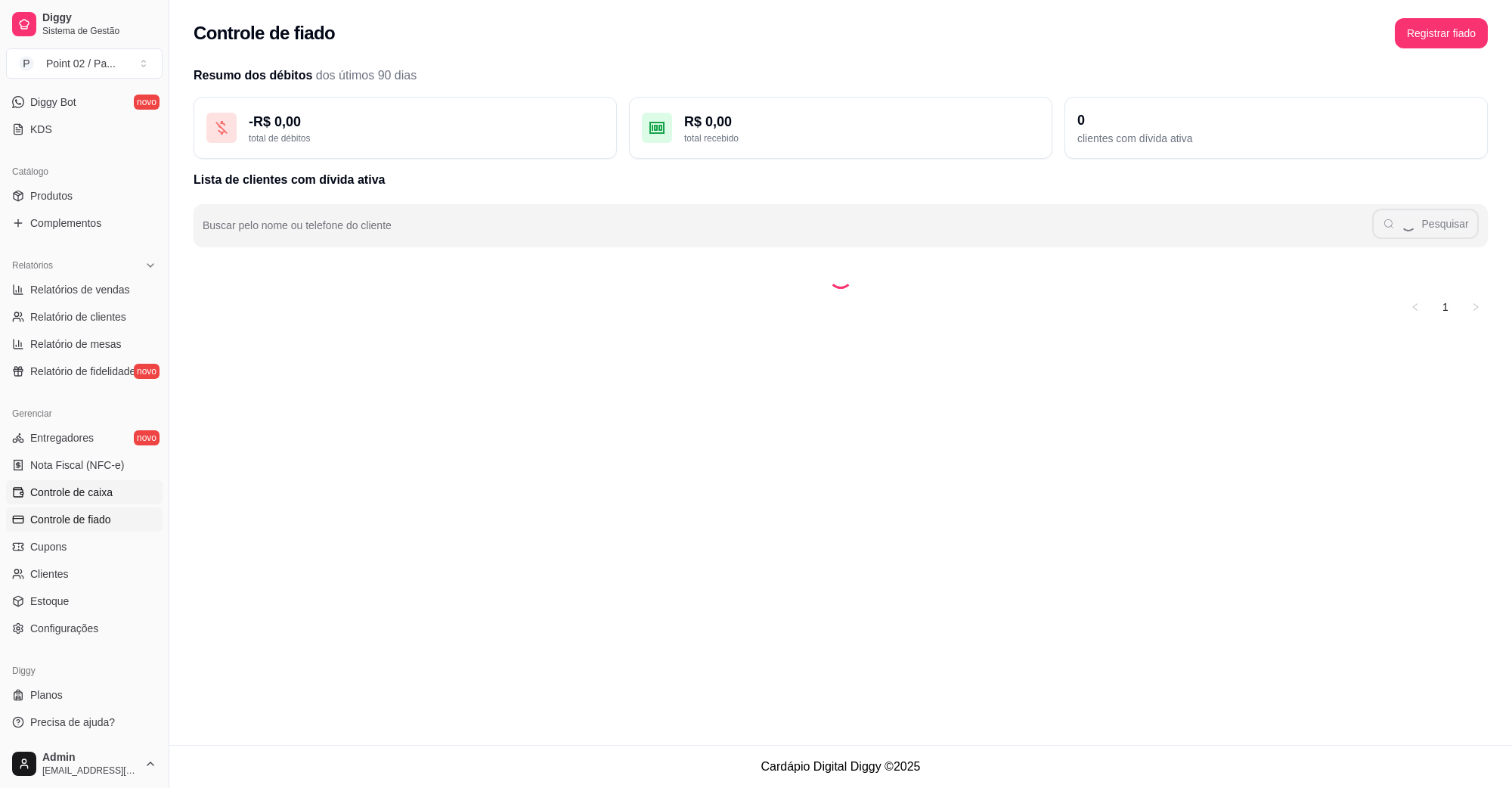
click at [81, 494] on span "Controle de caixa" at bounding box center [71, 492] width 82 height 15
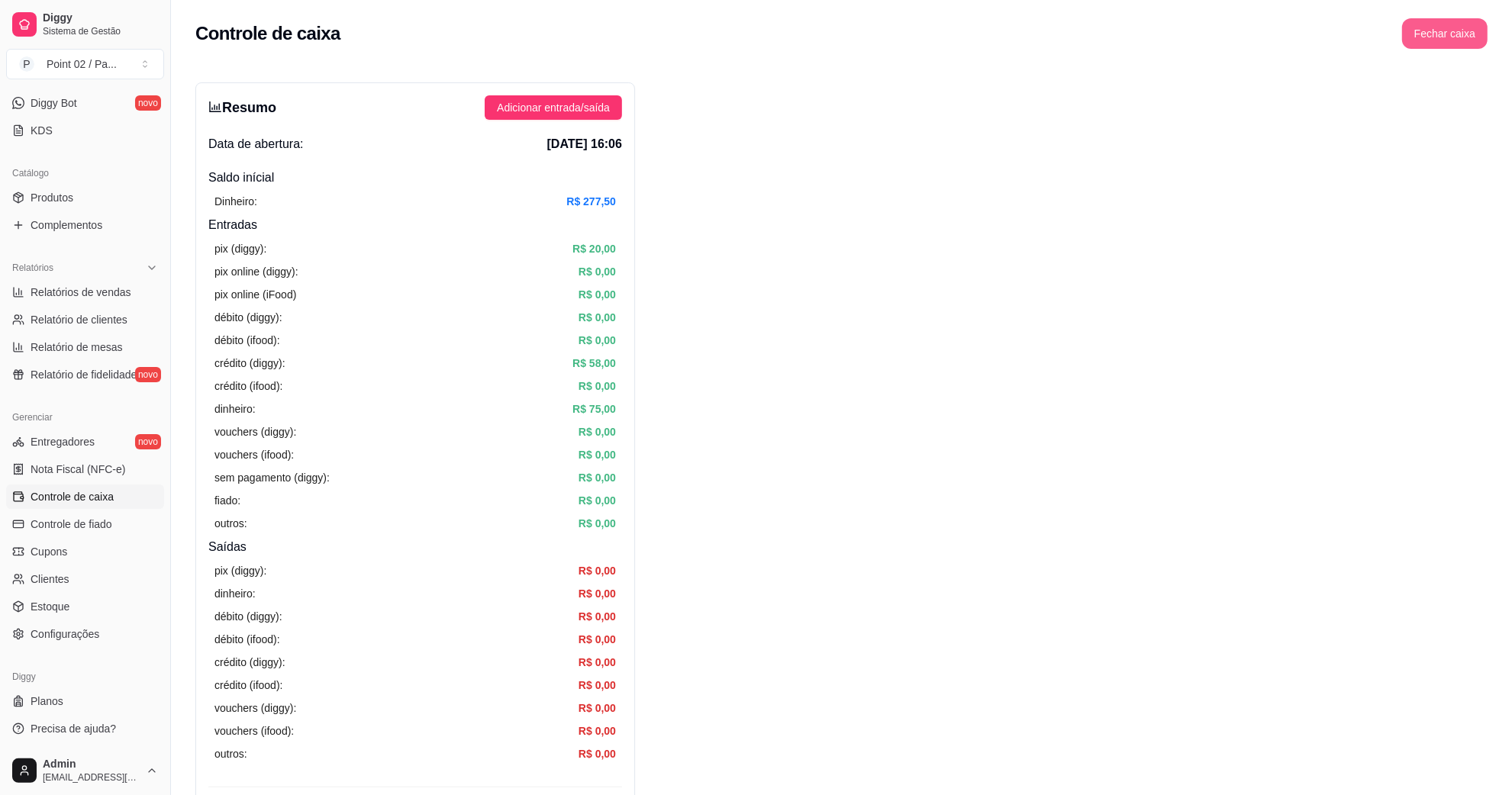
click at [1429, 25] on button "Fechar caixa" at bounding box center [1444, 33] width 85 height 30
click at [1481, 127] on span "Sim" at bounding box center [1487, 135] width 18 height 17
